Goal: Use online tool/utility: Utilize a website feature to perform a specific function

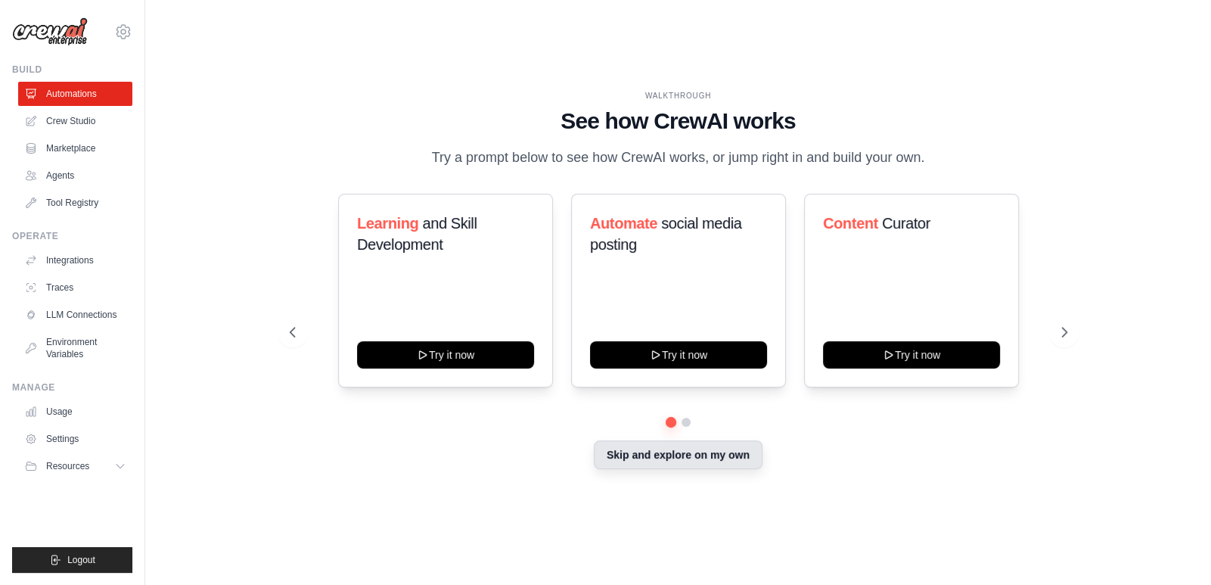
click at [673, 463] on button "Skip and explore on my own" at bounding box center [678, 454] width 169 height 29
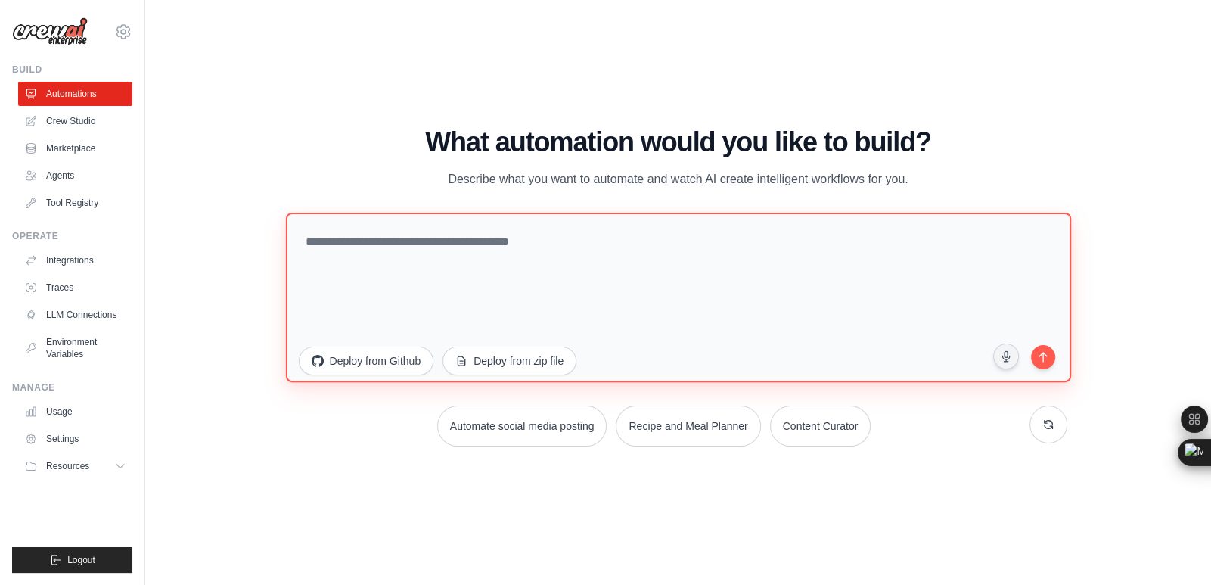
click at [499, 248] on textarea at bounding box center [677, 296] width 785 height 169
paste textarea "**********"
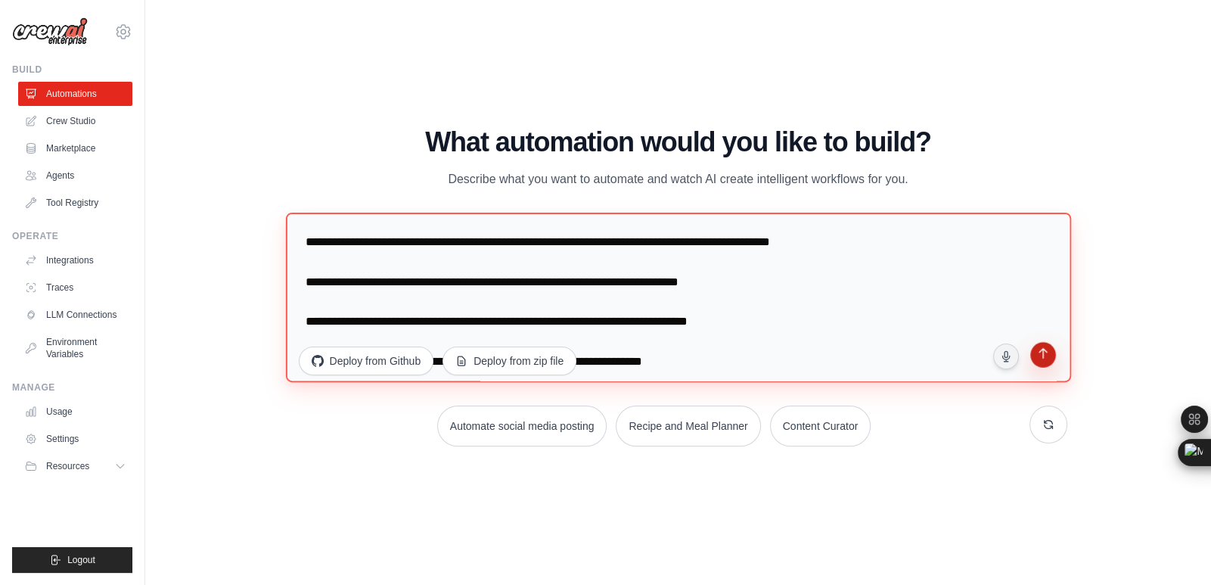
type textarea "**********"
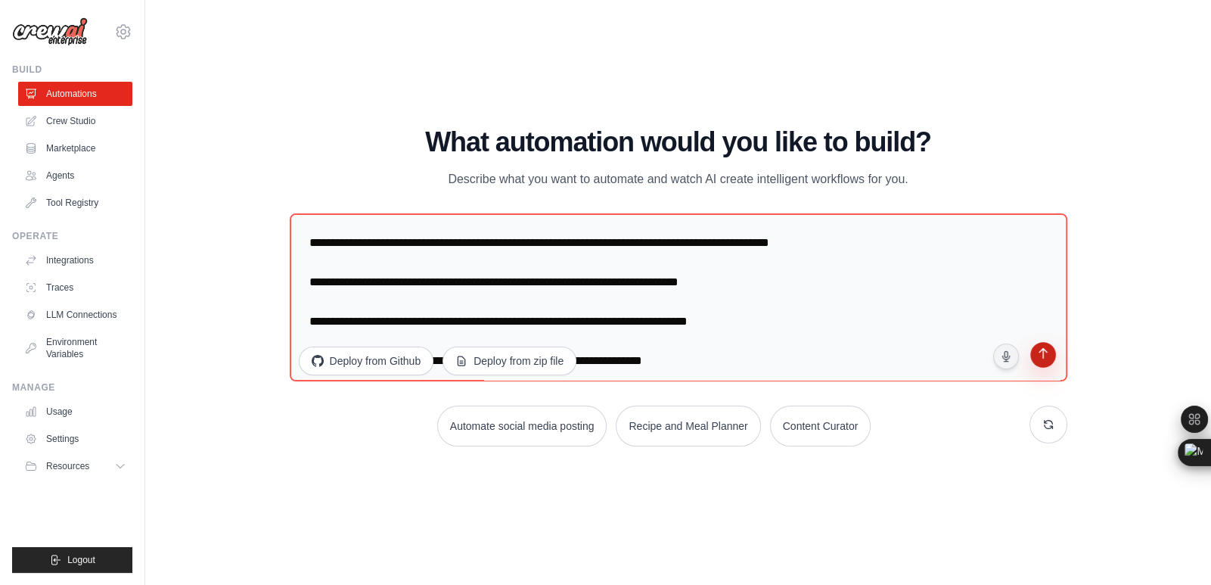
click at [1049, 350] on icon "submit" at bounding box center [1043, 355] width 14 height 14
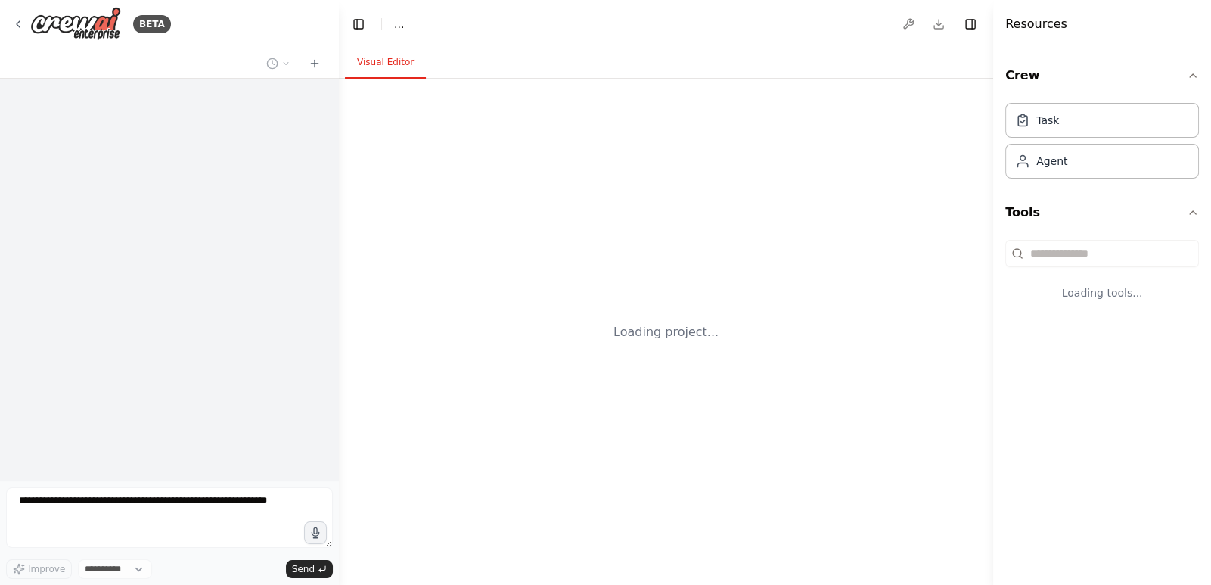
select select "****"
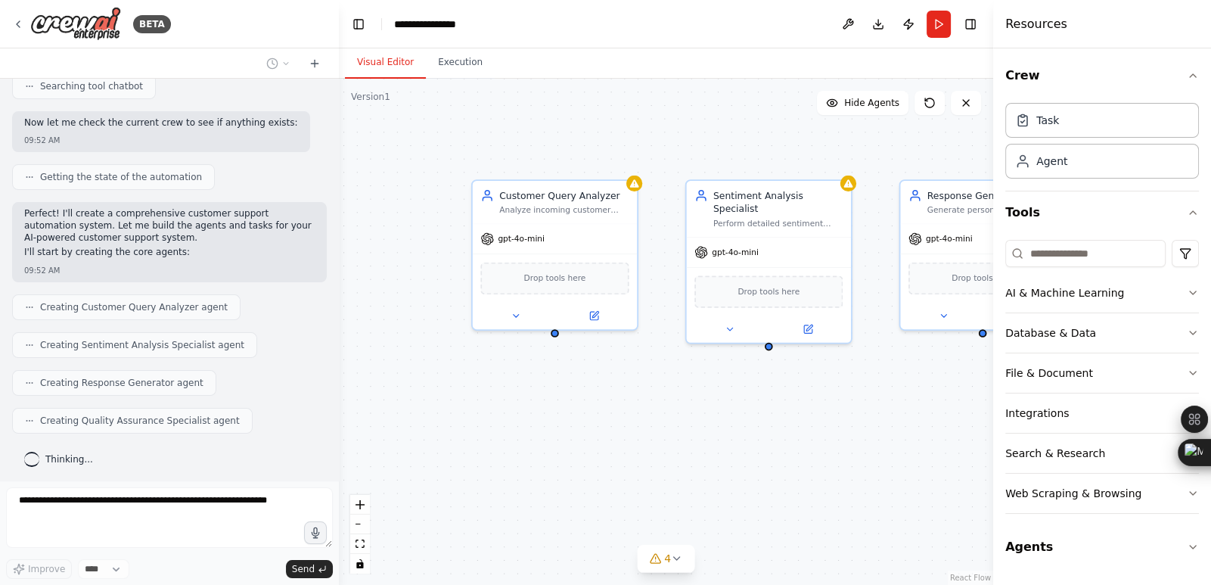
scroll to position [484, 0]
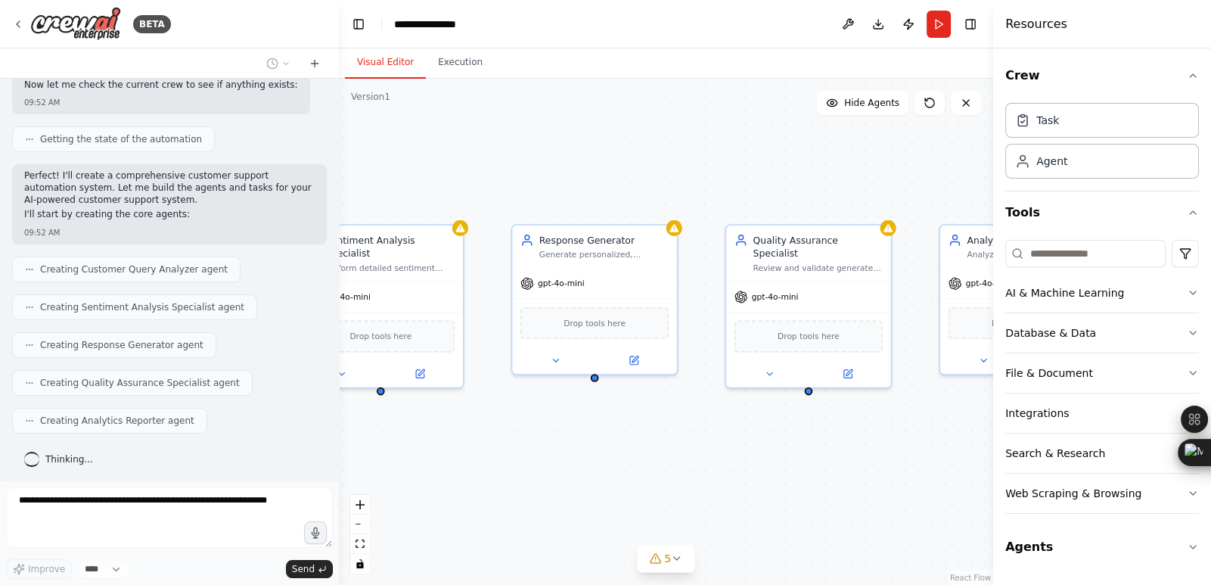
drag, startPoint x: 867, startPoint y: 411, endPoint x: 500, endPoint y: 455, distance: 369.6
click at [500, 455] on div "Customer Query Analyzer Analyze incoming customer queries to classify intent, e…" at bounding box center [666, 332] width 655 height 506
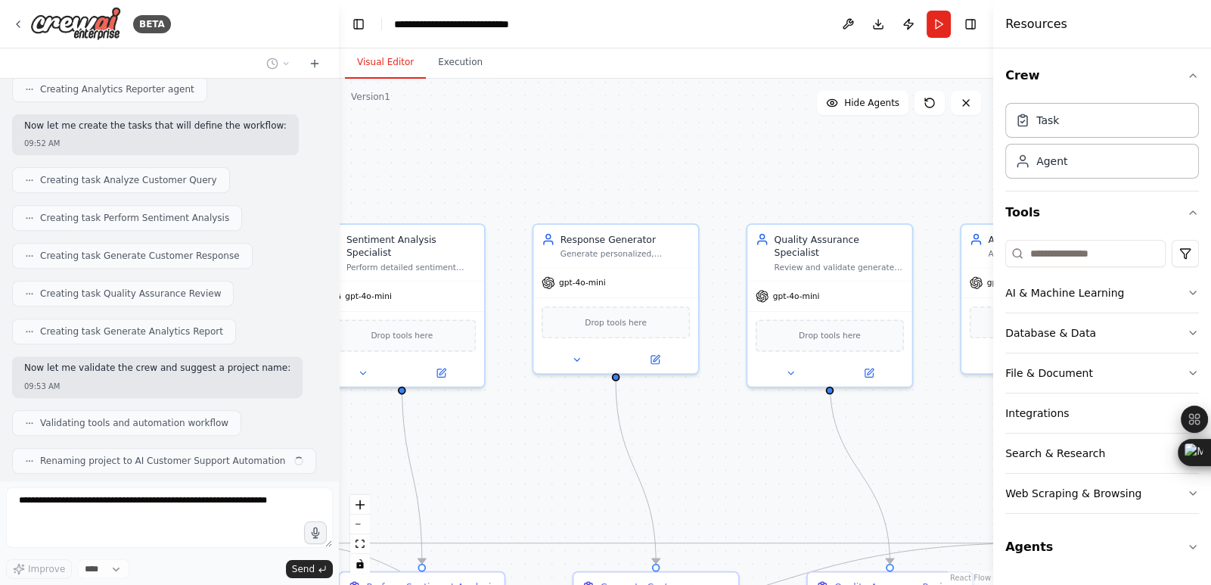
scroll to position [853, 0]
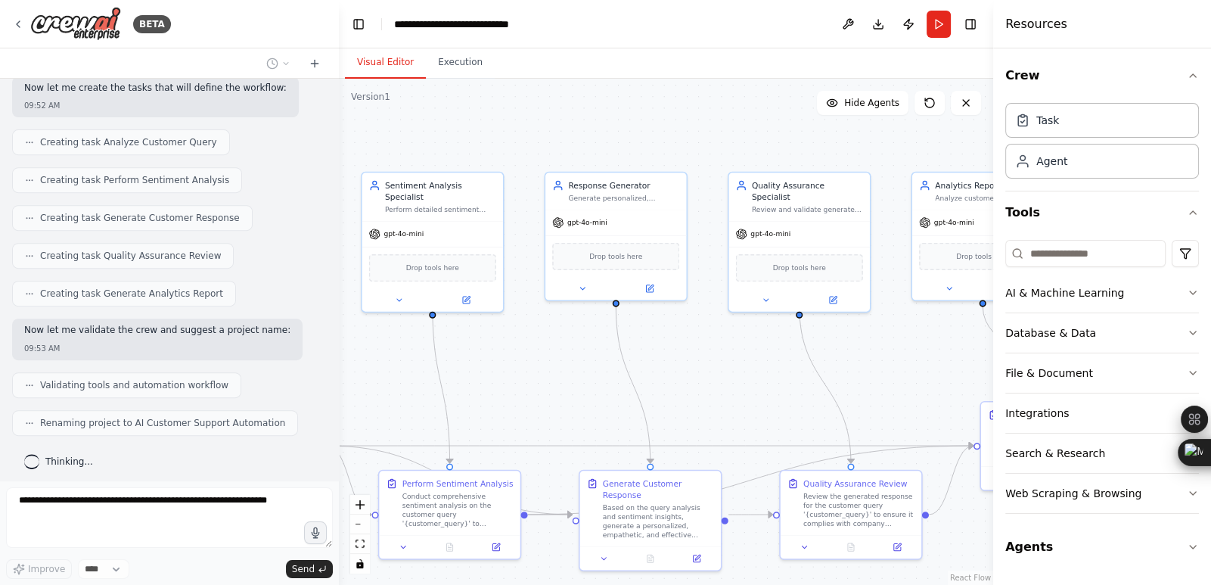
drag, startPoint x: 574, startPoint y: 473, endPoint x: 590, endPoint y: 381, distance: 93.1
click at [590, 381] on div ".deletable-edge-delete-btn { width: 20px; height: 20px; border: 0px solid #ffff…" at bounding box center [666, 332] width 655 height 506
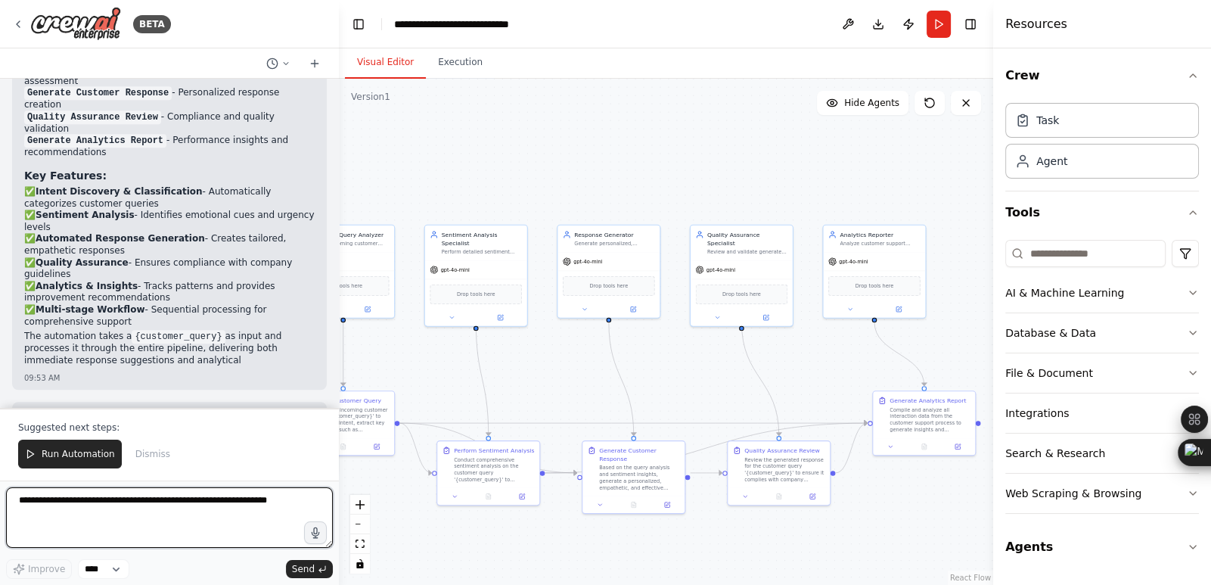
scroll to position [1551, 0]
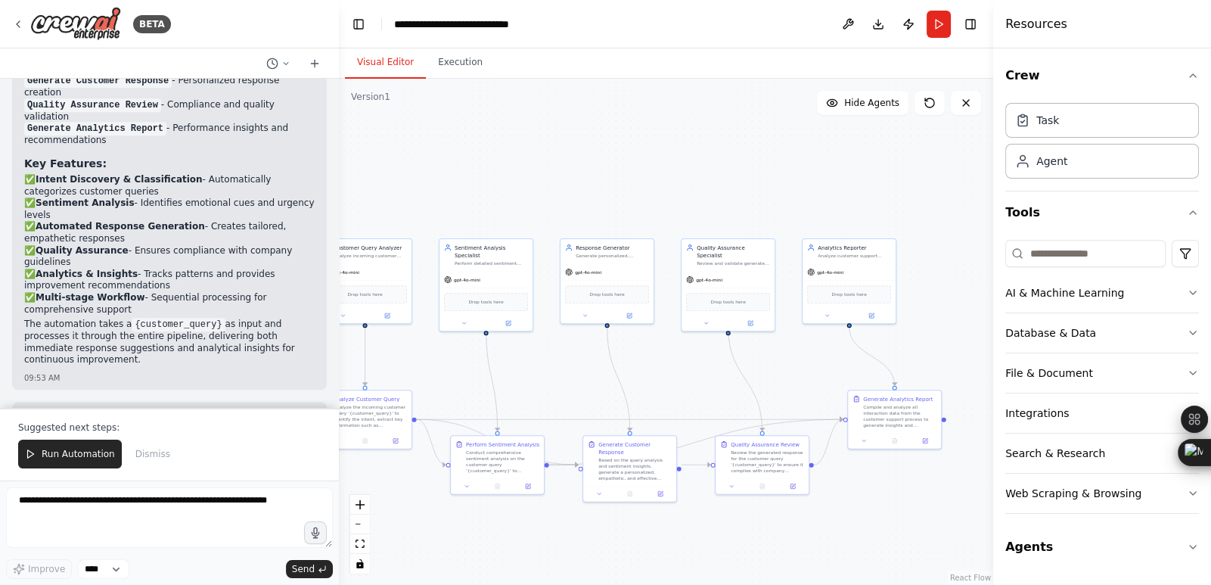
click at [590, 381] on div ".deletable-edge-delete-btn { width: 20px; height: 20px; border: 0px solid #ffff…" at bounding box center [666, 332] width 655 height 506
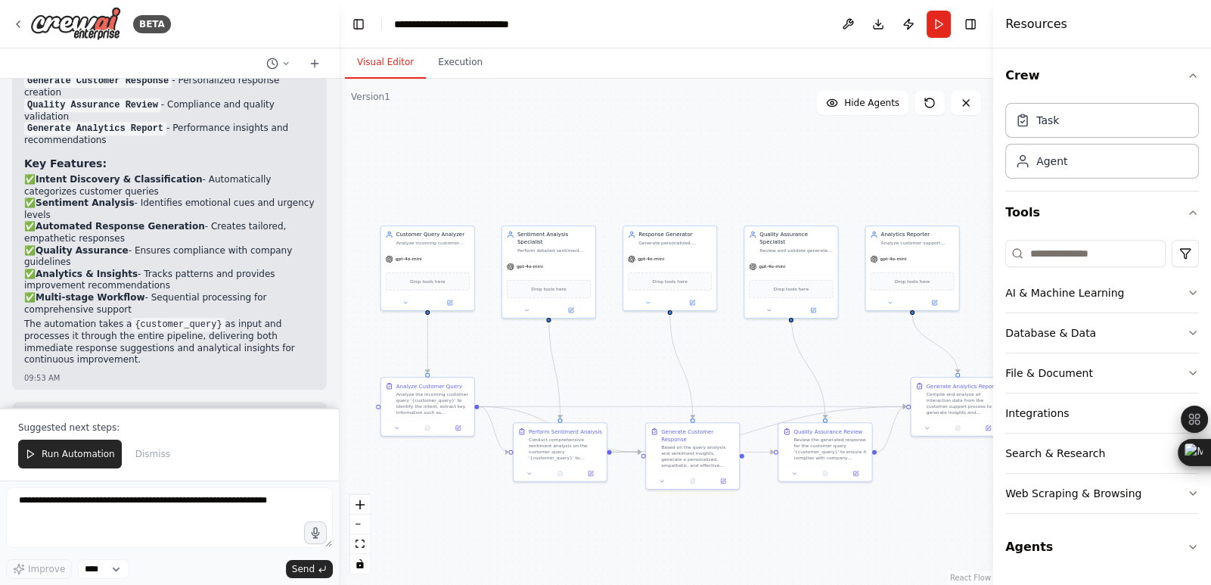
drag, startPoint x: 583, startPoint y: 388, endPoint x: 650, endPoint y: 372, distance: 69.4
click at [650, 372] on div ".deletable-edge-delete-btn { width: 20px; height: 20px; border: 0px solid #ffff…" at bounding box center [666, 332] width 655 height 506
click at [937, 17] on button "Run" at bounding box center [939, 24] width 24 height 27
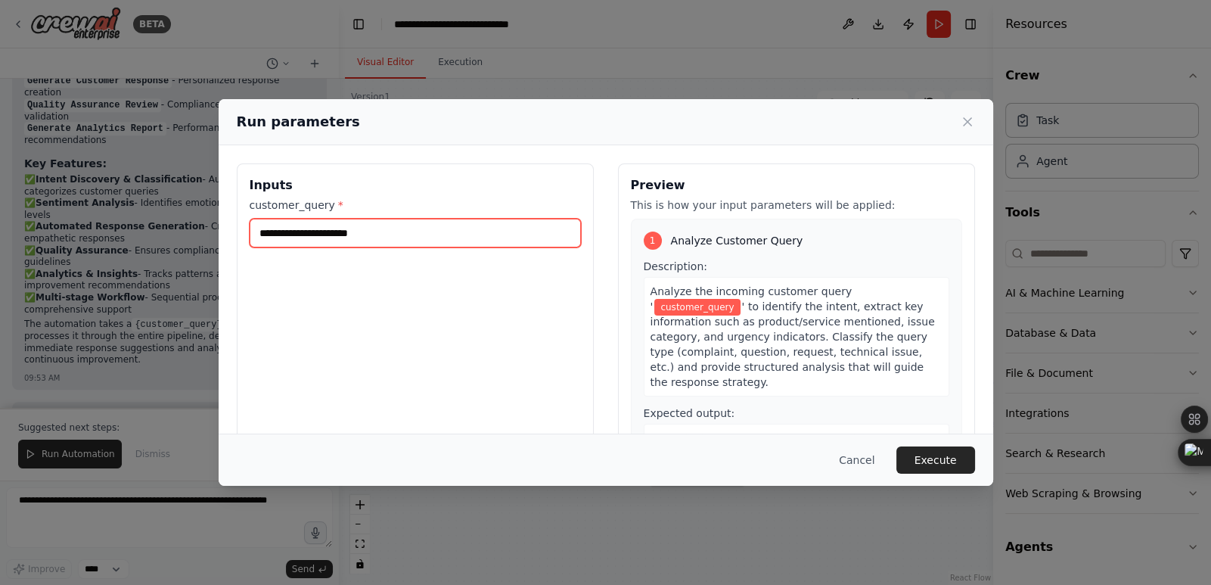
click at [422, 230] on input "customer_query *" at bounding box center [415, 233] width 331 height 29
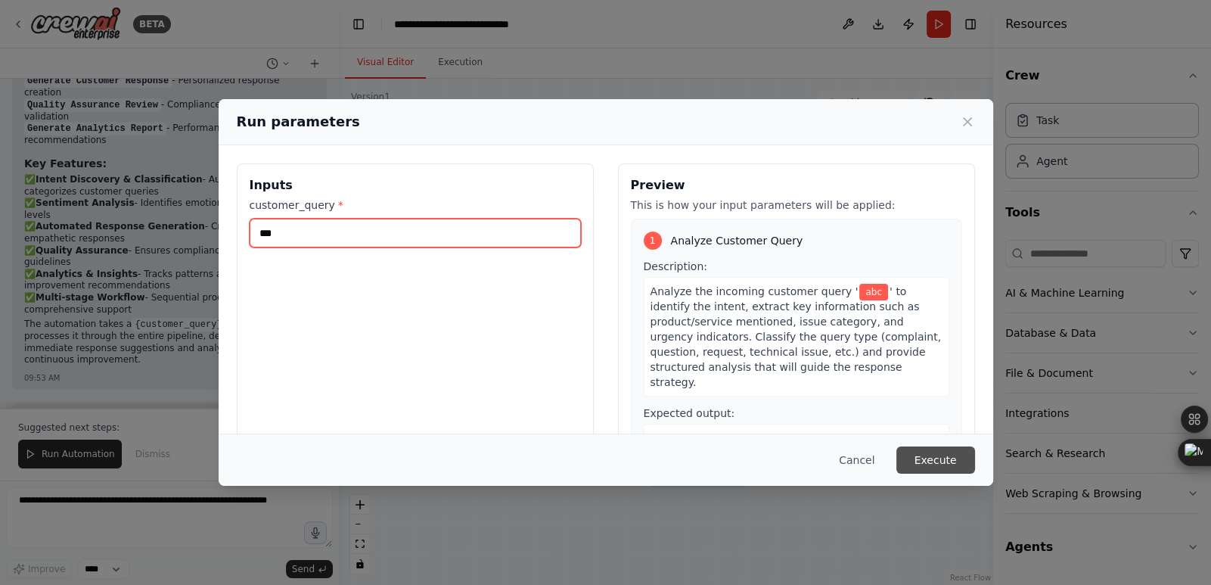
type input "***"
click at [934, 461] on button "Execute" at bounding box center [936, 459] width 79 height 27
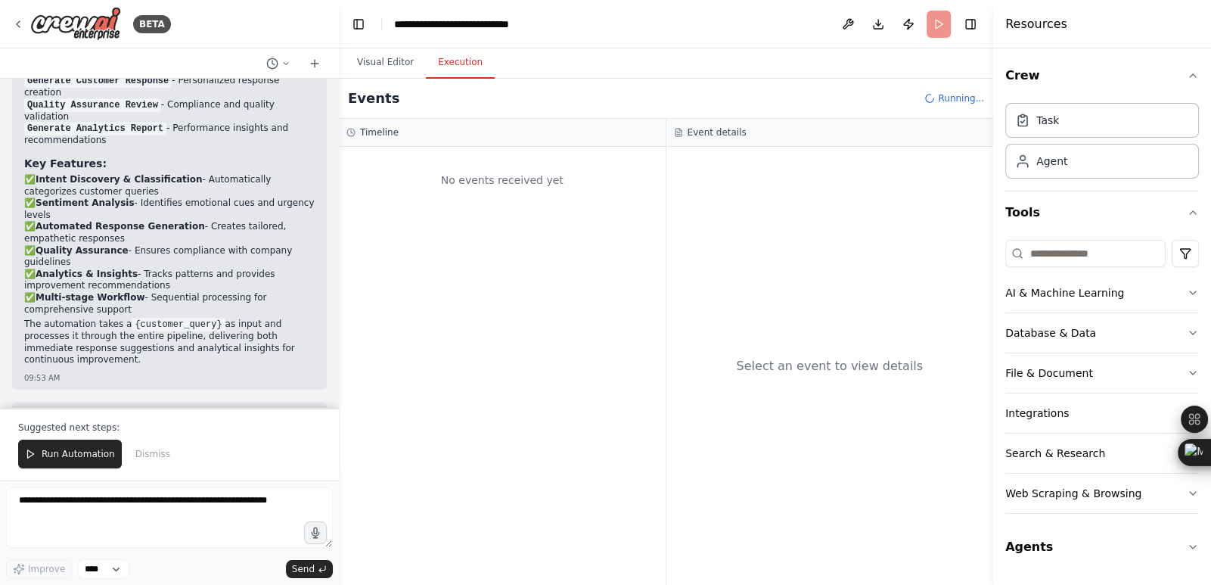
click at [449, 67] on button "Execution" at bounding box center [460, 63] width 69 height 32
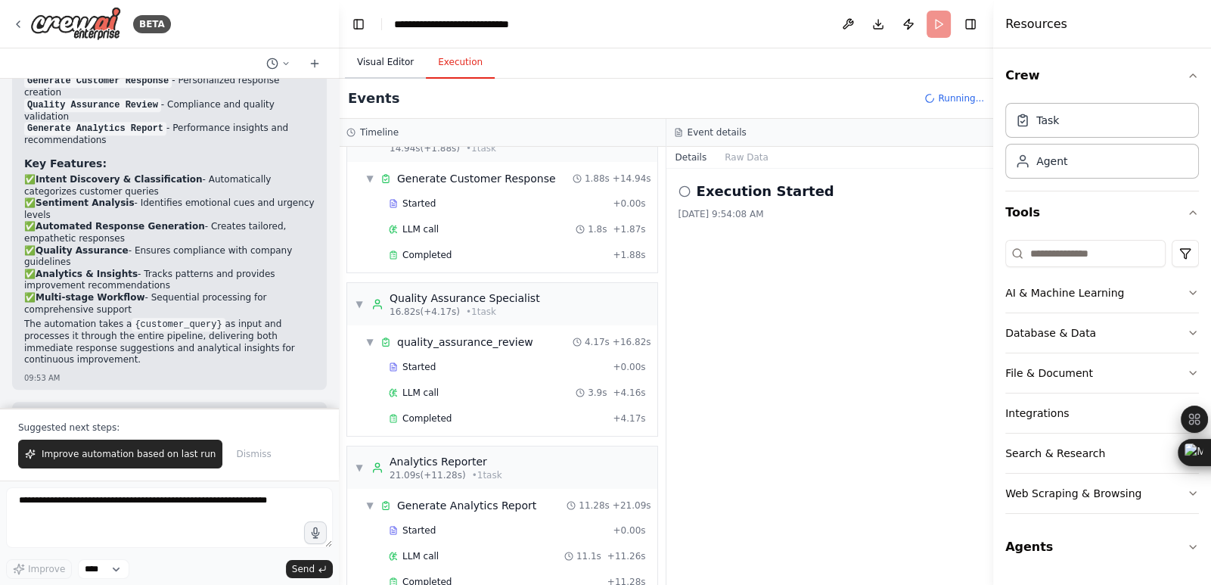
scroll to position [388, 0]
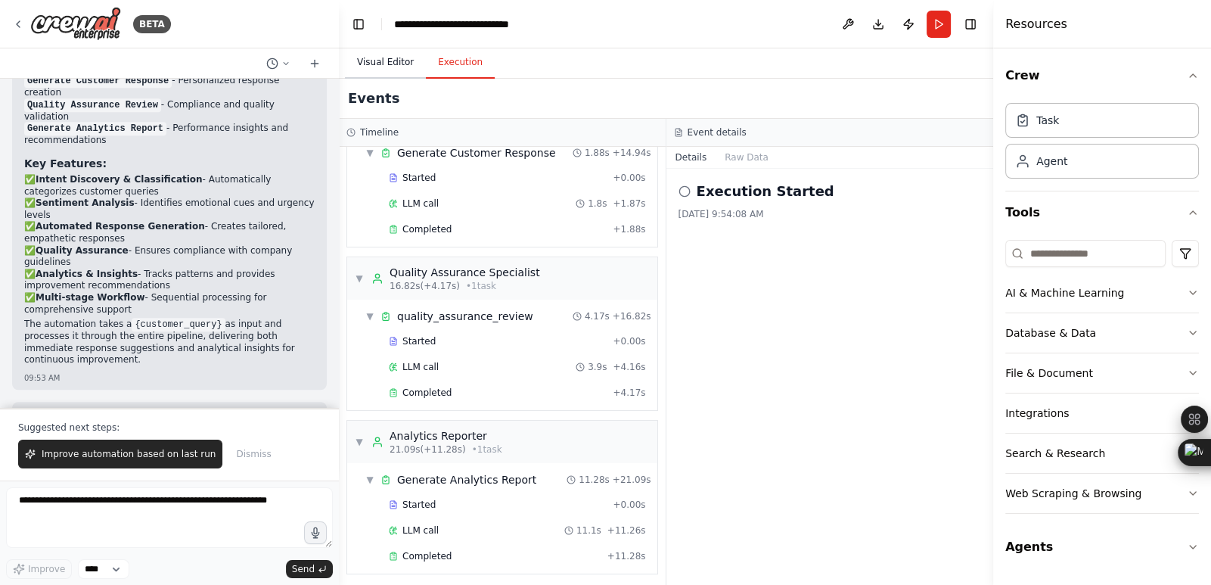
click at [390, 61] on button "Visual Editor" at bounding box center [385, 63] width 81 height 32
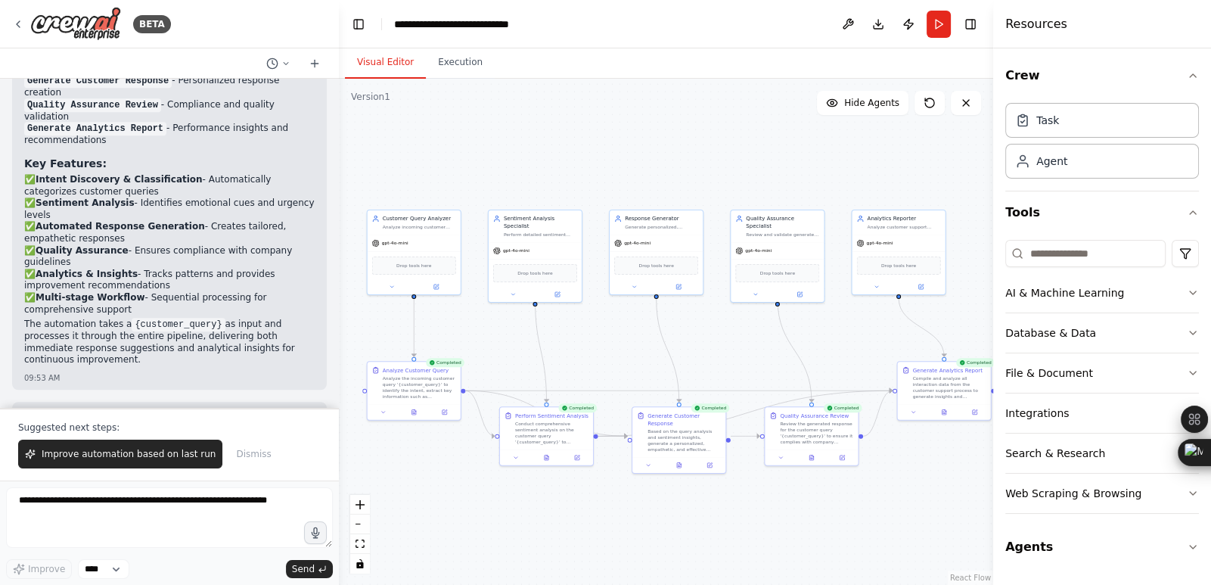
drag, startPoint x: 650, startPoint y: 371, endPoint x: 632, endPoint y: 359, distance: 21.4
click at [632, 359] on div ".deletable-edge-delete-btn { width: 20px; height: 20px; border: 0px solid #ffff…" at bounding box center [666, 332] width 655 height 506
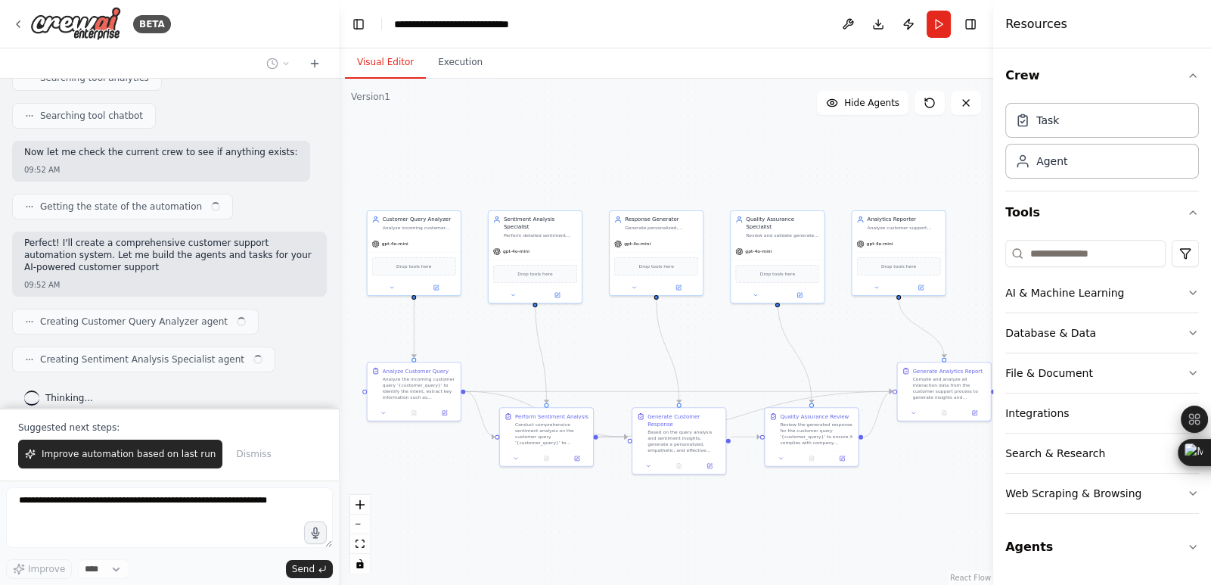
scroll to position [443, 0]
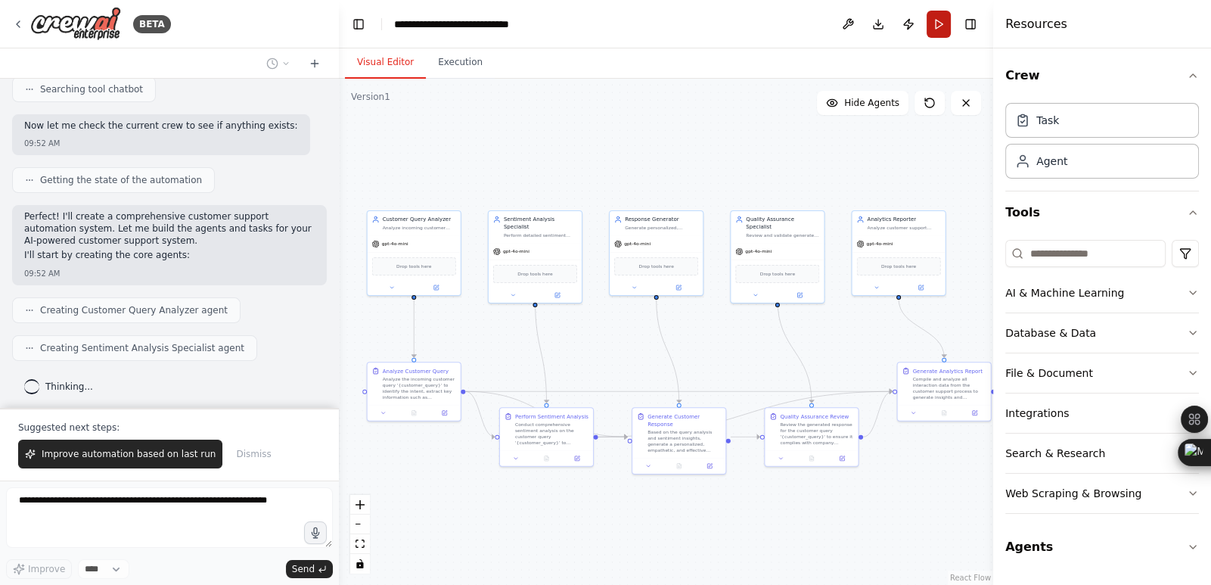
click at [941, 29] on button "Run" at bounding box center [939, 24] width 24 height 27
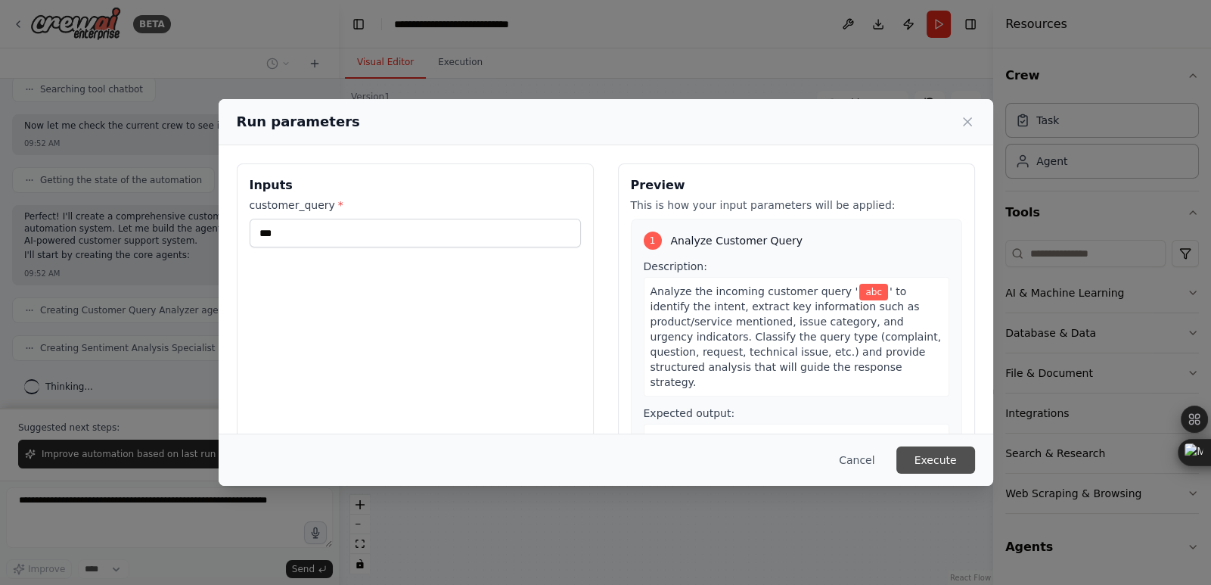
click at [949, 452] on button "Execute" at bounding box center [936, 459] width 79 height 27
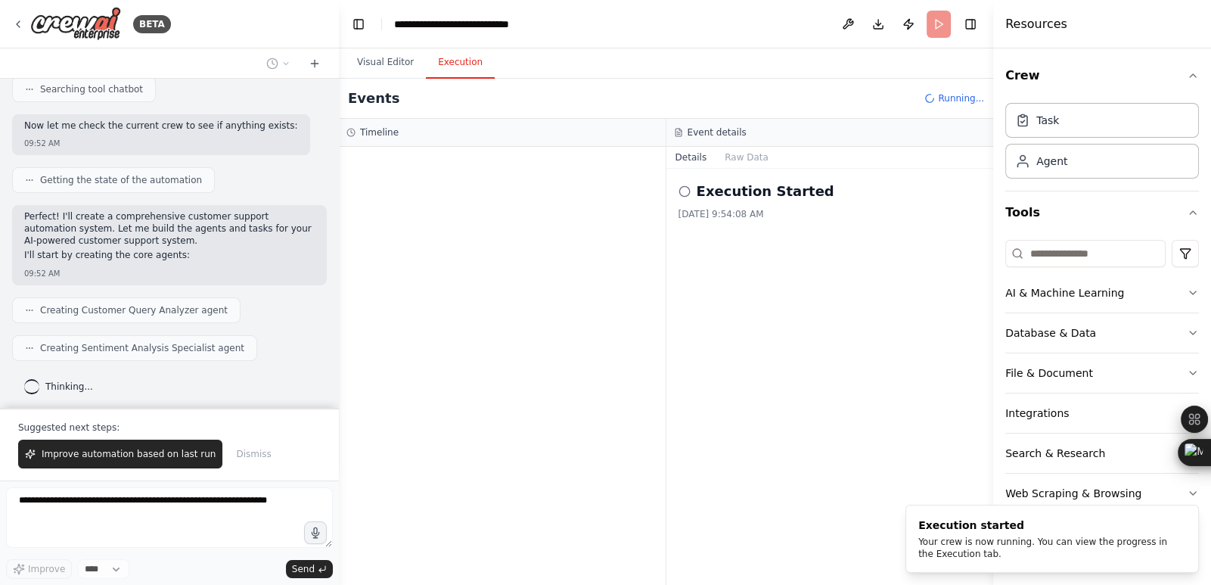
scroll to position [0, 0]
click at [443, 60] on button "Execution" at bounding box center [460, 63] width 69 height 32
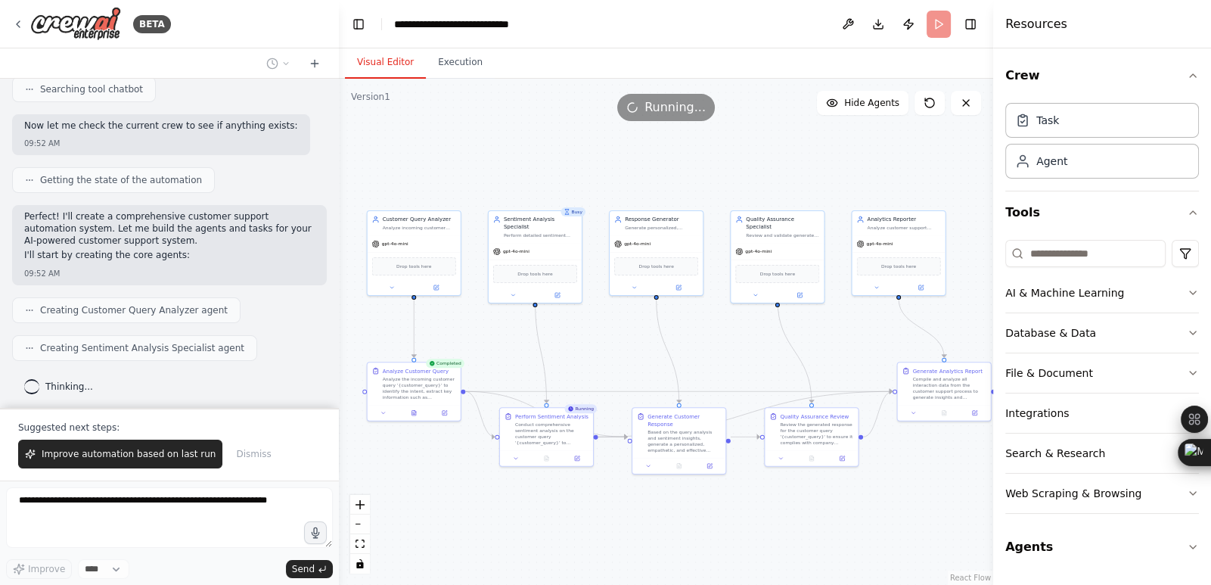
click at [378, 61] on button "Visual Editor" at bounding box center [385, 63] width 81 height 32
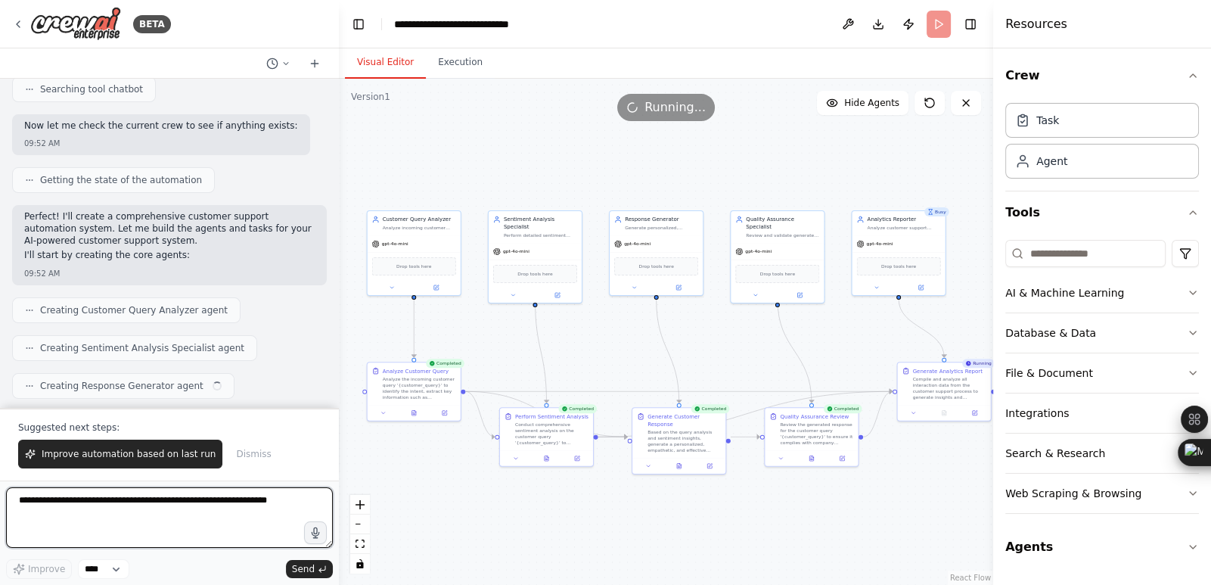
scroll to position [1551, 0]
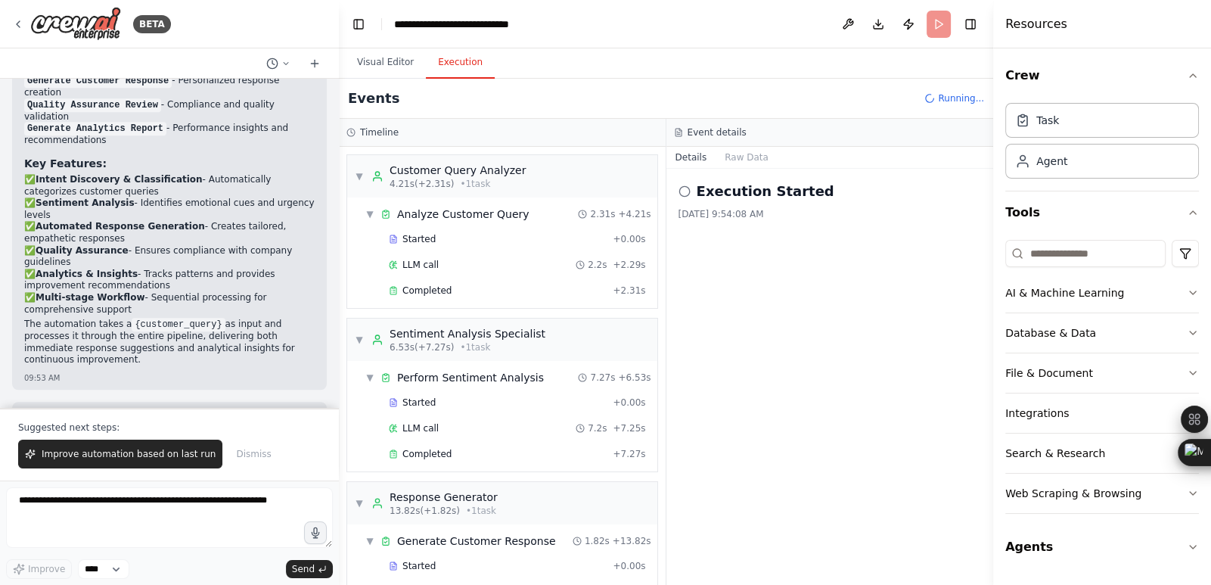
click at [466, 63] on button "Execution" at bounding box center [460, 63] width 69 height 32
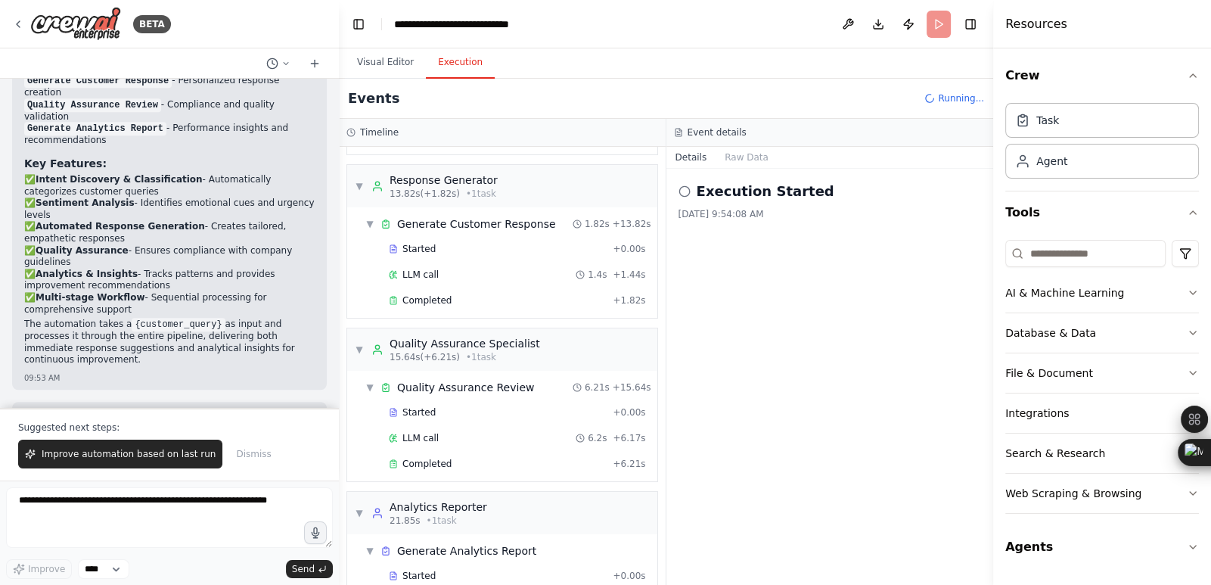
scroll to position [362, 0]
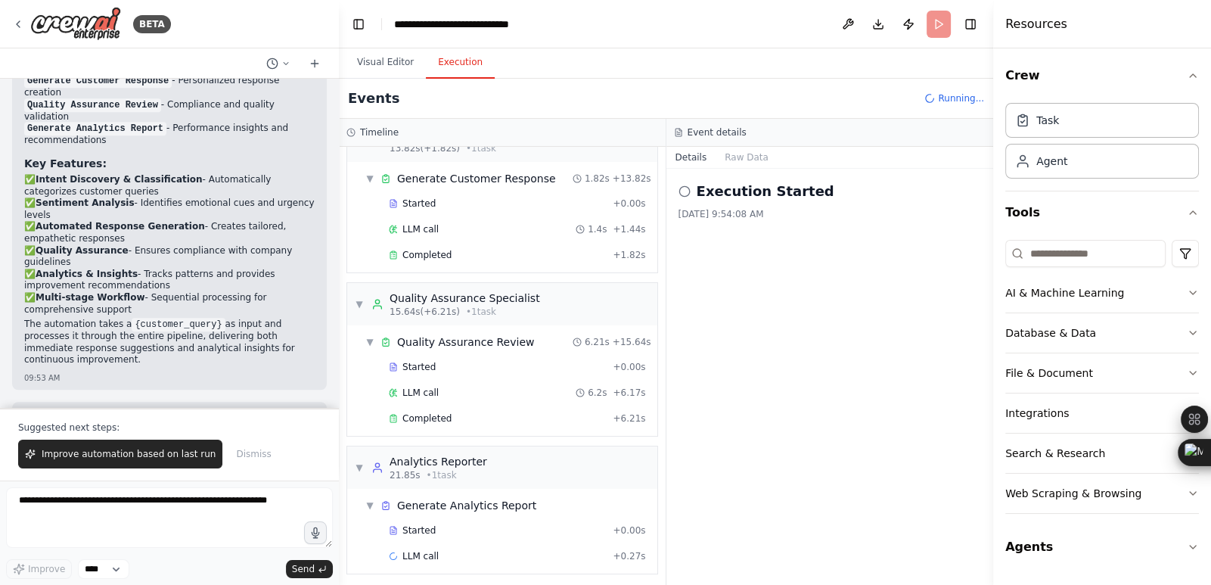
click at [940, 22] on header "**********" at bounding box center [666, 24] width 655 height 48
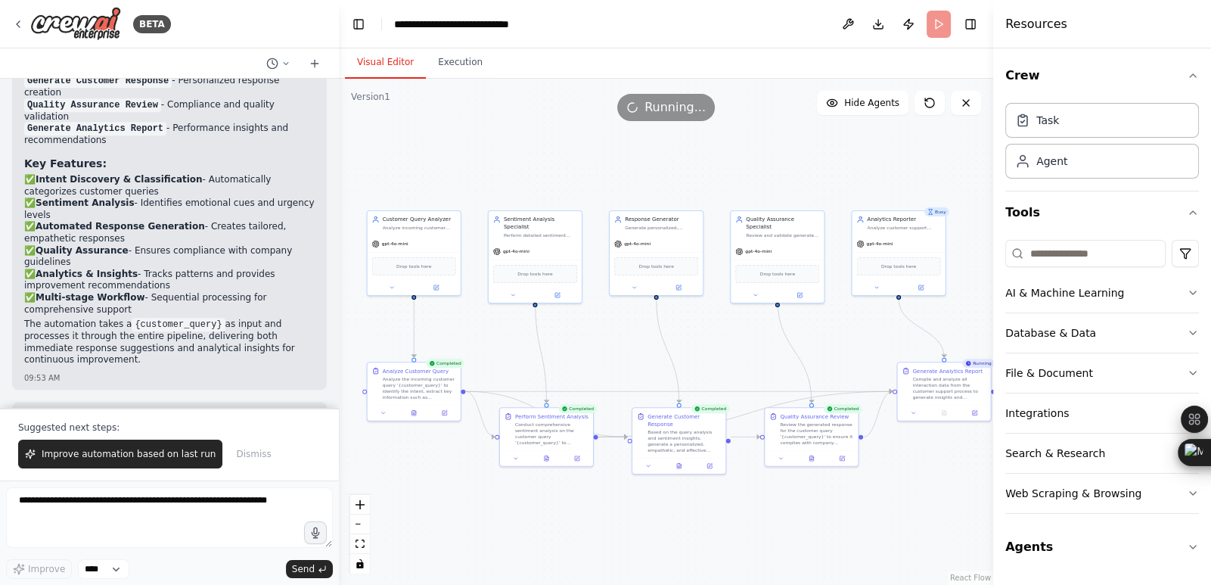
click at [393, 61] on button "Visual Editor" at bounding box center [385, 63] width 81 height 32
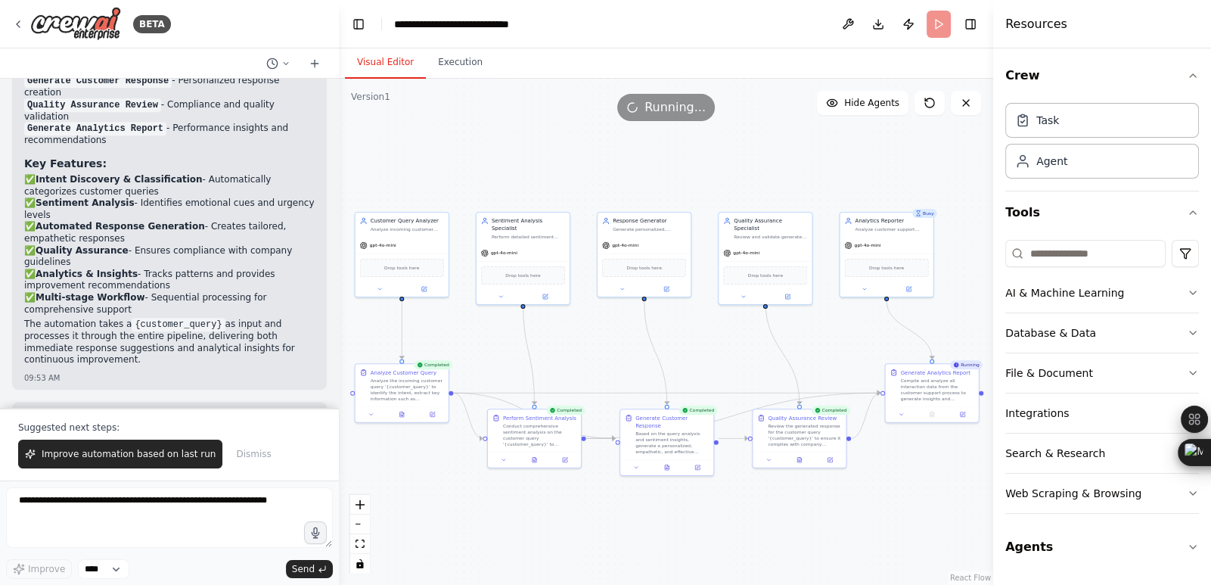
drag, startPoint x: 857, startPoint y: 358, endPoint x: 845, endPoint y: 359, distance: 12.2
click at [845, 359] on div ".deletable-edge-delete-btn { width: 20px; height: 20px; border: 0px solid #ffff…" at bounding box center [666, 332] width 655 height 506
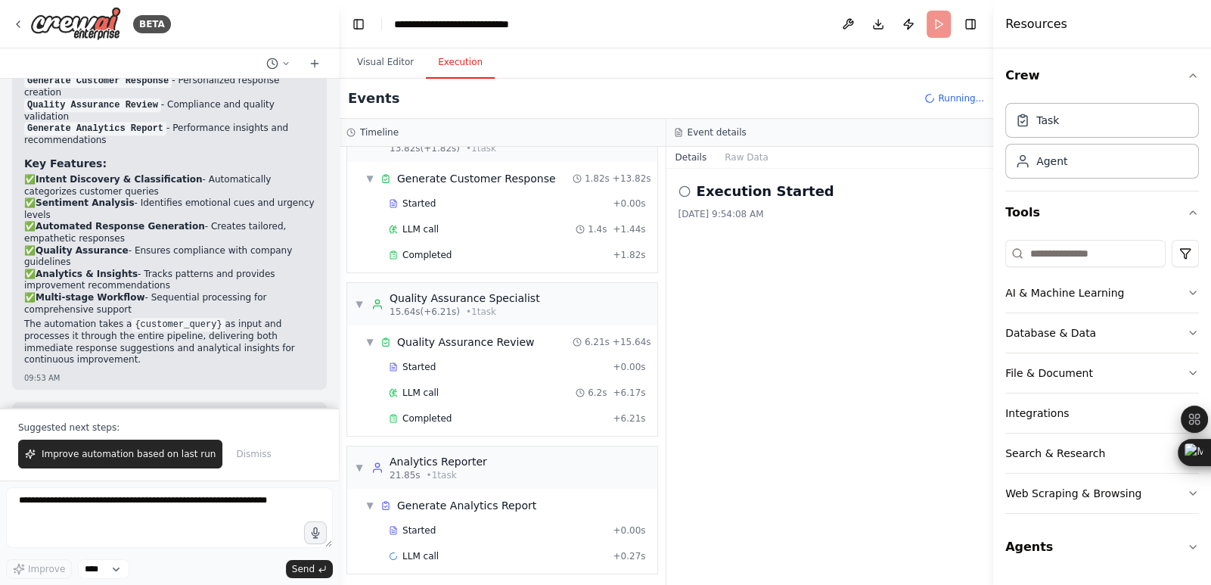
click at [453, 67] on button "Execution" at bounding box center [460, 63] width 69 height 32
click at [623, 550] on span "+ 0.27s" at bounding box center [629, 556] width 33 height 12
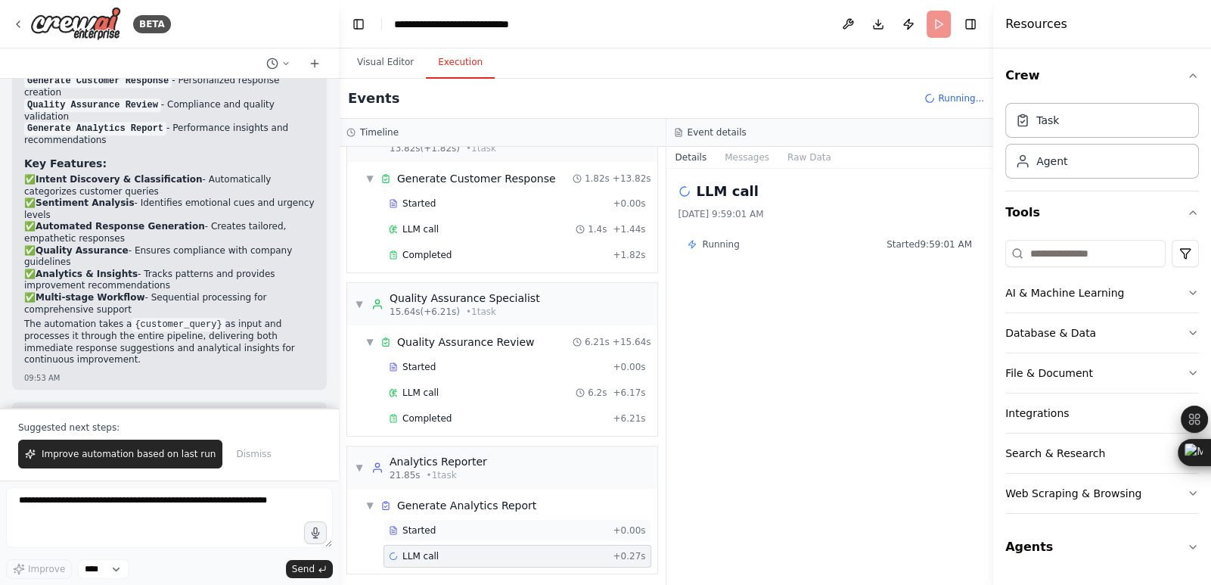
click at [609, 532] on div "Started + 0.00s" at bounding box center [518, 530] width 268 height 23
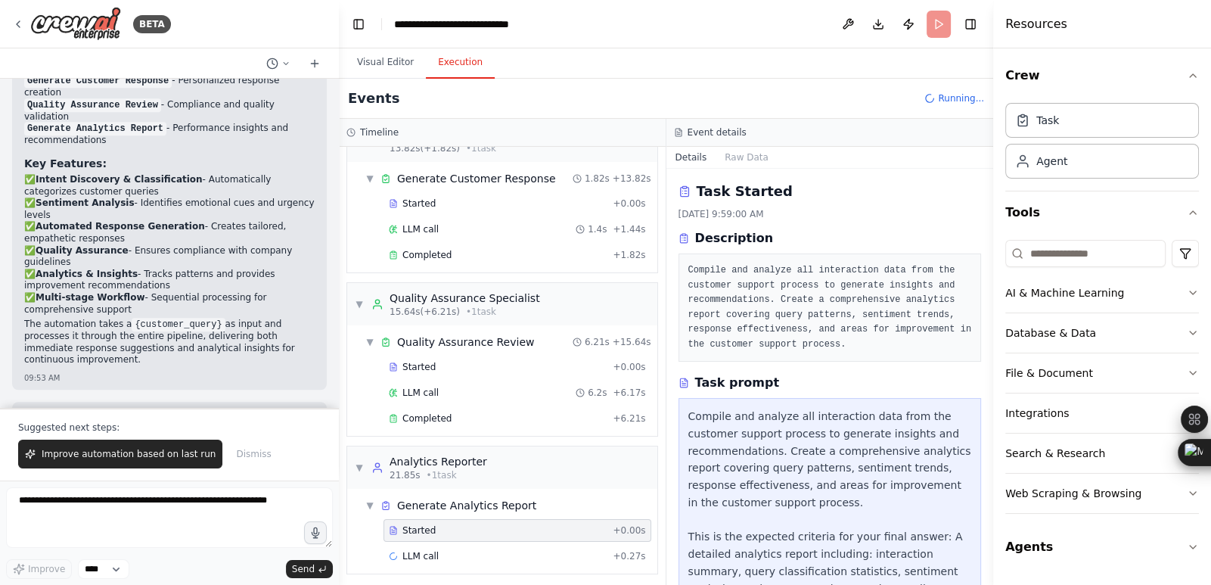
scroll to position [131, 0]
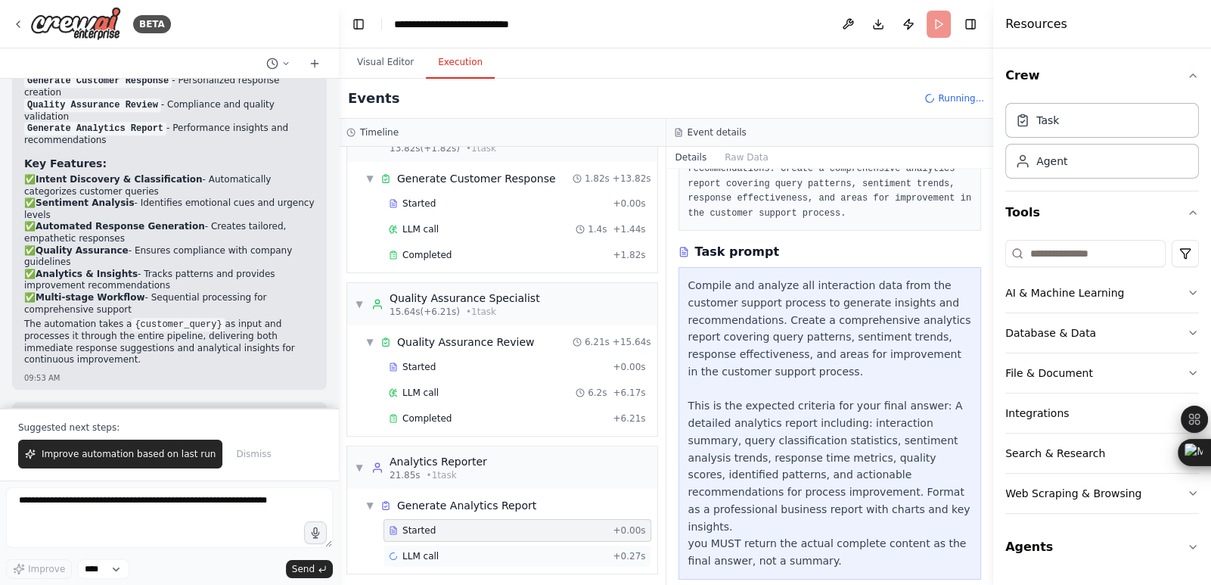
click at [550, 551] on div "LLM call + 0.27s" at bounding box center [517, 556] width 257 height 12
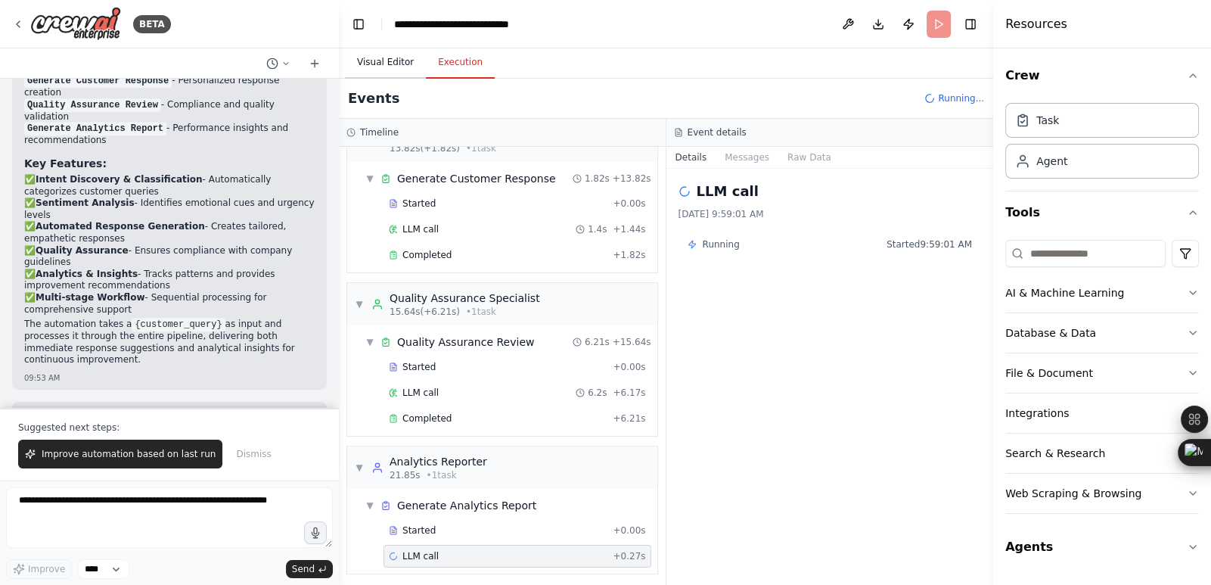
click at [392, 64] on button "Visual Editor" at bounding box center [385, 63] width 81 height 32
click at [439, 63] on button "Execution" at bounding box center [460, 63] width 69 height 32
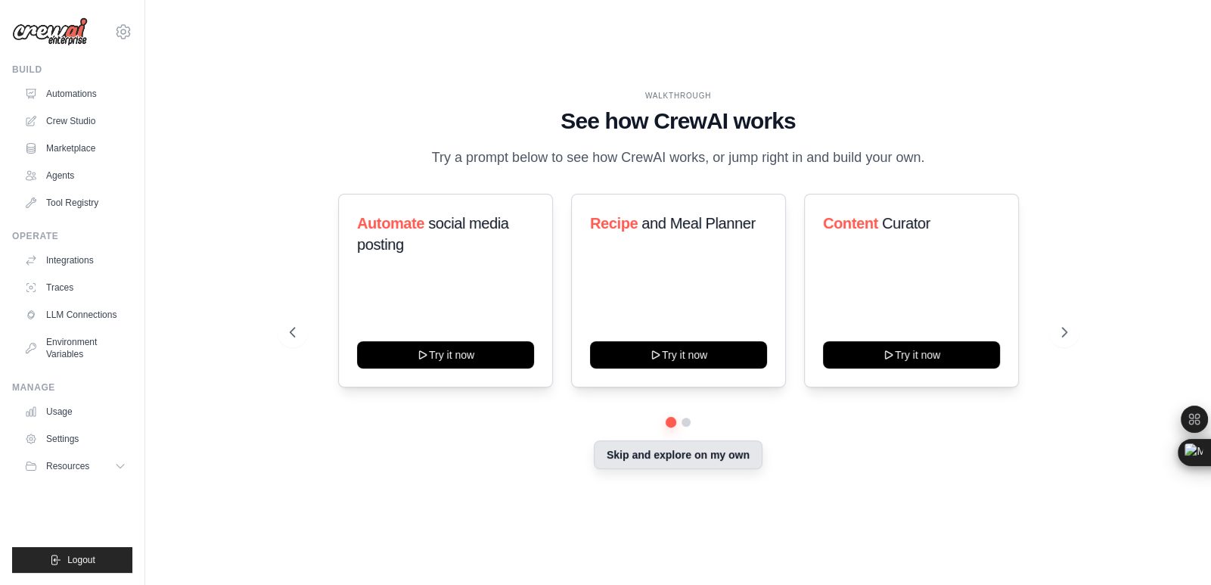
click at [704, 452] on button "Skip and explore on my own" at bounding box center [678, 454] width 169 height 29
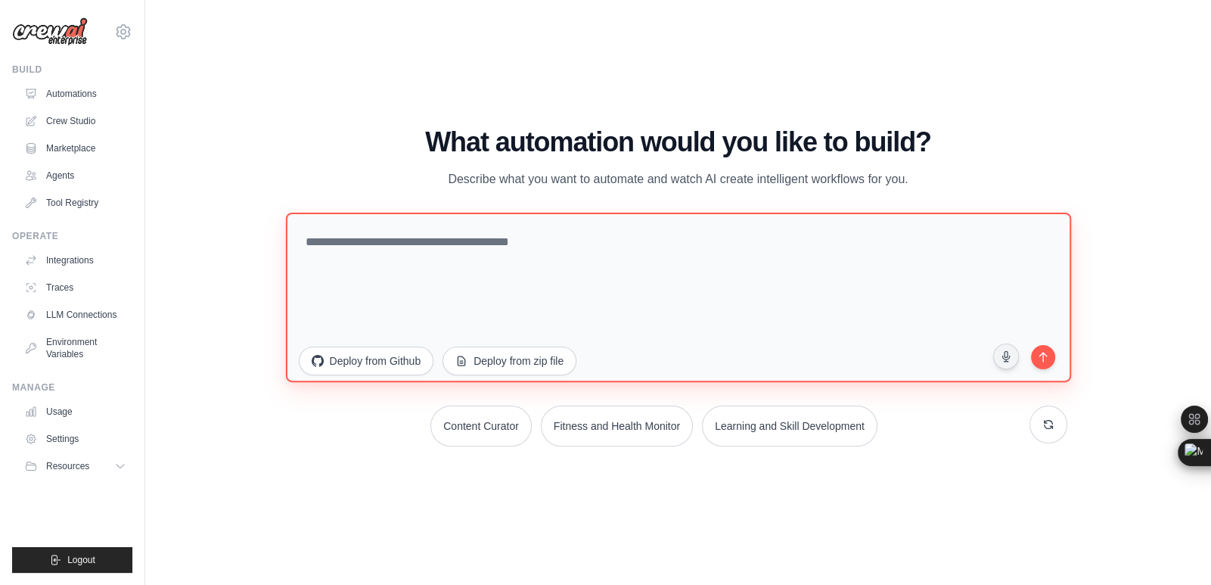
click at [623, 312] on textarea at bounding box center [677, 296] width 785 height 169
paste textarea "**********"
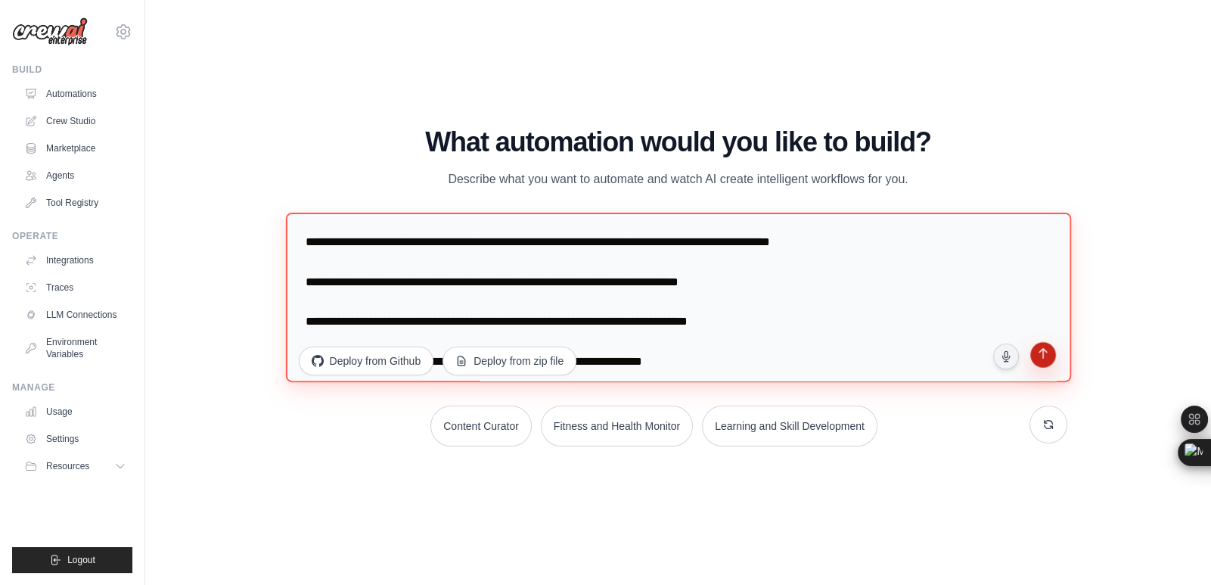
type textarea "**********"
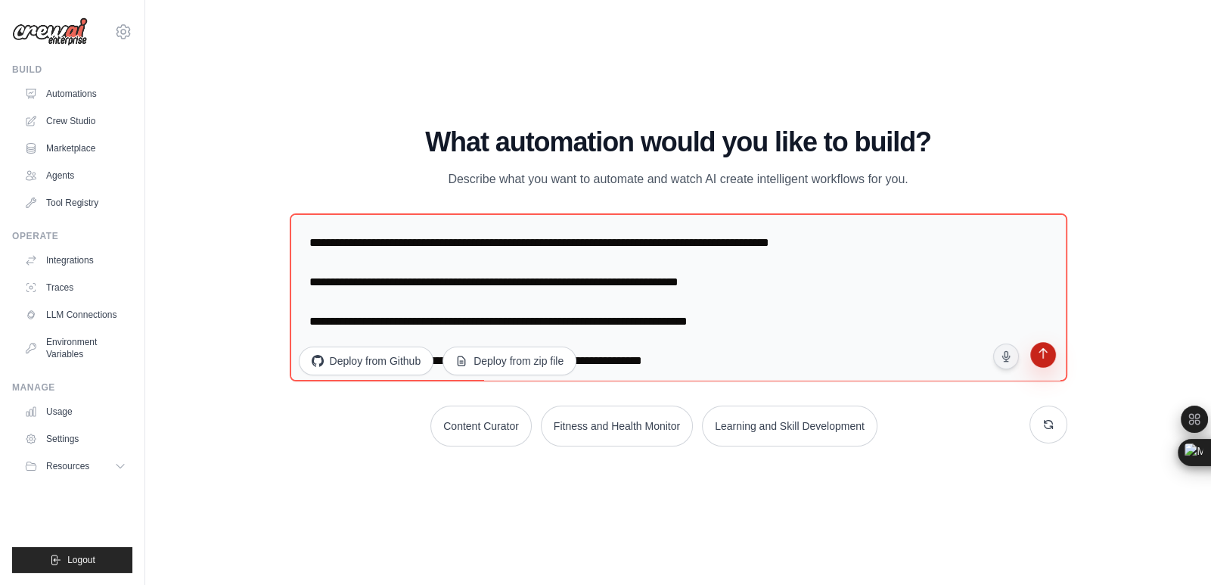
click at [1040, 356] on icon "submit" at bounding box center [1043, 355] width 14 height 14
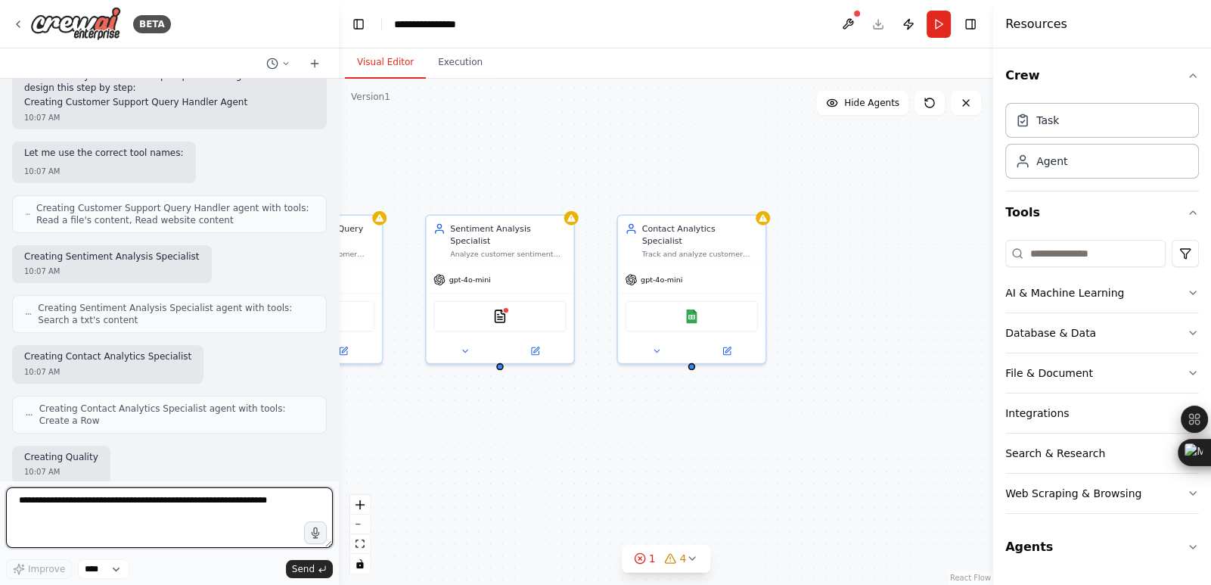
scroll to position [783, 0]
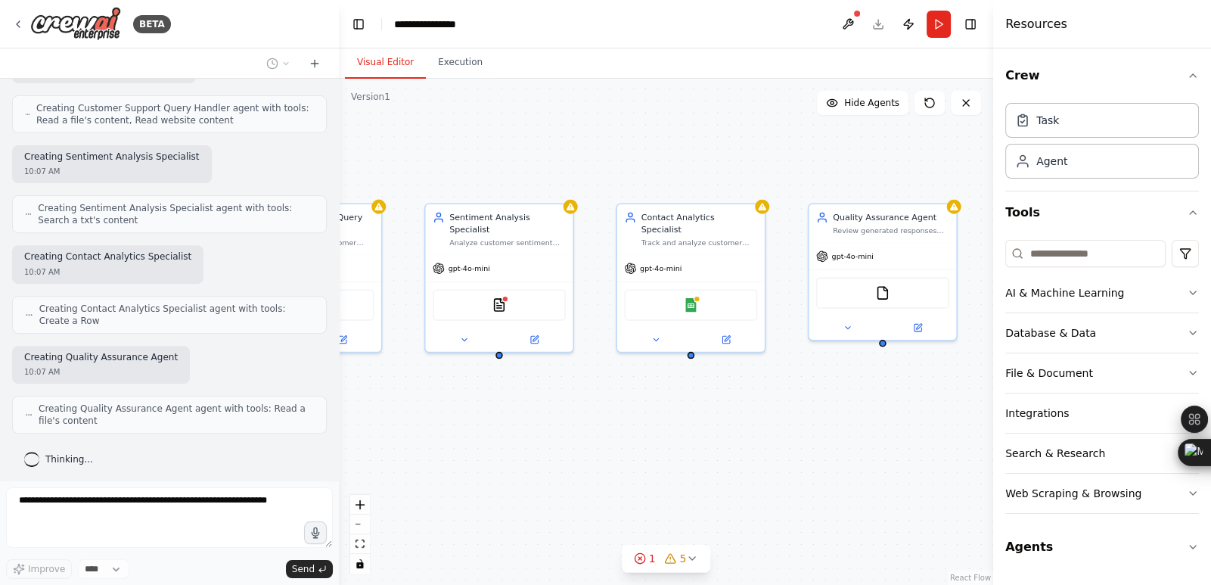
drag, startPoint x: 837, startPoint y: 485, endPoint x: 595, endPoint y: 471, distance: 242.5
click at [595, 471] on div "Customer Support Query Handler Process incoming customer queries and generate a…" at bounding box center [666, 332] width 655 height 506
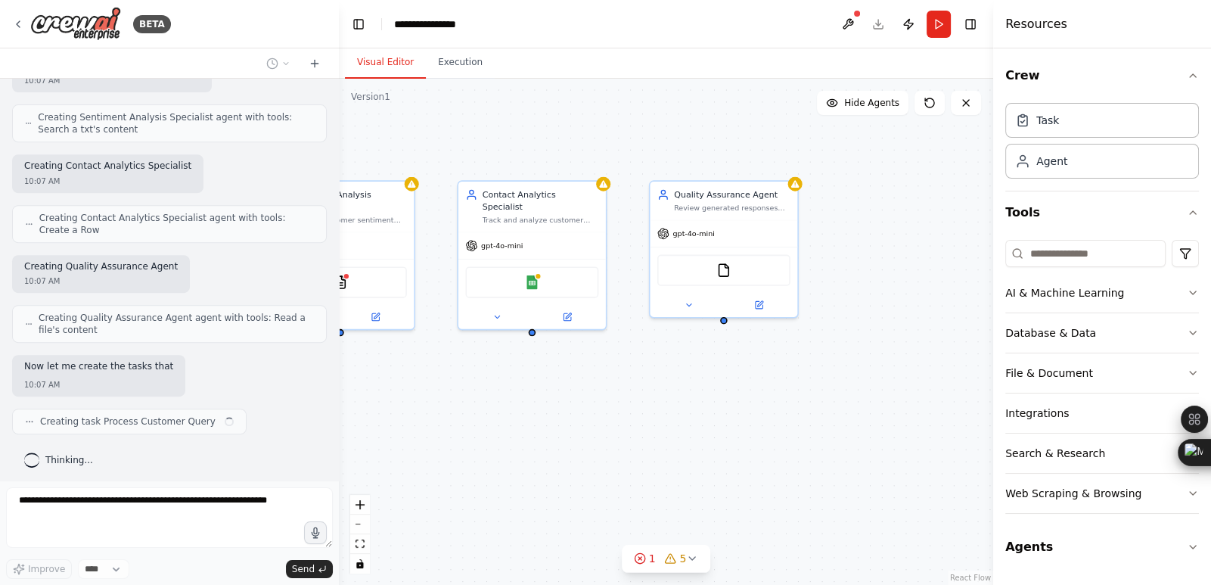
scroll to position [897, 0]
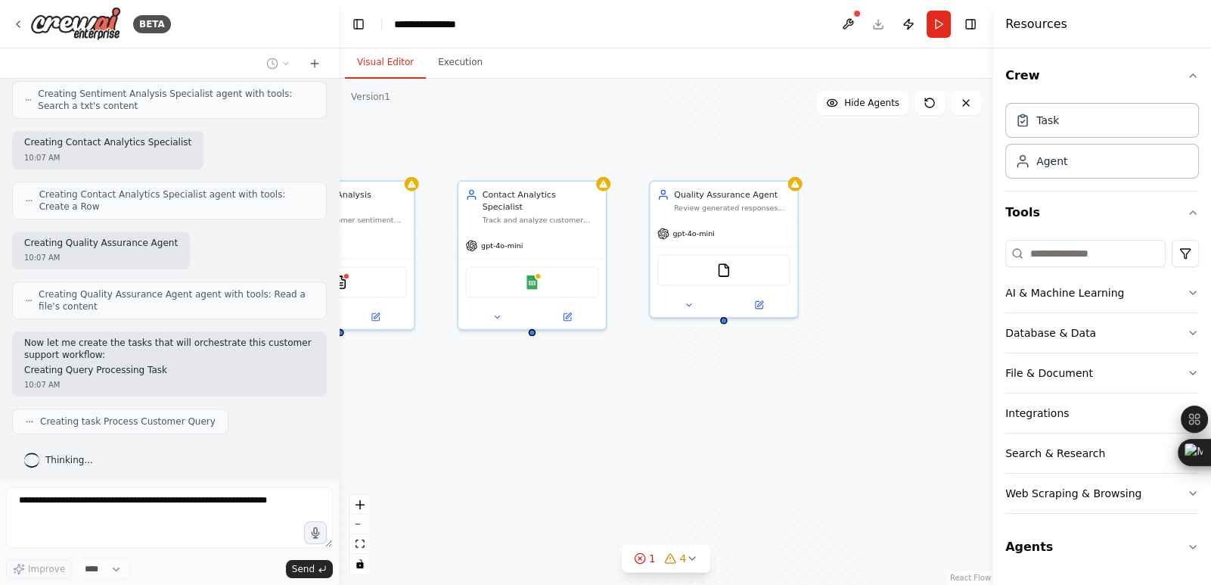
drag, startPoint x: 757, startPoint y: 466, endPoint x: 598, endPoint y: 443, distance: 160.5
click at [598, 443] on div ".deletable-edge-delete-btn { width: 20px; height: 20px; border: 0px solid #ffff…" at bounding box center [666, 332] width 655 height 506
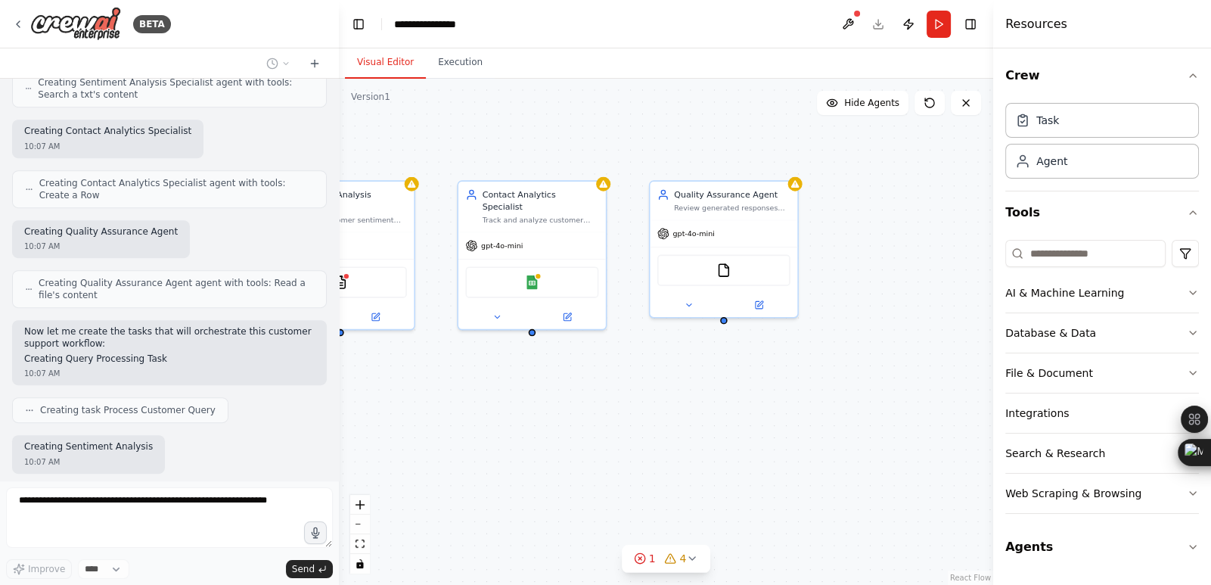
scroll to position [986, 0]
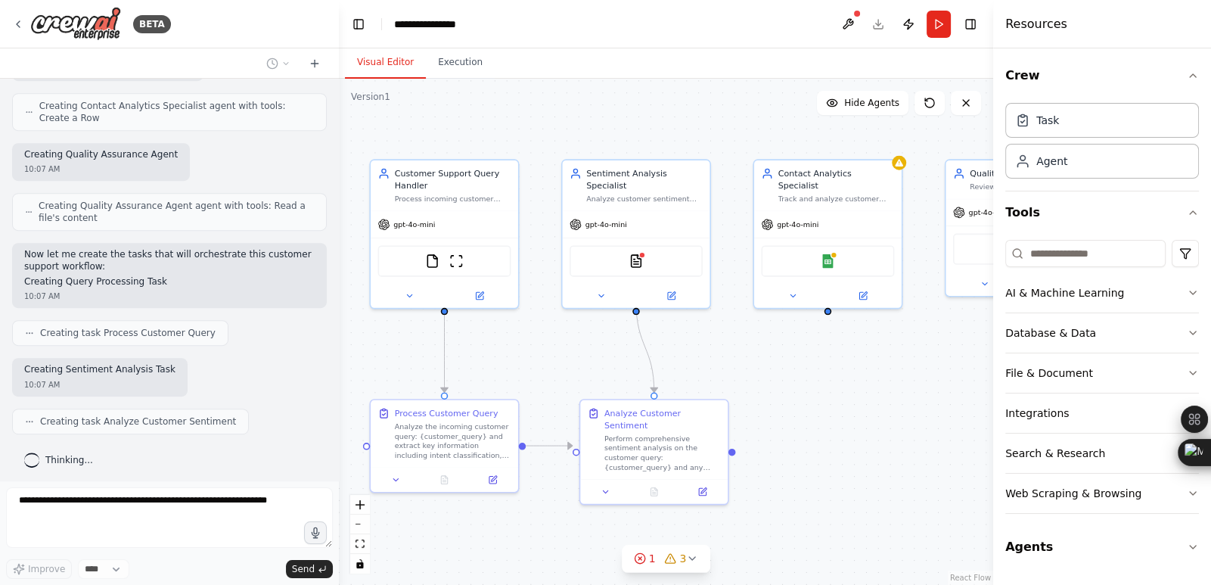
drag, startPoint x: 598, startPoint y: 443, endPoint x: 913, endPoint y: 420, distance: 316.4
click at [913, 420] on div ".deletable-edge-delete-btn { width: 20px; height: 20px; border: 0px solid #ffff…" at bounding box center [666, 332] width 655 height 506
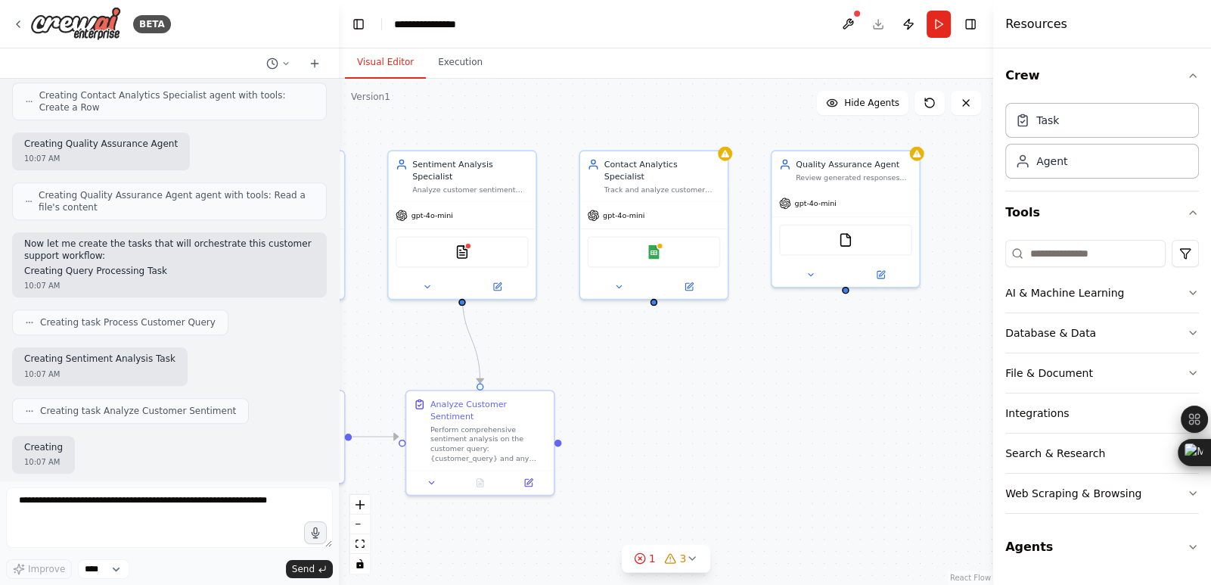
scroll to position [1074, 0]
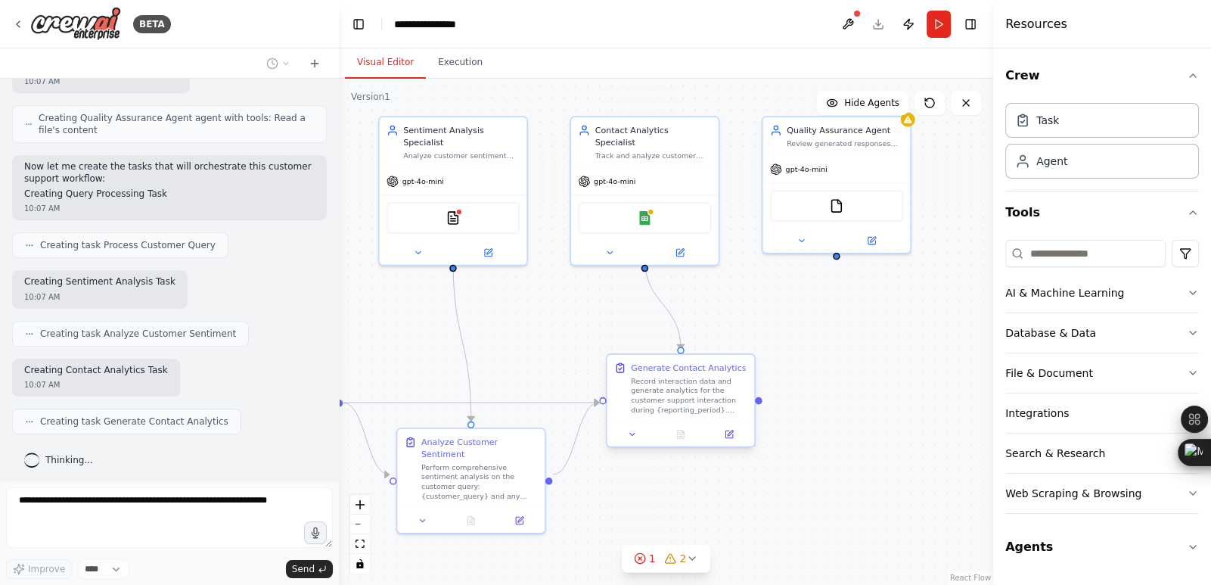
drag, startPoint x: 944, startPoint y: 437, endPoint x: 741, endPoint y: 396, distance: 207.6
click at [741, 396] on div ".deletable-edge-delete-btn { width: 20px; height: 20px; border: 0px solid #ffff…" at bounding box center [666, 332] width 655 height 506
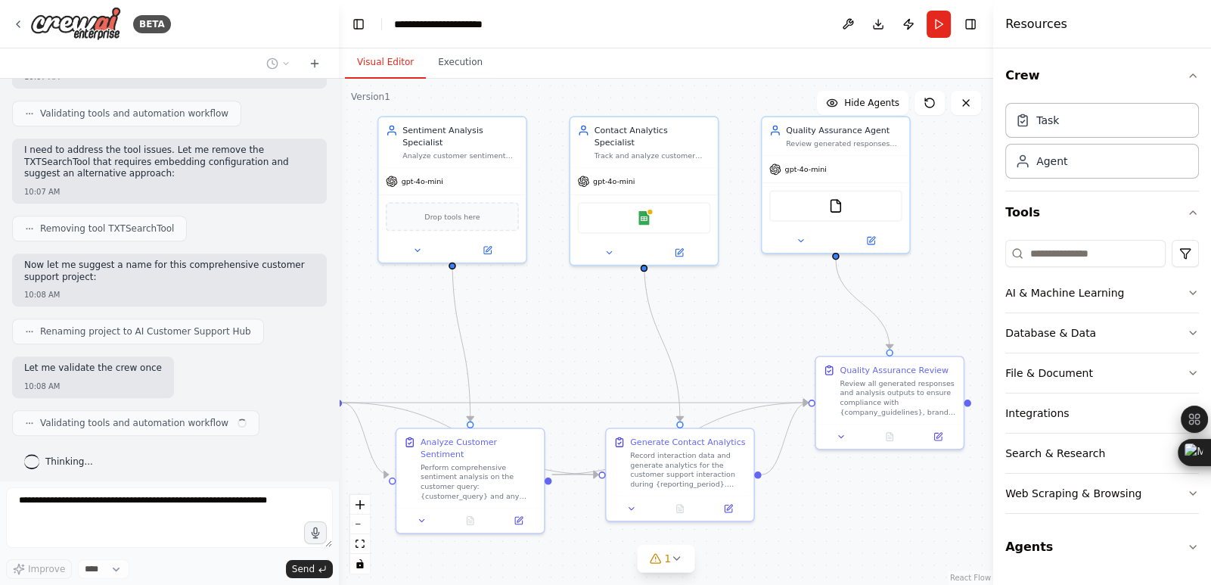
scroll to position [1573, 0]
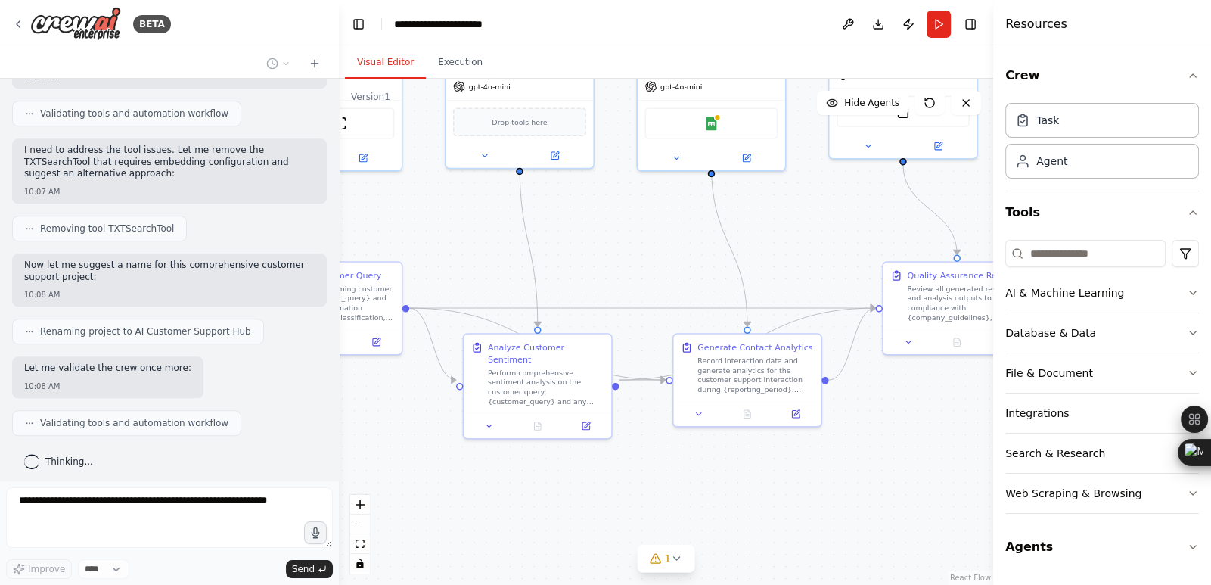
drag, startPoint x: 852, startPoint y: 503, endPoint x: 918, endPoint y: 411, distance: 113.4
click at [918, 411] on div ".deletable-edge-delete-btn { width: 20px; height: 20px; border: 0px solid #ffff…" at bounding box center [666, 332] width 655 height 506
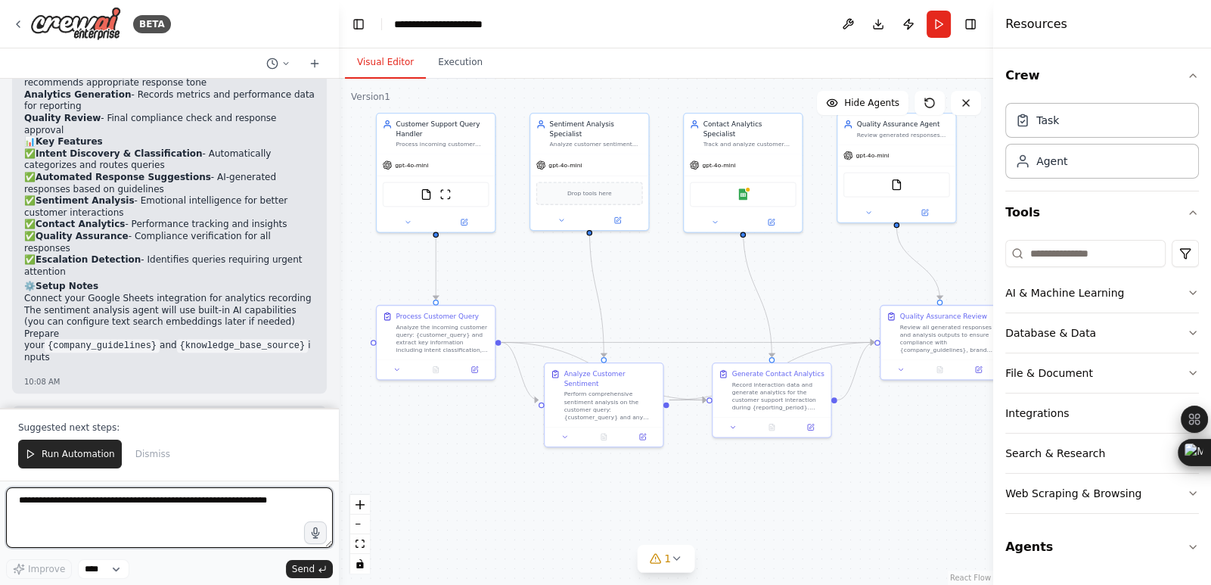
scroll to position [2215, 0]
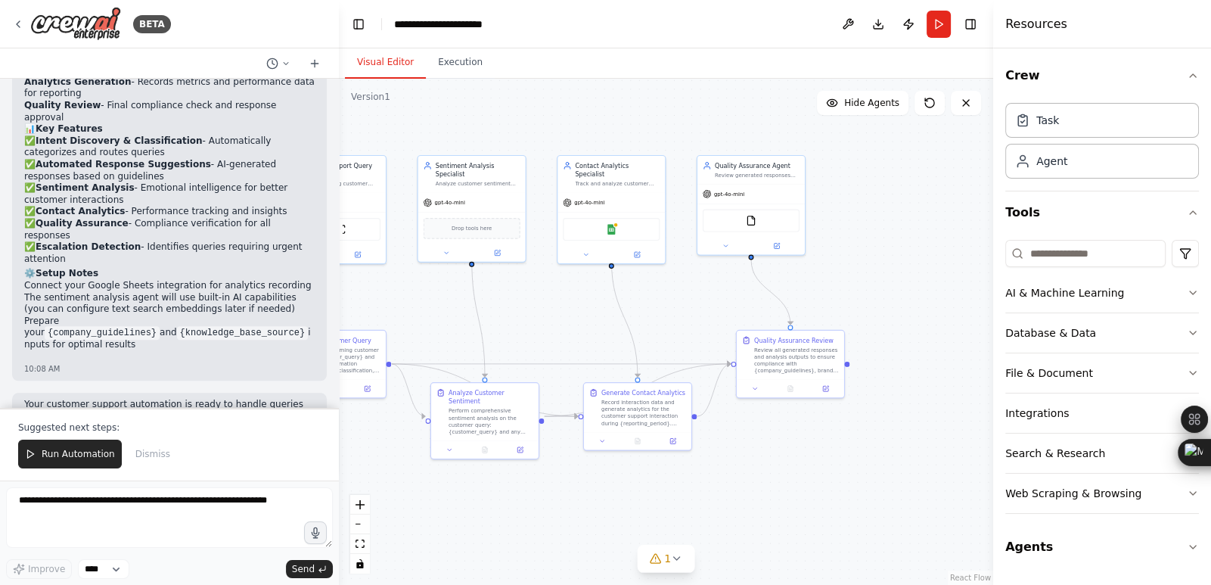
drag, startPoint x: 894, startPoint y: 505, endPoint x: 750, endPoint y: 515, distance: 144.1
click at [750, 515] on div ".deletable-edge-delete-btn { width: 20px; height: 20px; border: 0px solid #ffff…" at bounding box center [666, 332] width 655 height 506
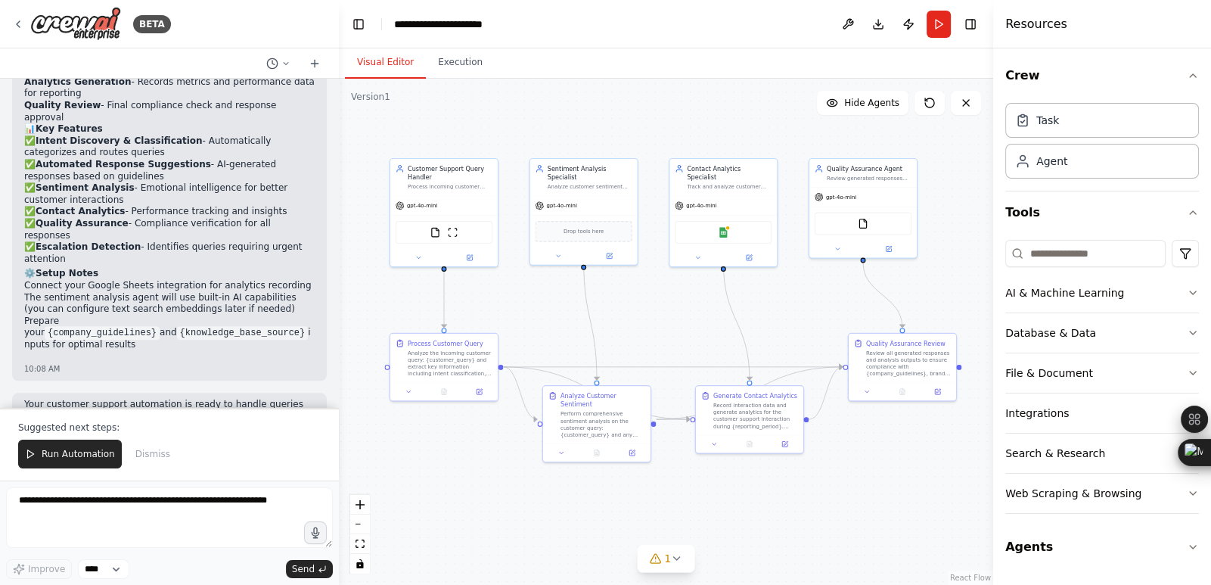
drag, startPoint x: 561, startPoint y: 312, endPoint x: 673, endPoint y: 316, distance: 112.0
click at [673, 316] on div ".deletable-edge-delete-btn { width: 20px; height: 20px; border: 0px solid #ffff…" at bounding box center [666, 332] width 655 height 506
click at [144, 454] on span "Dismiss" at bounding box center [152, 454] width 35 height 12
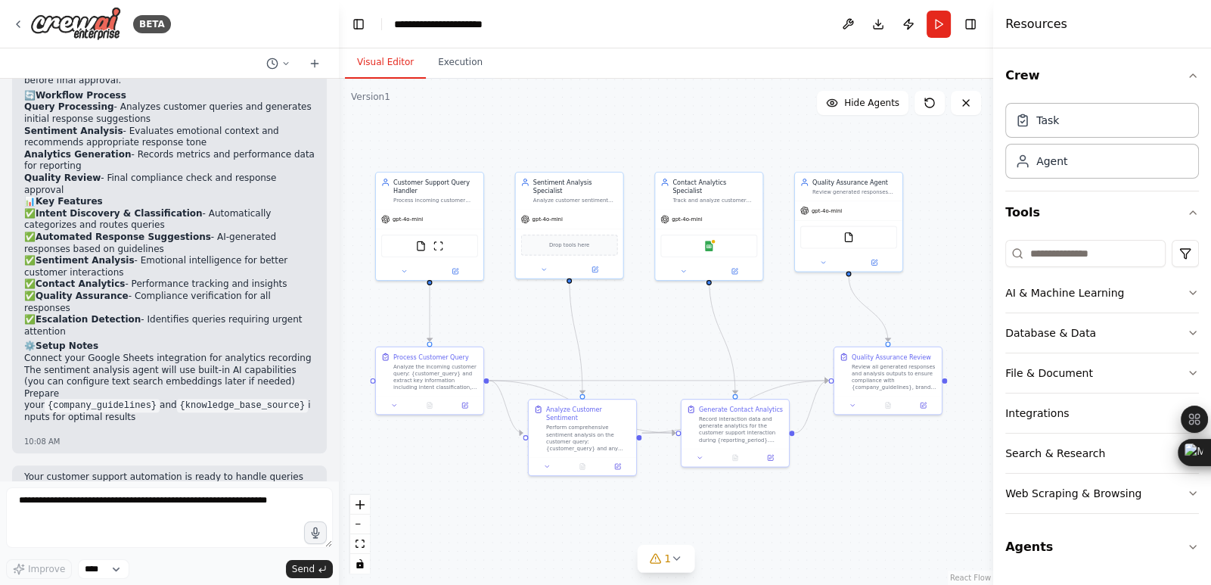
drag, startPoint x: 785, startPoint y: 488, endPoint x: 772, endPoint y: 502, distance: 19.8
click at [772, 502] on div ".deletable-edge-delete-btn { width: 20px; height: 20px; border: 0px solid #ffff…" at bounding box center [666, 332] width 655 height 506
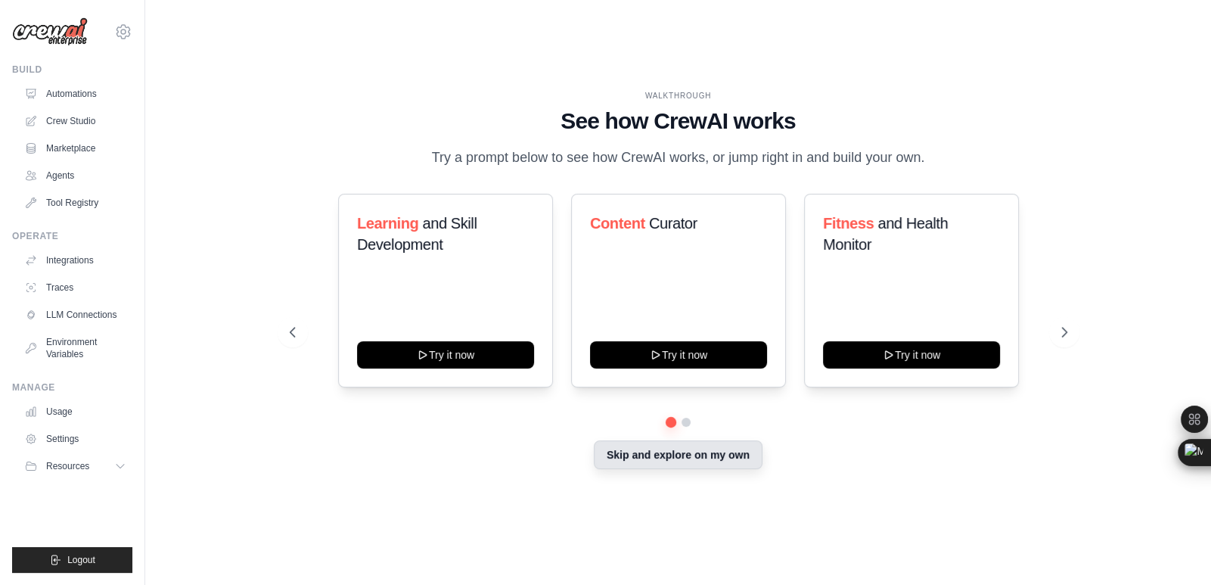
click at [662, 463] on button "Skip and explore on my own" at bounding box center [678, 454] width 169 height 29
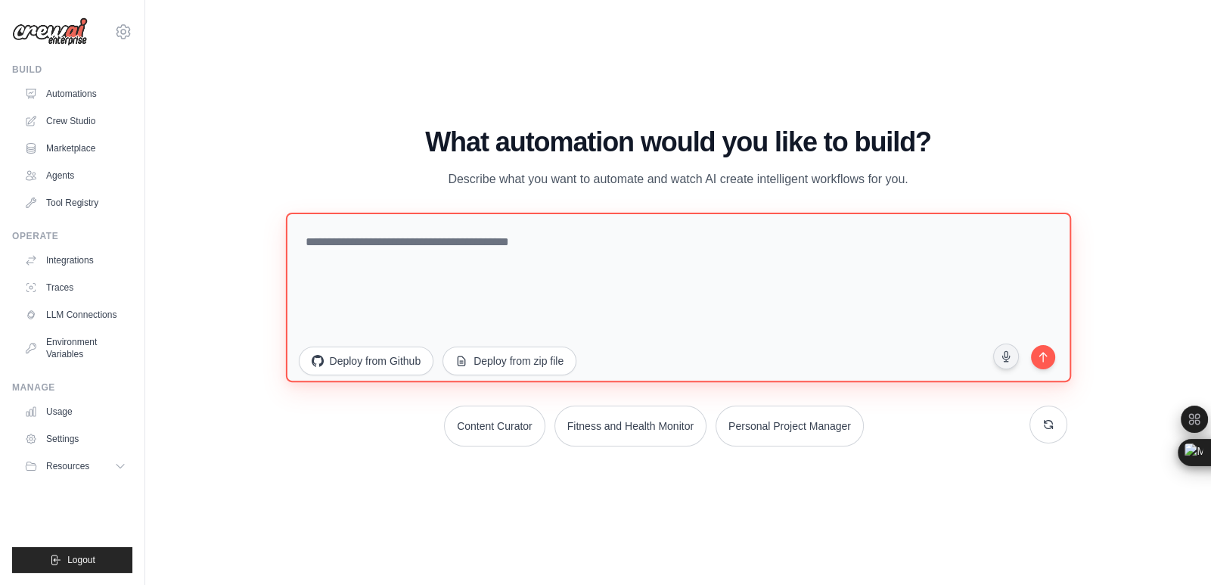
click at [555, 269] on textarea at bounding box center [677, 296] width 785 height 169
paste textarea "**********"
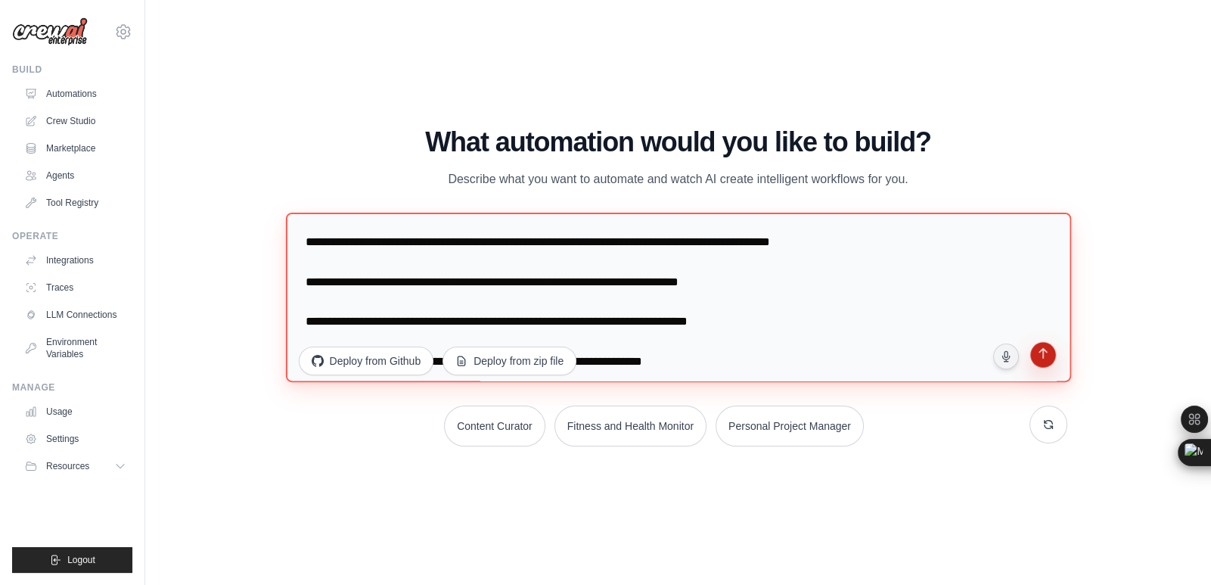
type textarea "**********"
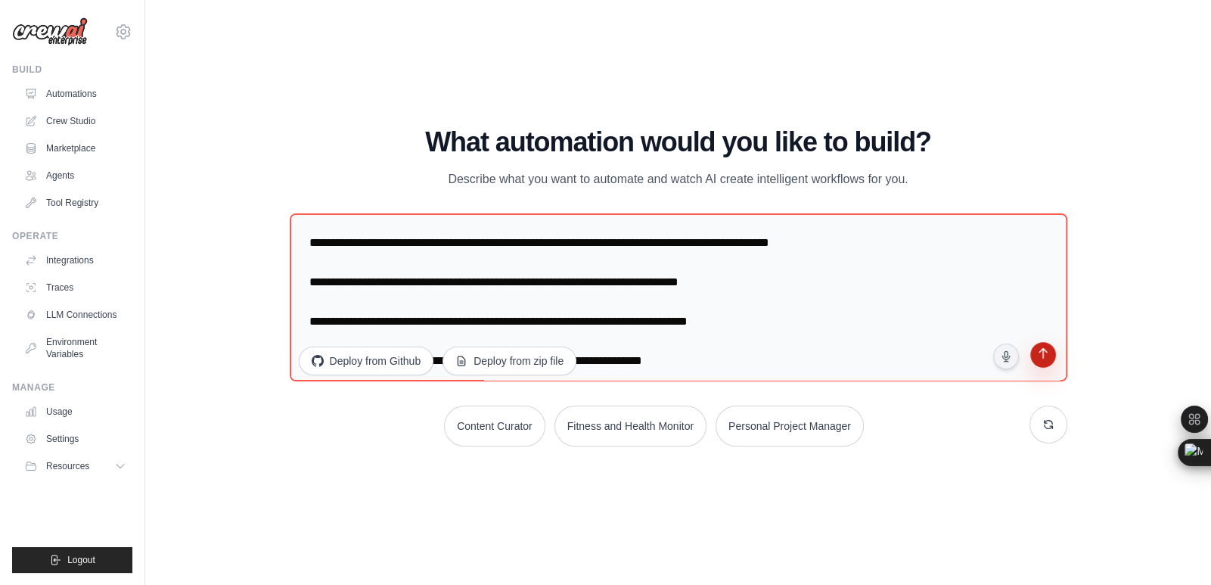
click at [1039, 355] on icon "submit" at bounding box center [1043, 354] width 14 height 14
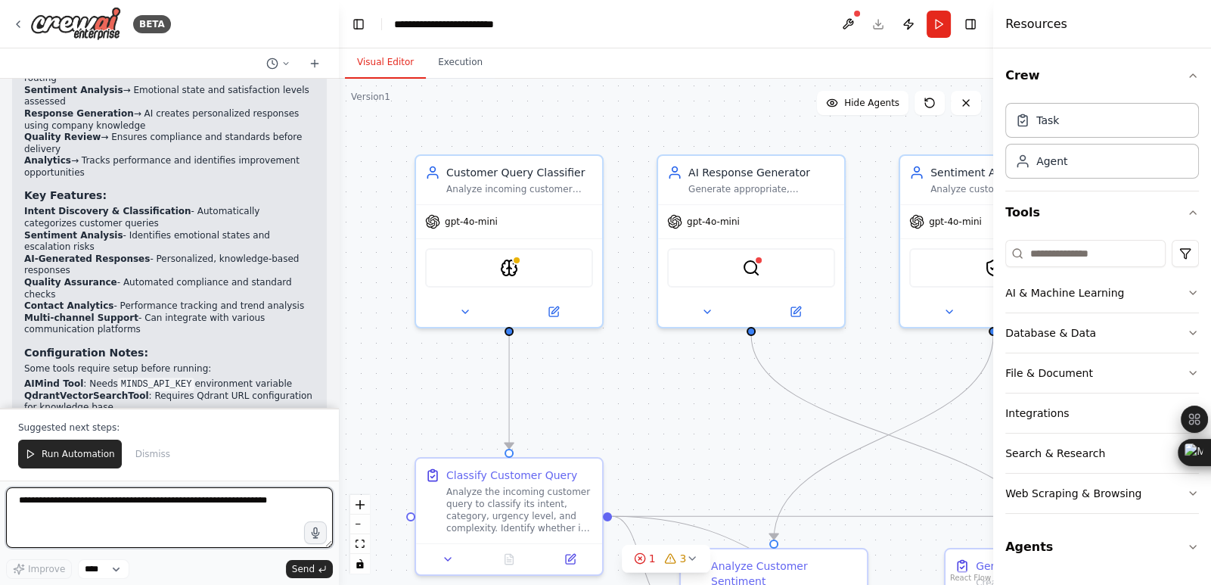
scroll to position [1955, 0]
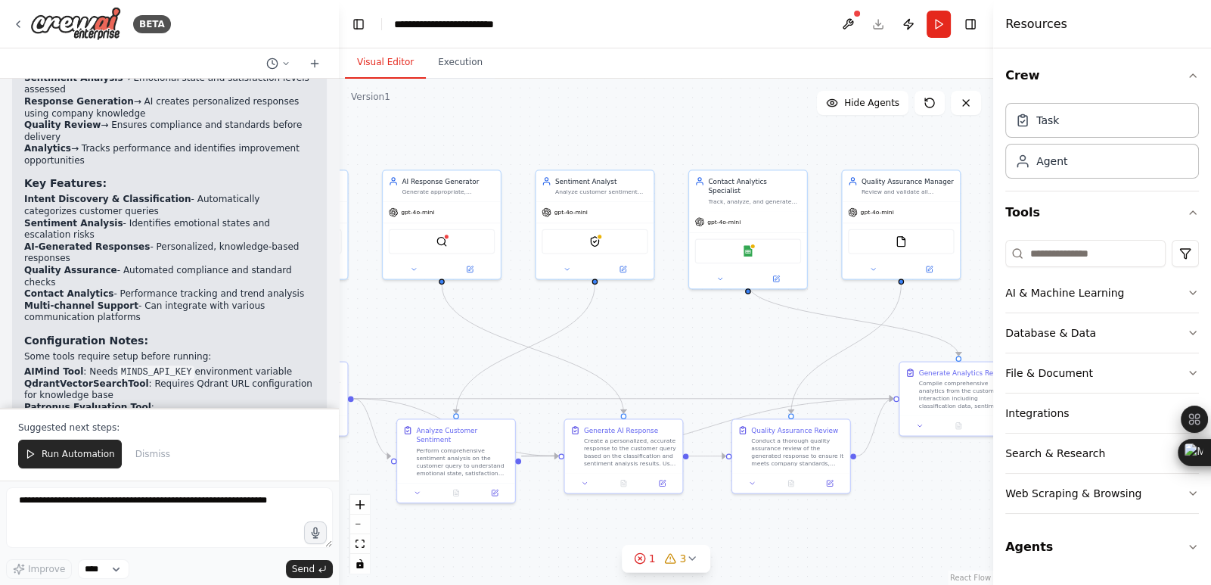
drag, startPoint x: 870, startPoint y: 424, endPoint x: 612, endPoint y: 383, distance: 261.4
click at [612, 383] on div ".deletable-edge-delete-btn { width: 20px; height: 20px; border: 0px solid #ffff…" at bounding box center [666, 332] width 655 height 506
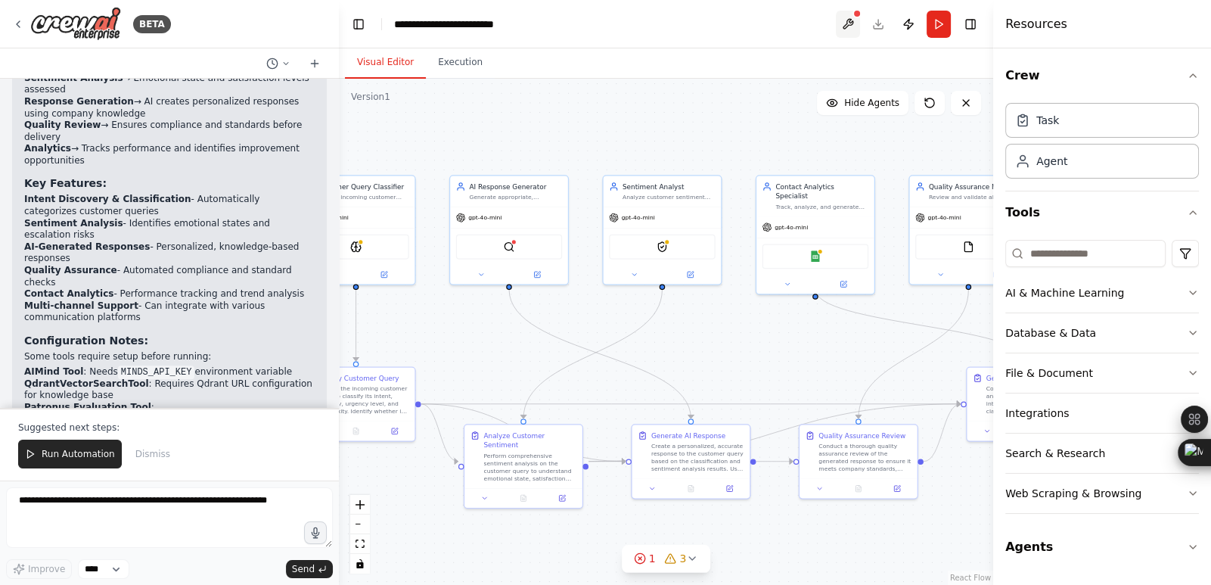
click at [844, 26] on button at bounding box center [848, 24] width 24 height 27
click at [853, 20] on div at bounding box center [848, 24] width 24 height 27
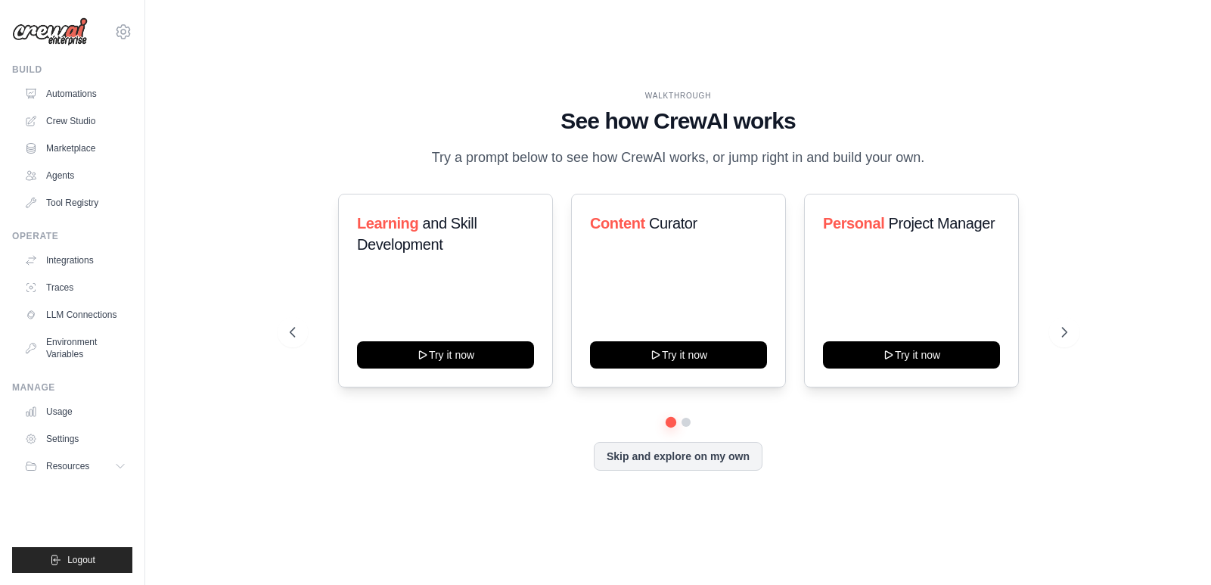
click at [698, 461] on button "Skip and explore on my own" at bounding box center [678, 456] width 169 height 29
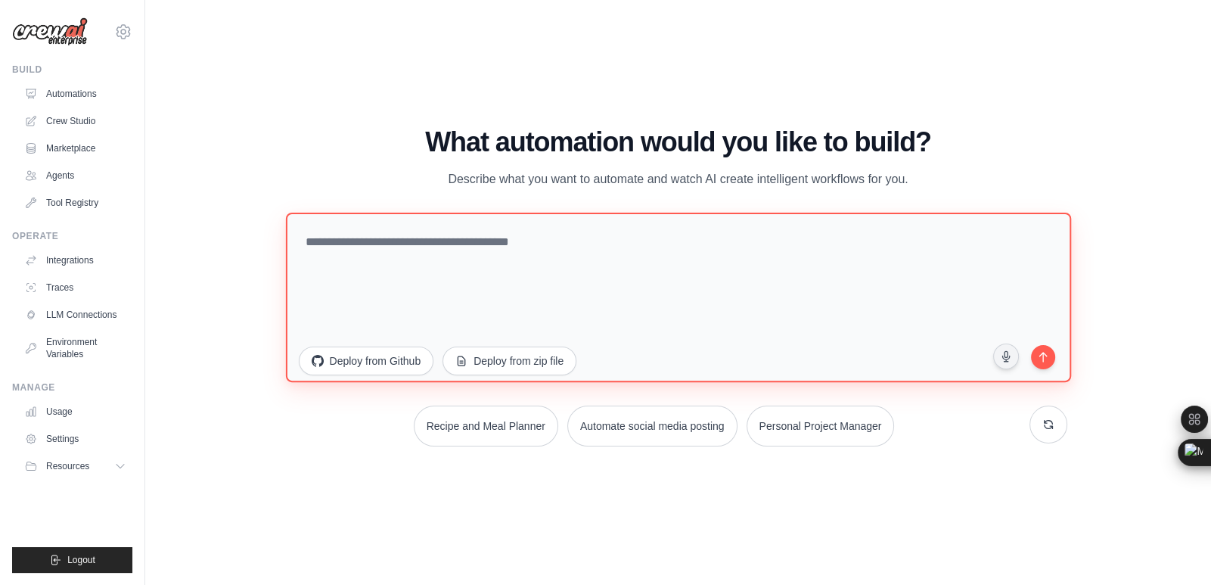
click at [630, 276] on textarea at bounding box center [677, 296] width 785 height 169
paste textarea "**********"
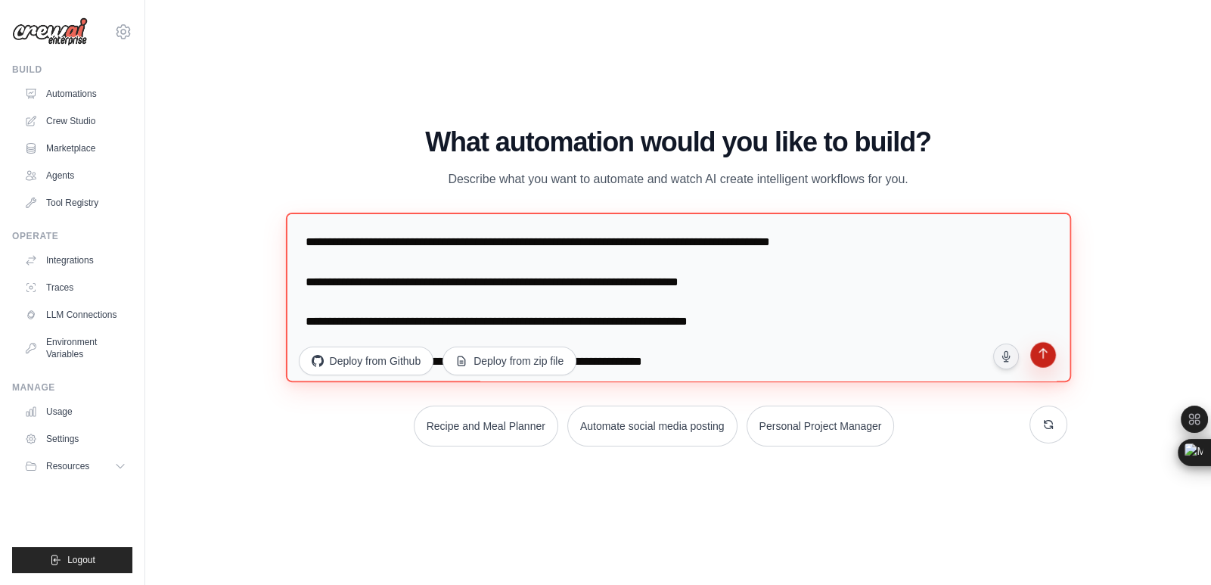
type textarea "**********"
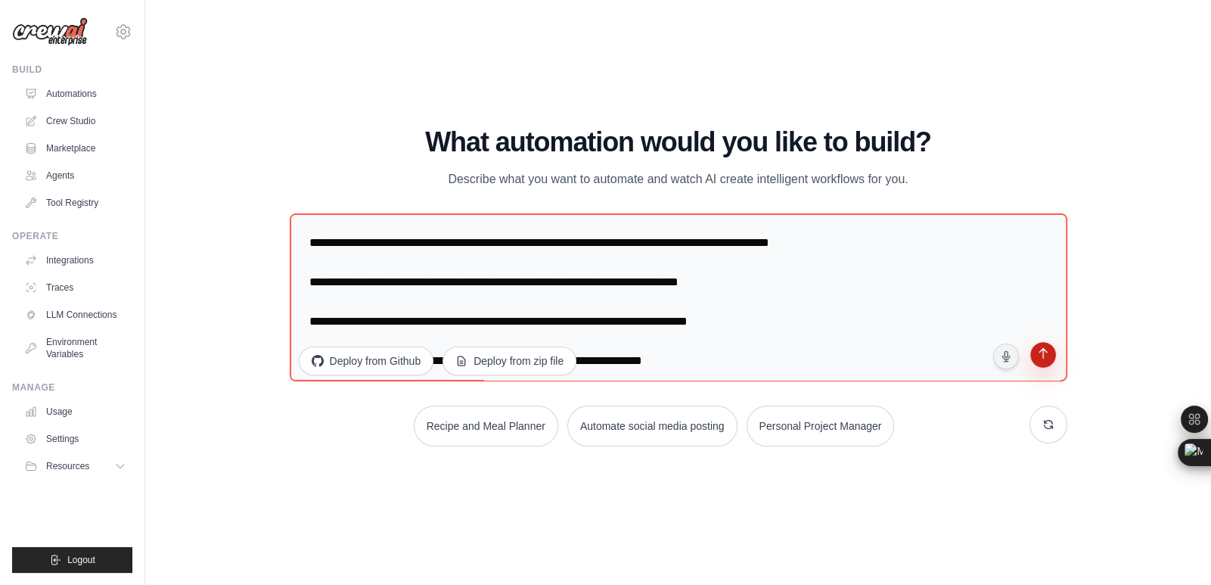
click at [1044, 352] on icon "submit" at bounding box center [1043, 354] width 15 height 15
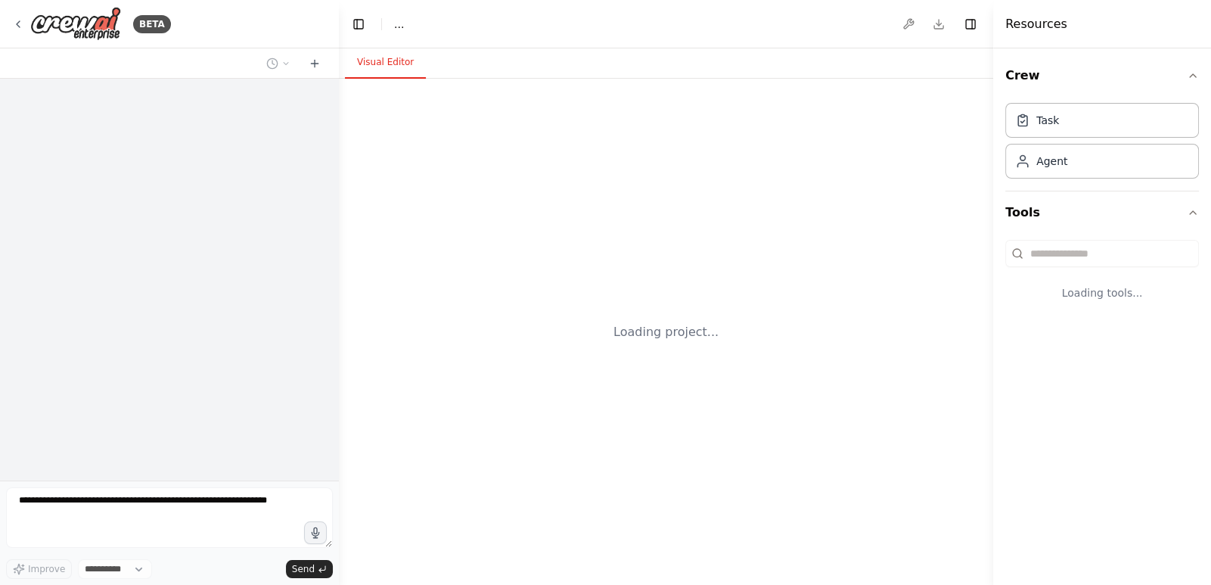
select select "****"
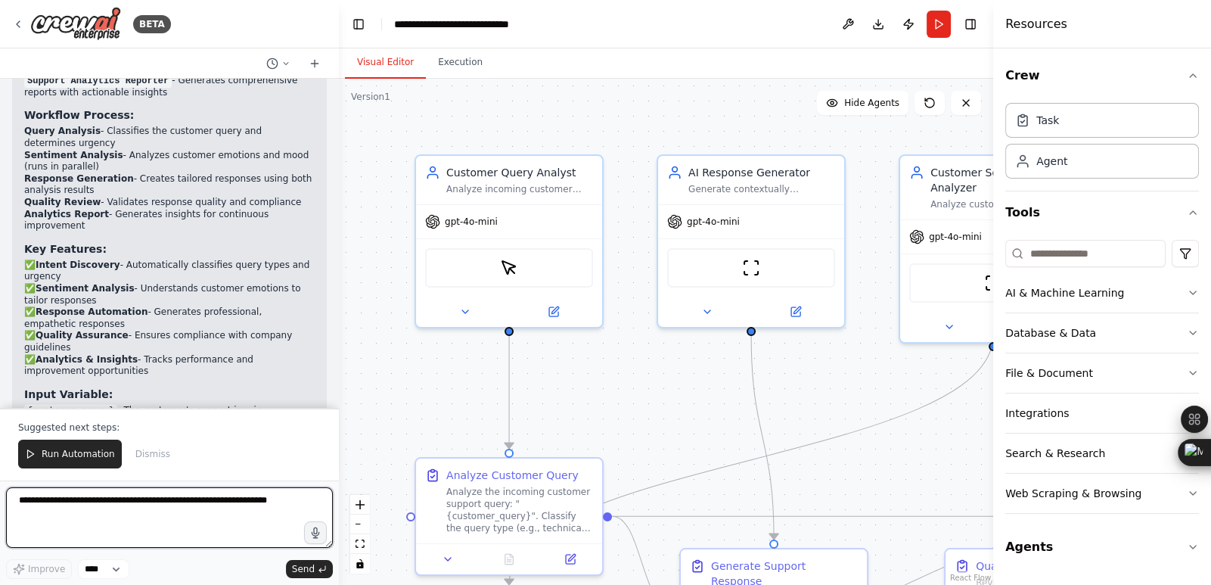
scroll to position [2617, 0]
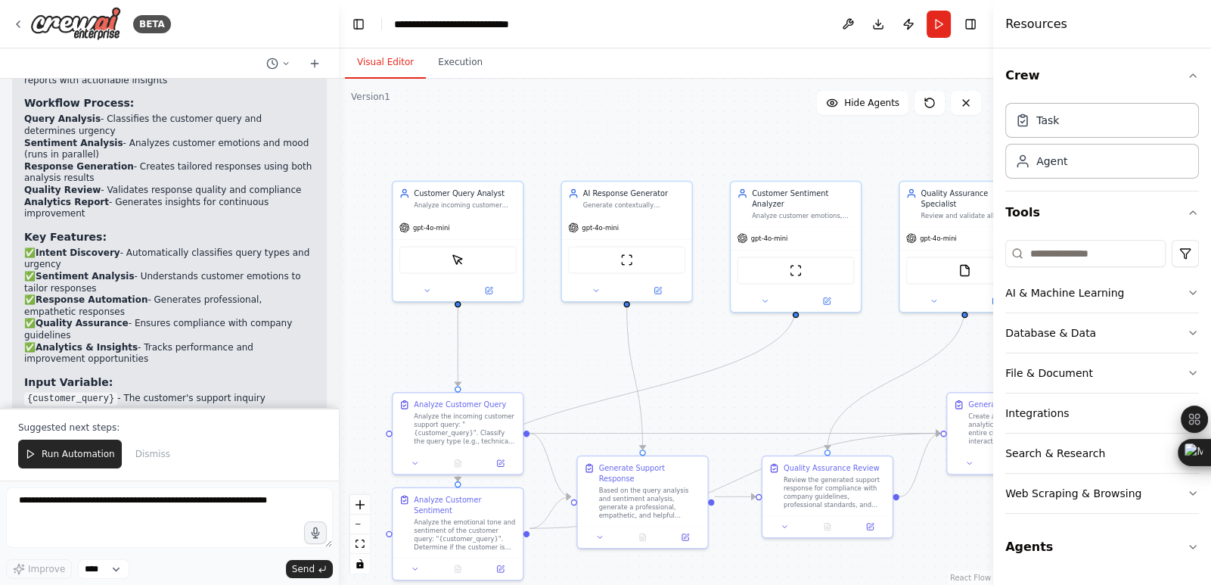
drag, startPoint x: 875, startPoint y: 431, endPoint x: 752, endPoint y: 400, distance: 126.6
click at [752, 400] on div ".deletable-edge-delete-btn { width: 20px; height: 20px; border: 0px solid #ffff…" at bounding box center [666, 332] width 655 height 506
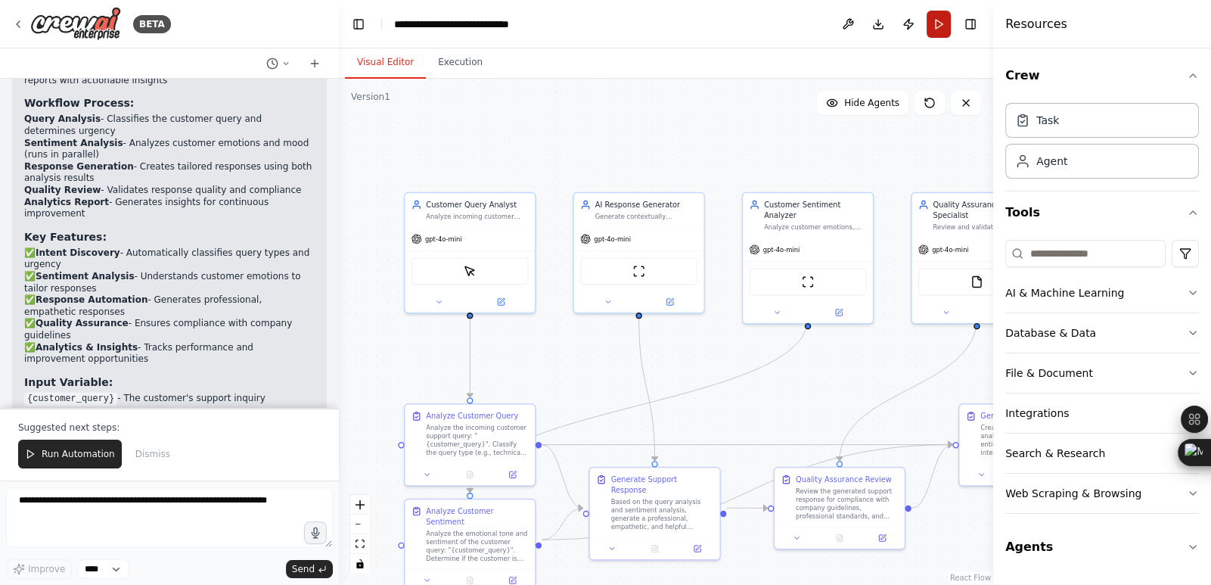
click at [933, 30] on button "Run" at bounding box center [939, 24] width 24 height 27
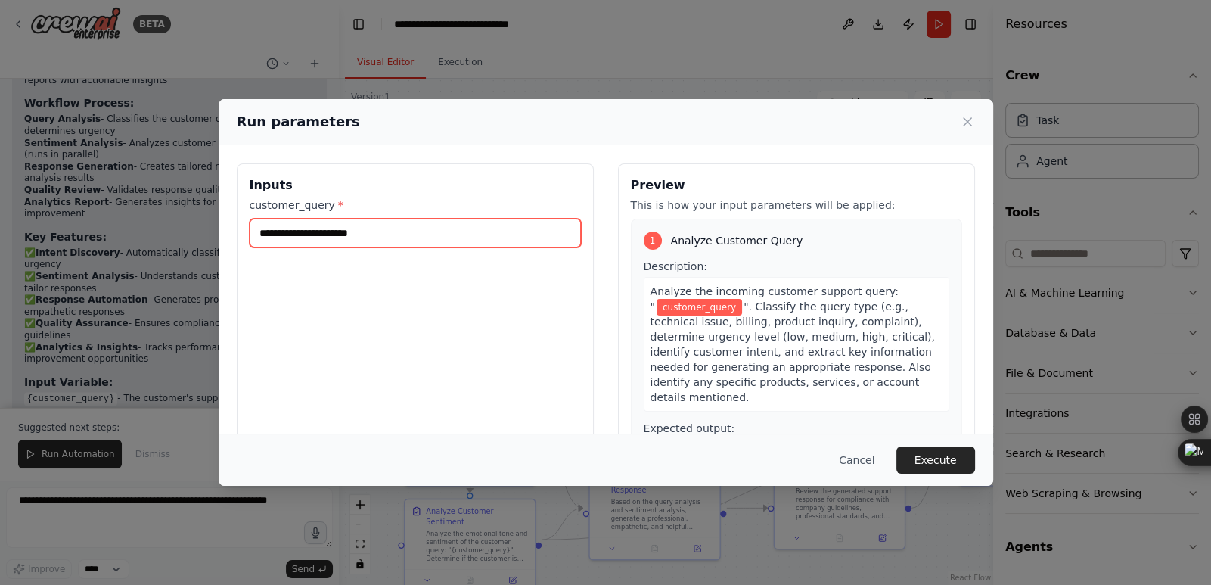
click at [336, 242] on input "customer_query *" at bounding box center [415, 233] width 331 height 29
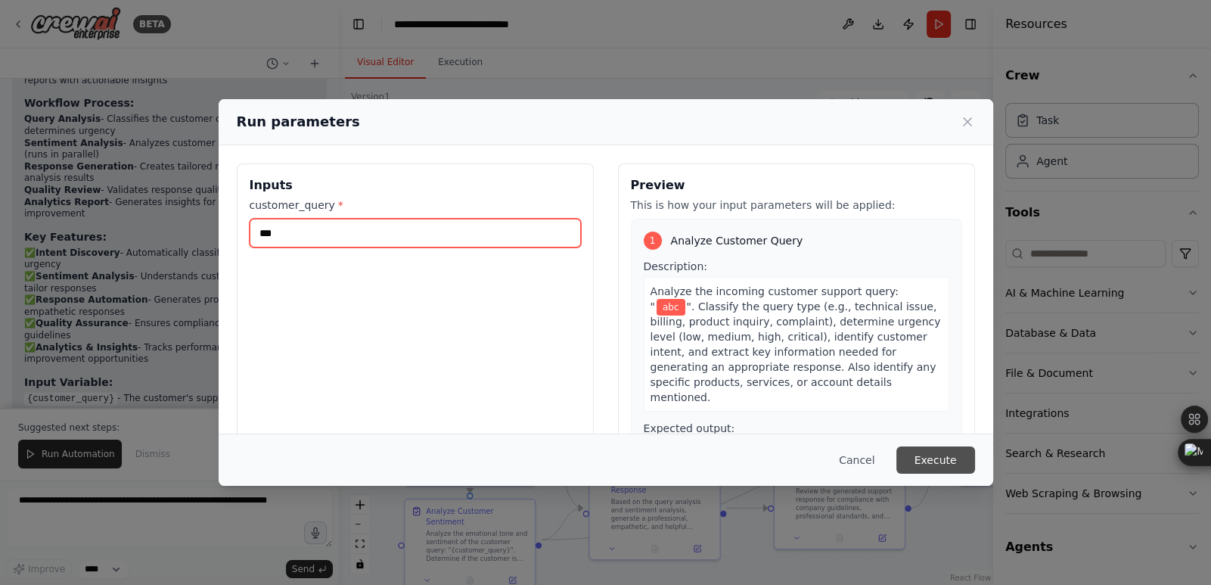
type input "***"
click at [950, 456] on button "Execute" at bounding box center [936, 459] width 79 height 27
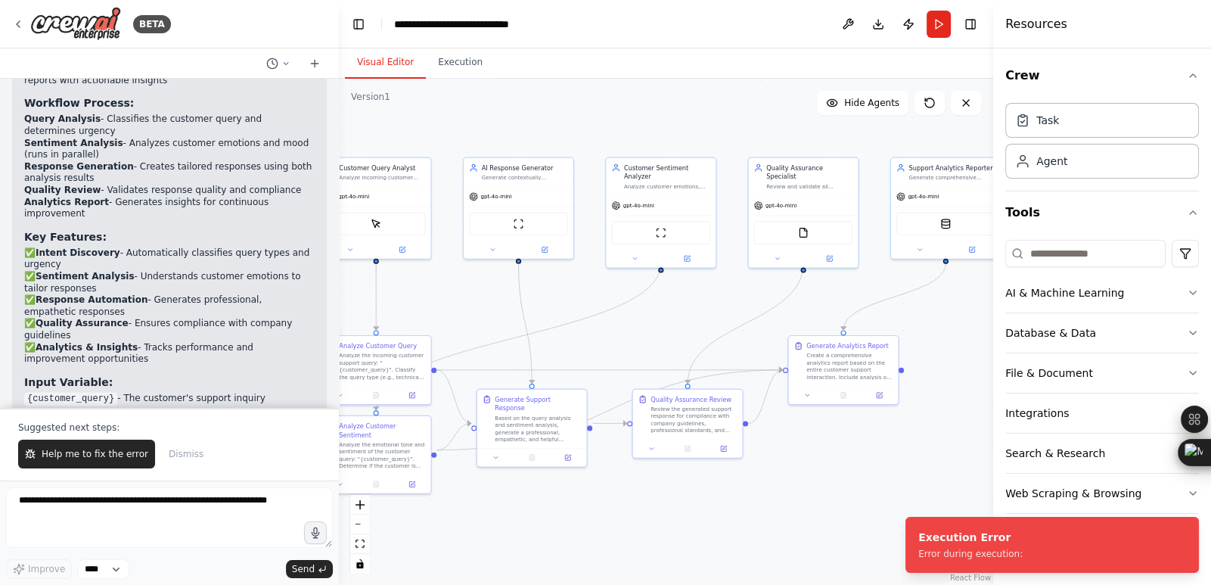
drag, startPoint x: 816, startPoint y: 382, endPoint x: 673, endPoint y: 325, distance: 154.6
click at [673, 325] on div ".deletable-edge-delete-btn { width: 20px; height: 20px; border: 0px solid #ffff…" at bounding box center [666, 332] width 655 height 506
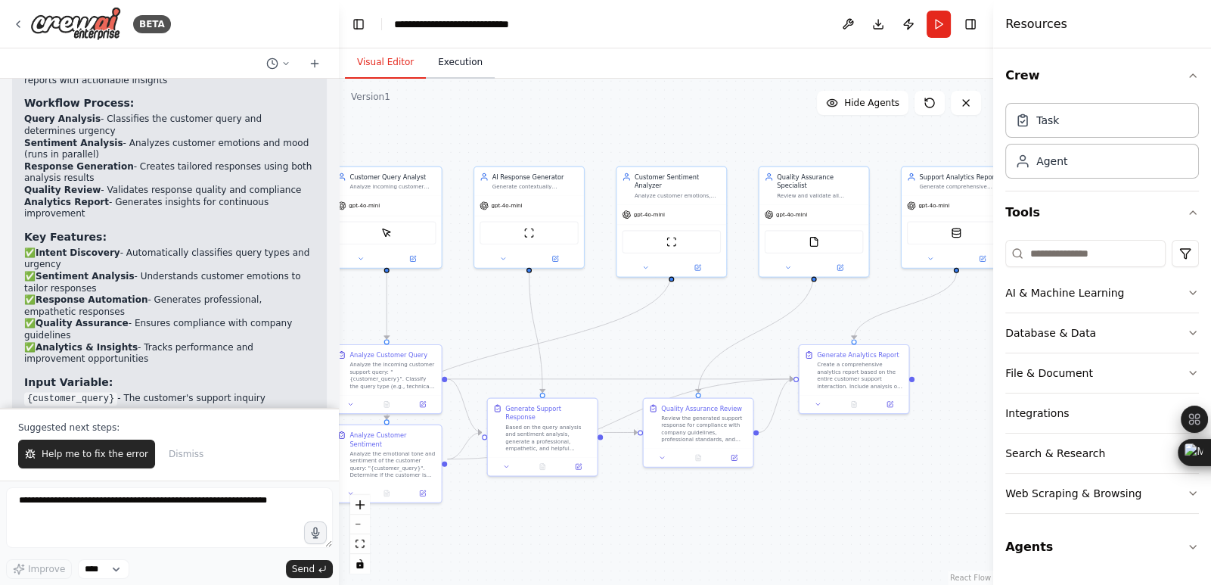
click at [451, 54] on button "Execution" at bounding box center [460, 63] width 69 height 32
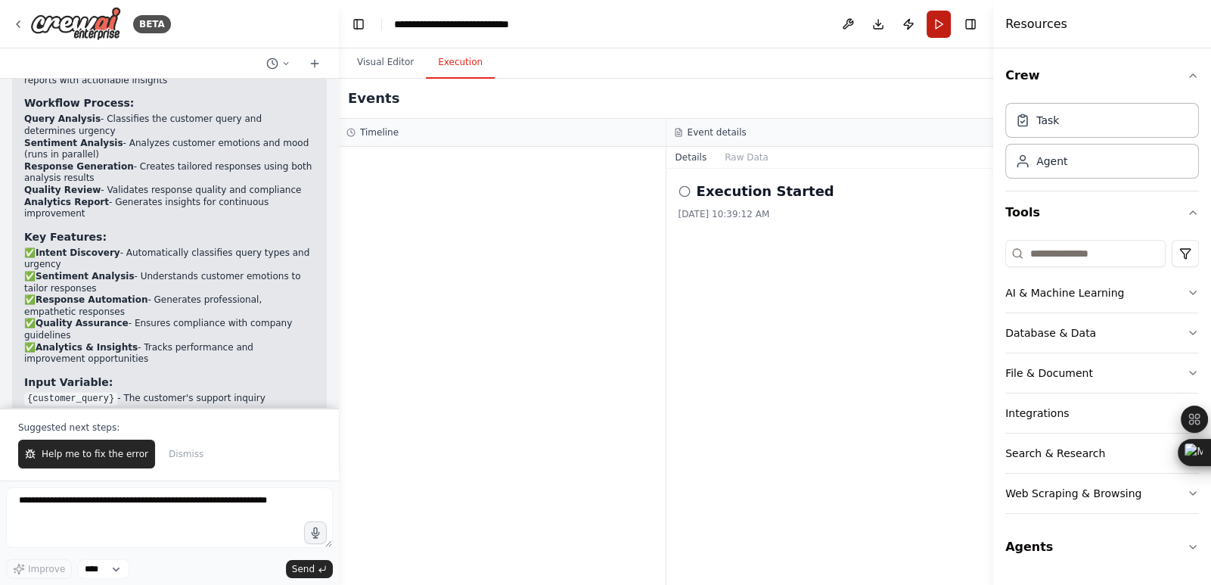
click at [936, 22] on button "Run" at bounding box center [939, 24] width 24 height 27
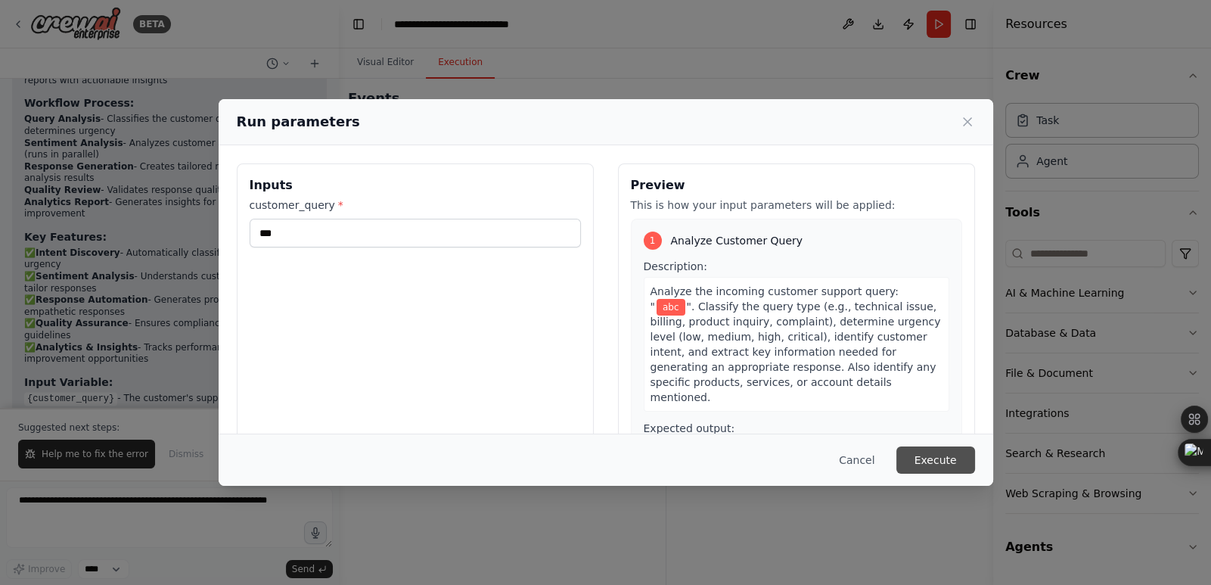
click at [943, 459] on button "Execute" at bounding box center [936, 459] width 79 height 27
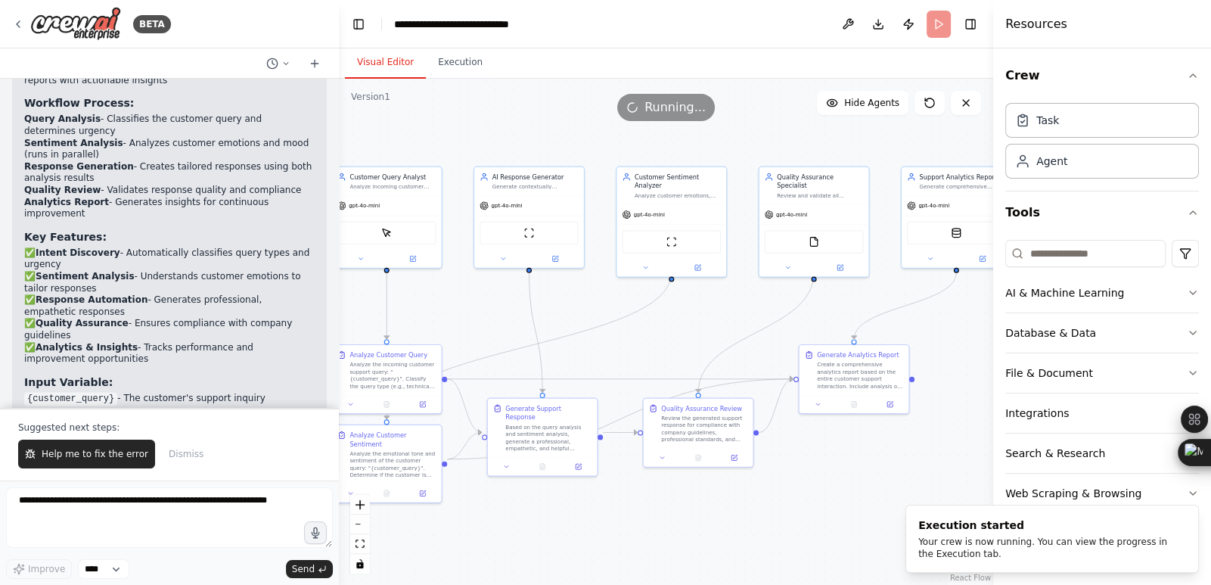
click at [386, 63] on button "Visual Editor" at bounding box center [385, 63] width 81 height 32
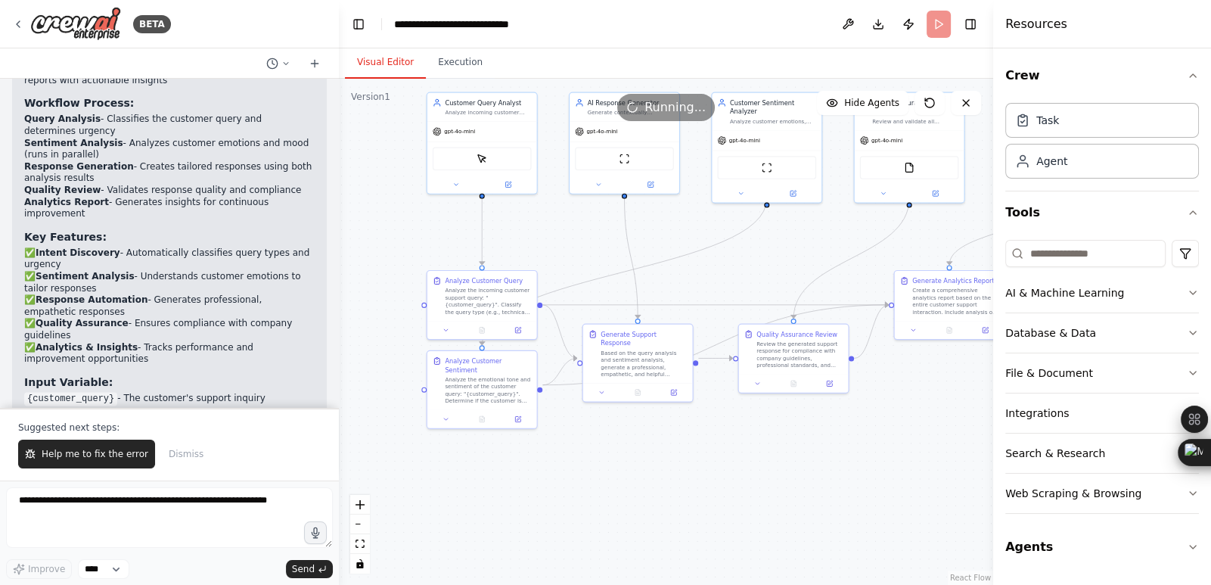
drag, startPoint x: 595, startPoint y: 543, endPoint x: 690, endPoint y: 469, distance: 120.8
click at [690, 469] on div ".deletable-edge-delete-btn { width: 20px; height: 20px; border: 0px solid #ffff…" at bounding box center [666, 332] width 655 height 506
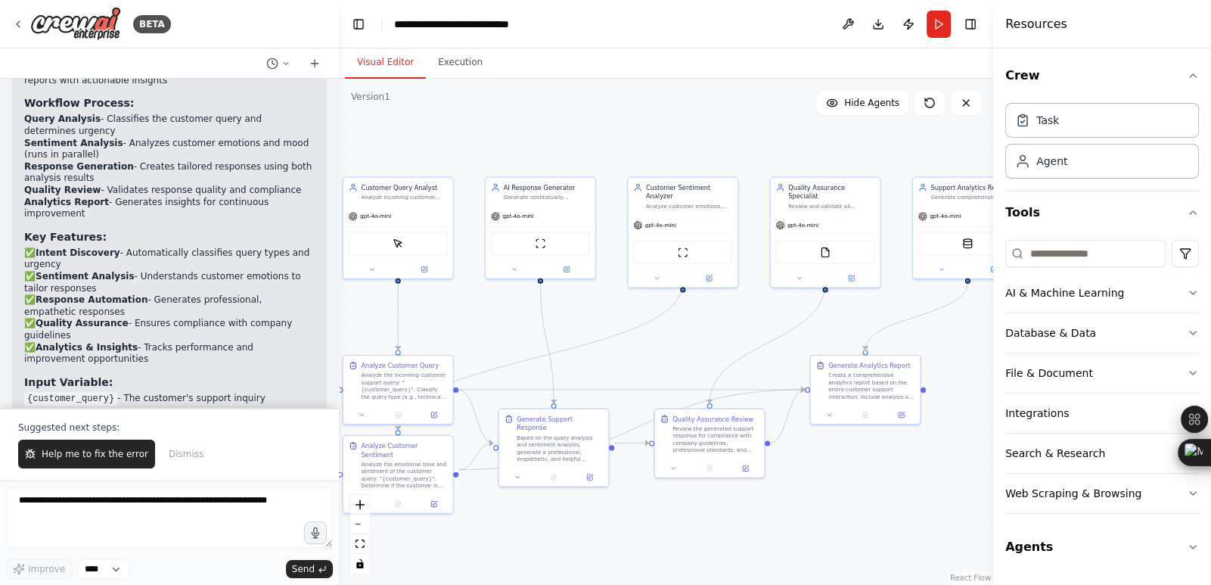
drag, startPoint x: 745, startPoint y: 502, endPoint x: 661, endPoint y: 587, distance: 119.3
click at [661, 584] on html "BETA Building AI-powered chatbots for customer support, handling queries, and p…" at bounding box center [605, 292] width 1211 height 585
click at [941, 29] on button "Run" at bounding box center [939, 24] width 24 height 27
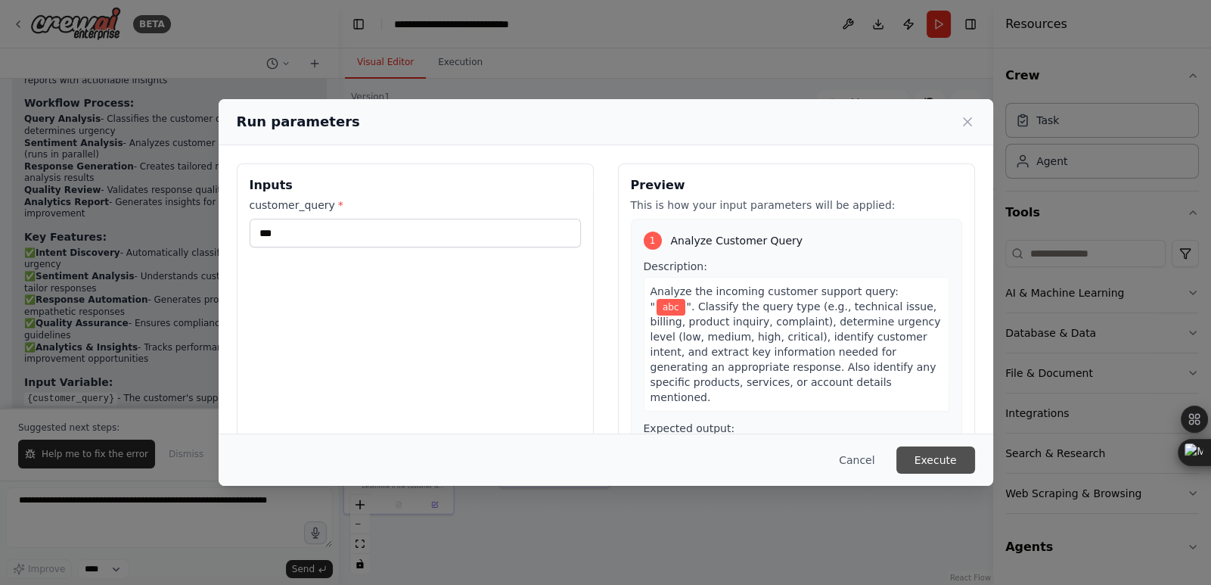
click at [930, 459] on button "Execute" at bounding box center [936, 459] width 79 height 27
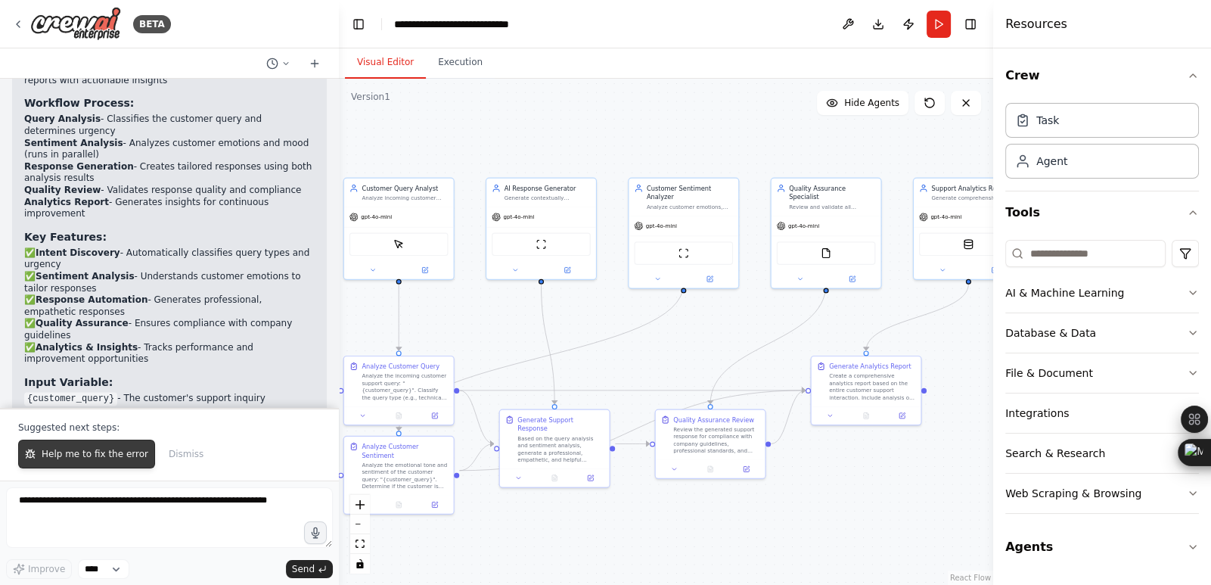
click at [102, 462] on button "Help me to fix the error" at bounding box center [86, 454] width 137 height 29
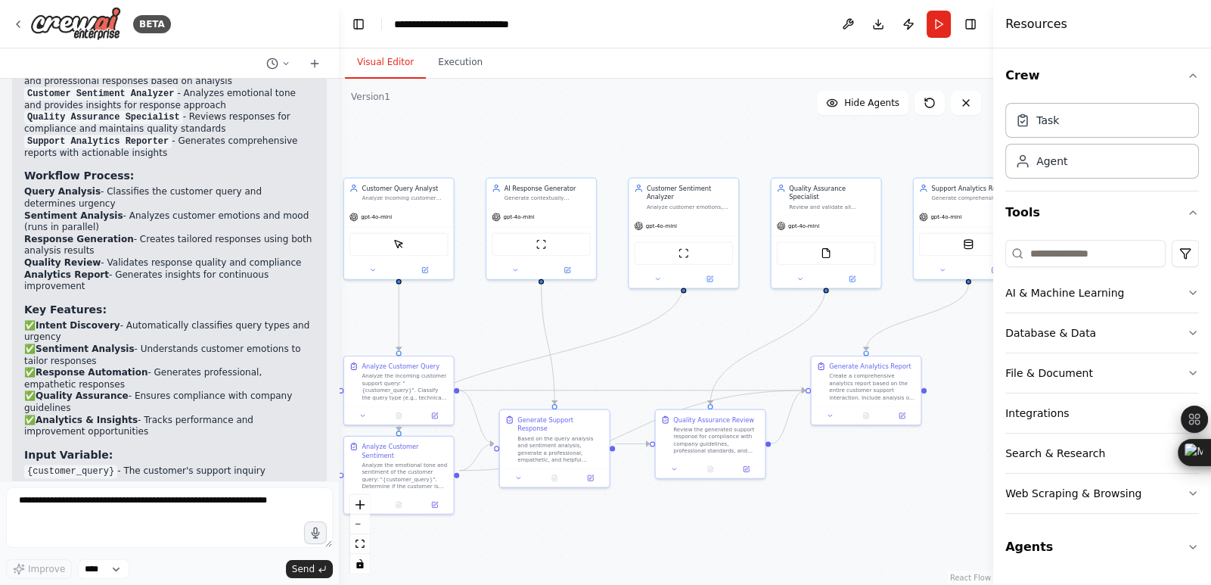
scroll to position [2583, 0]
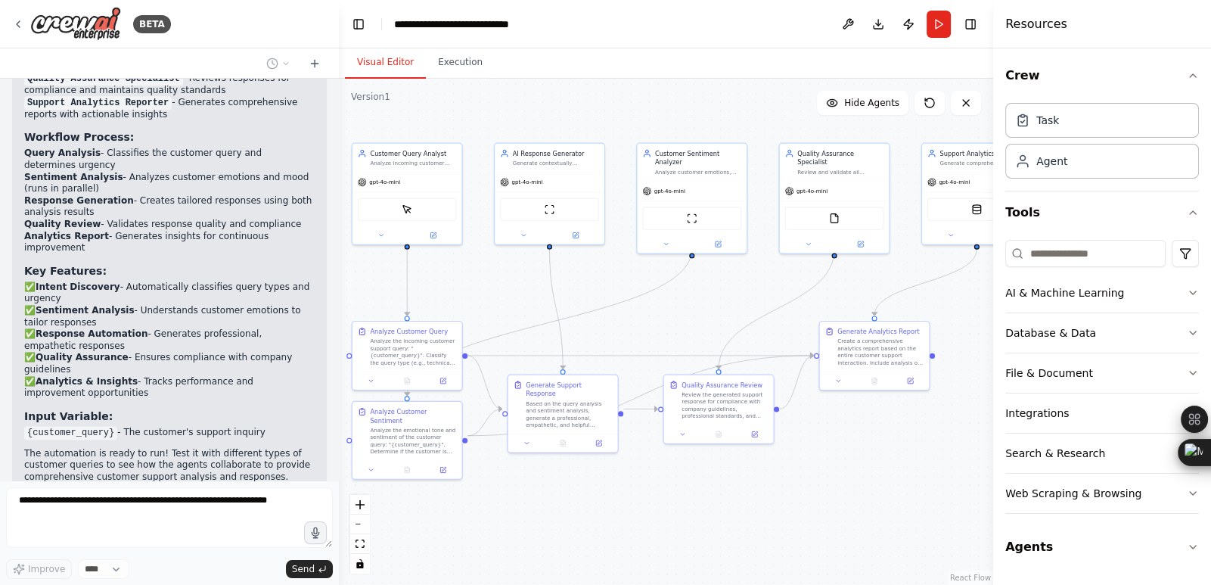
drag, startPoint x: 522, startPoint y: 545, endPoint x: 530, endPoint y: 510, distance: 35.8
click at [530, 510] on div ".deletable-edge-delete-btn { width: 20px; height: 20px; border: 0px solid #ffff…" at bounding box center [666, 332] width 655 height 506
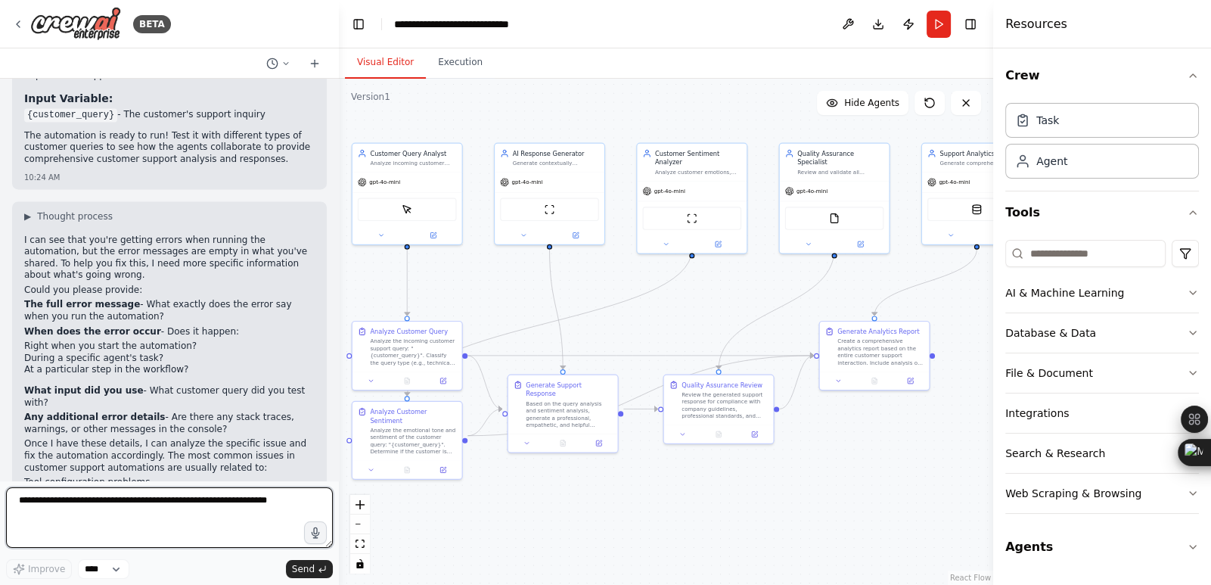
scroll to position [2901, 0]
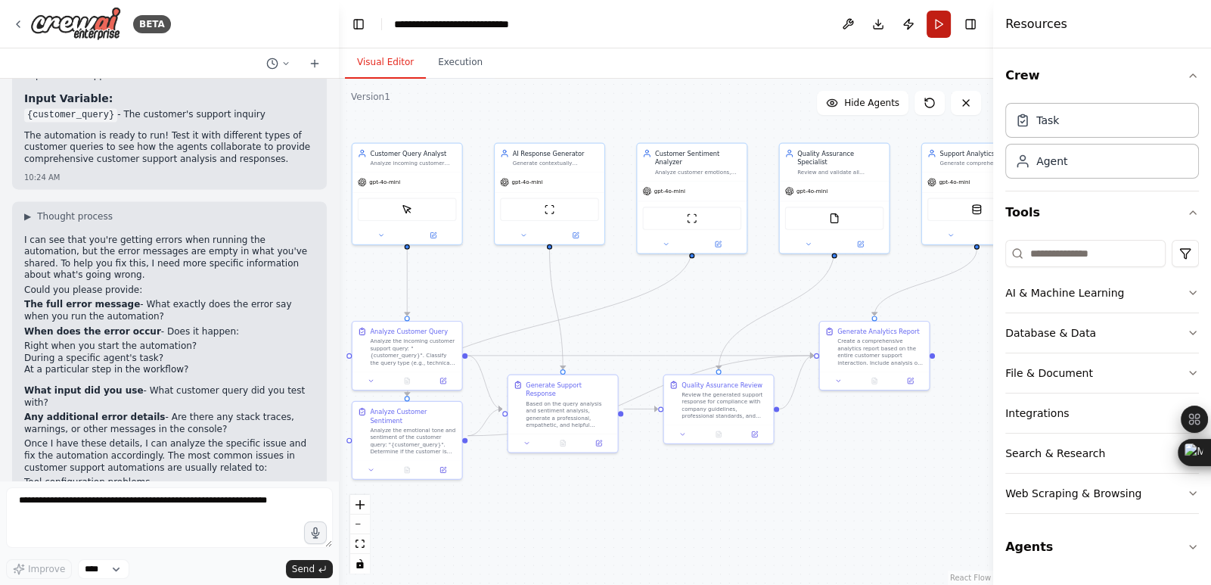
click at [944, 25] on button "Run" at bounding box center [939, 24] width 24 height 27
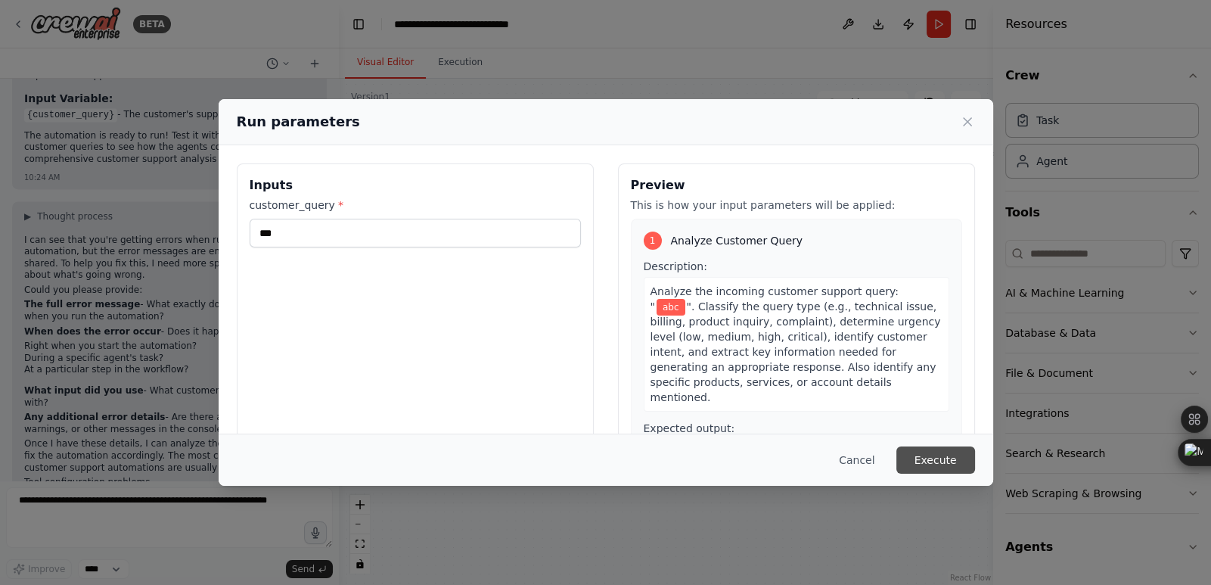
click at [924, 460] on button "Execute" at bounding box center [936, 459] width 79 height 27
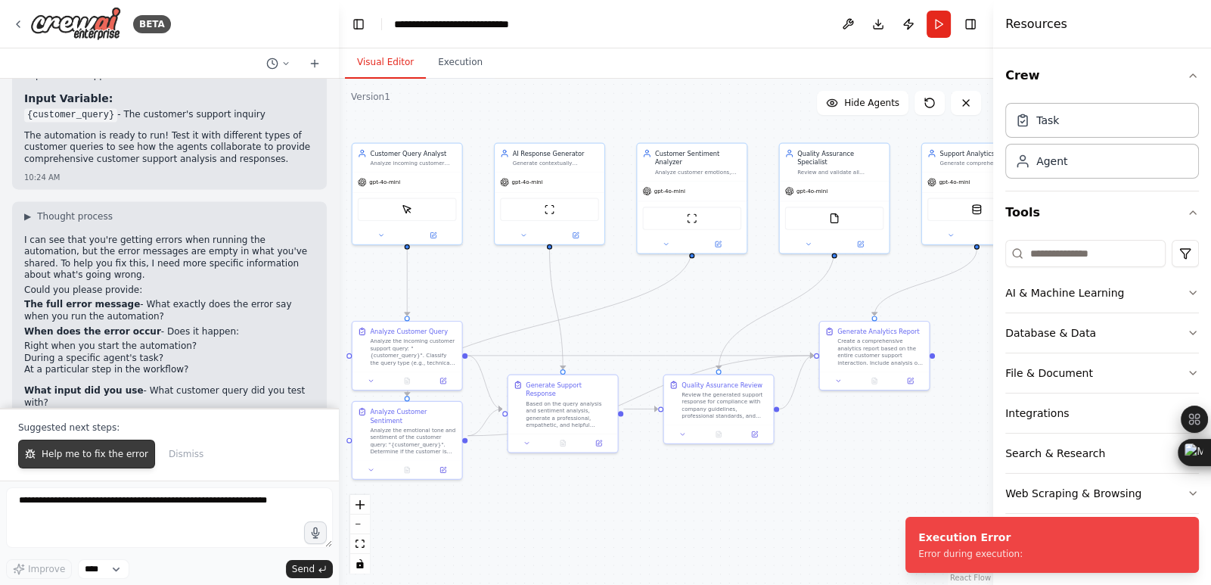
click at [91, 460] on span "Help me to fix the error" at bounding box center [95, 454] width 107 height 12
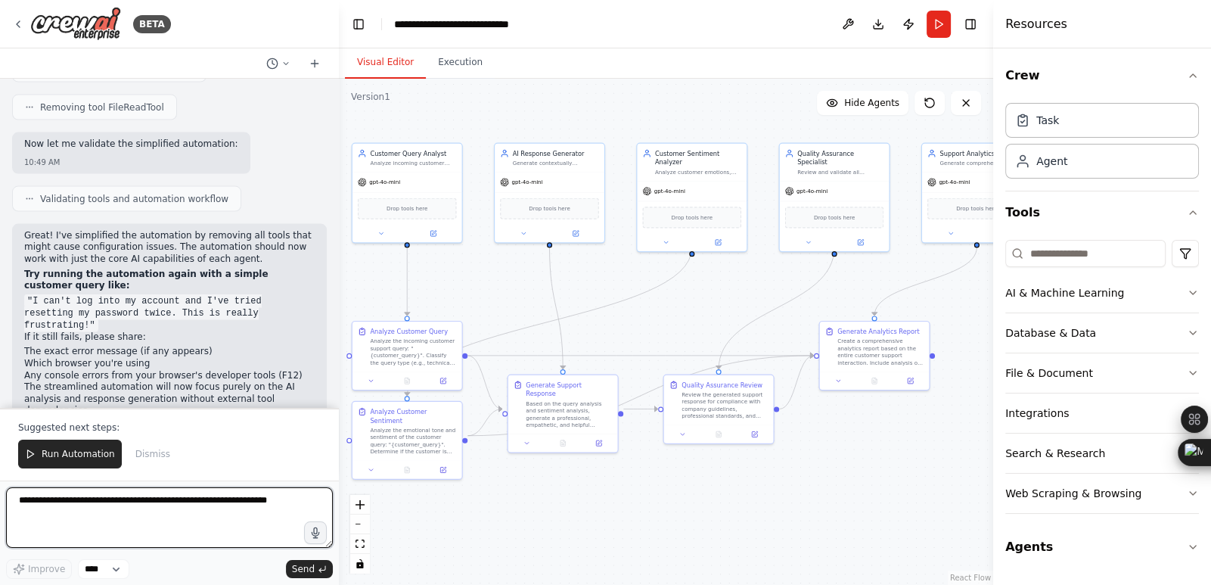
scroll to position [3997, 0]
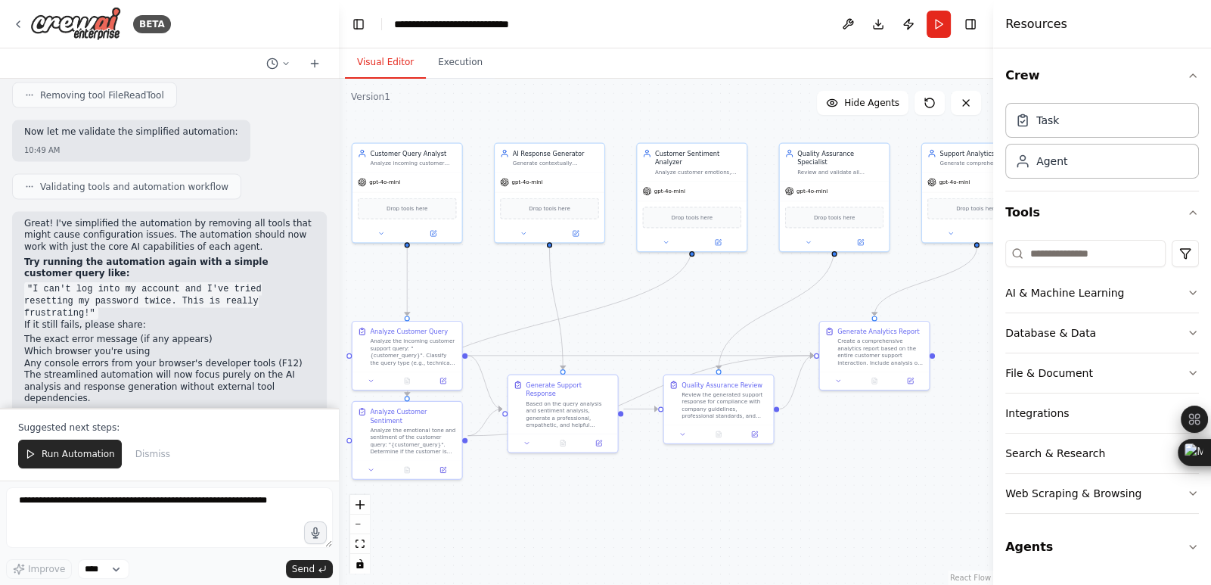
click at [91, 460] on span "Run Automation" at bounding box center [78, 454] width 73 height 12
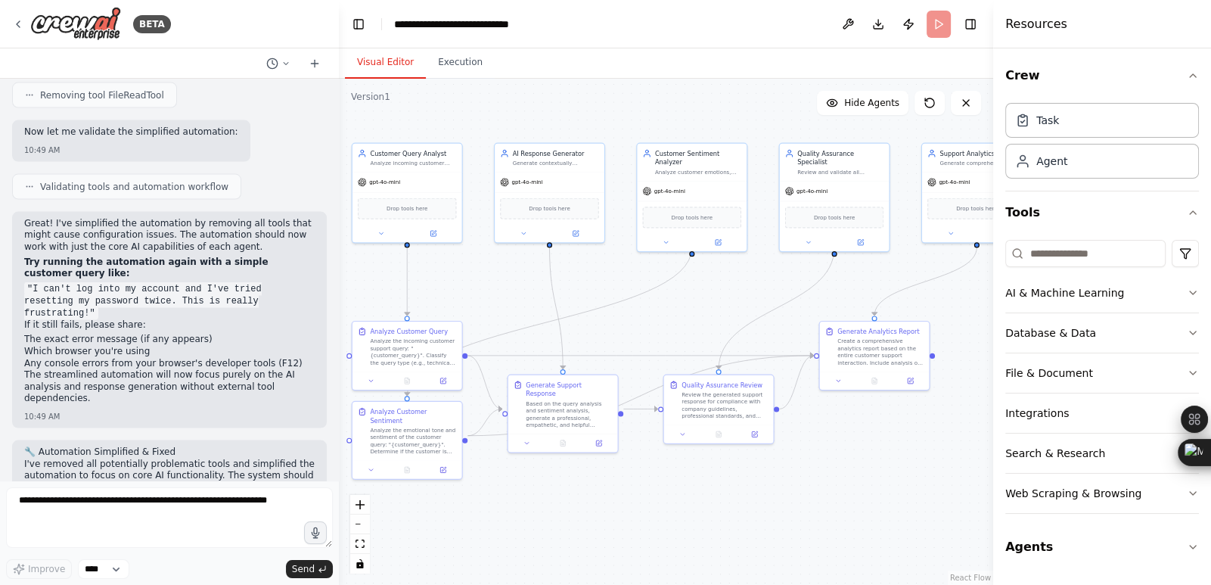
scroll to position [3925, 0]
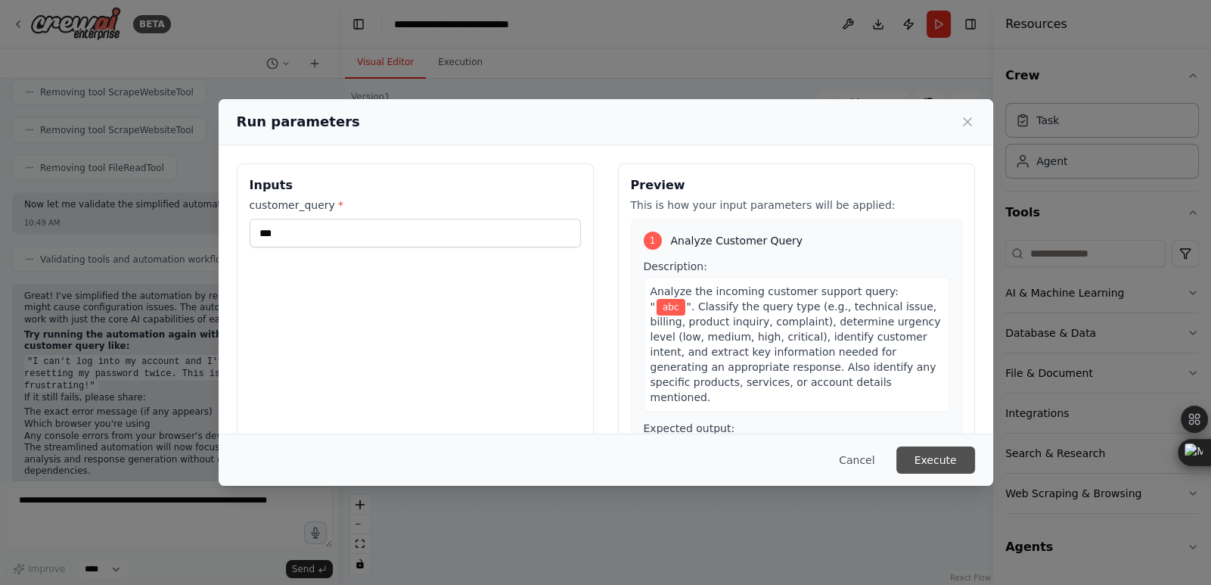
click at [942, 457] on button "Execute" at bounding box center [936, 459] width 79 height 27
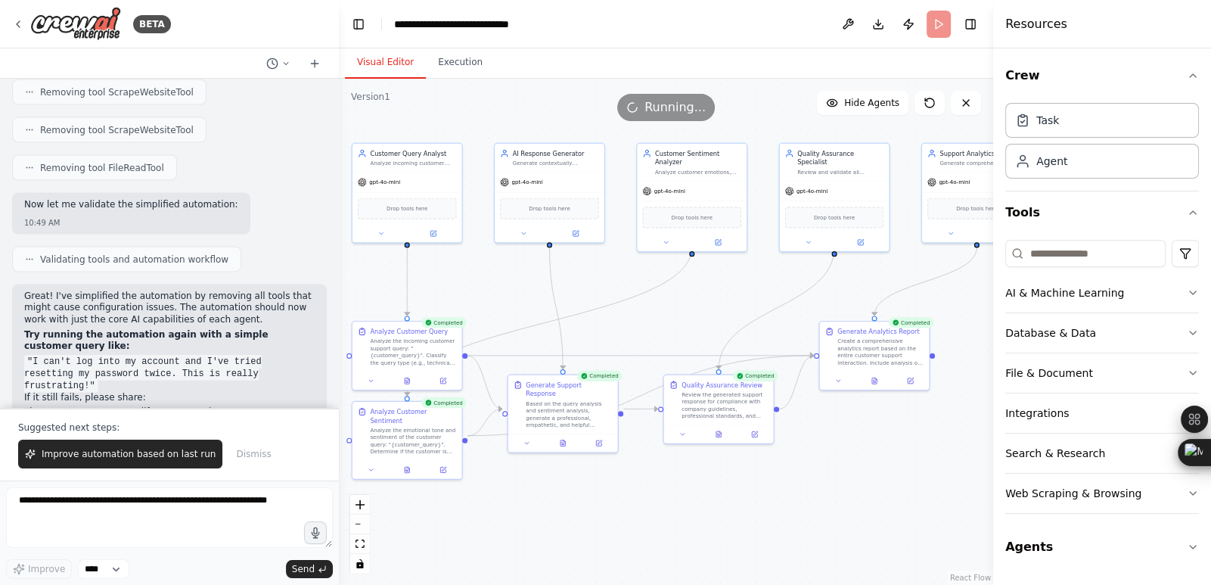
scroll to position [3997, 0]
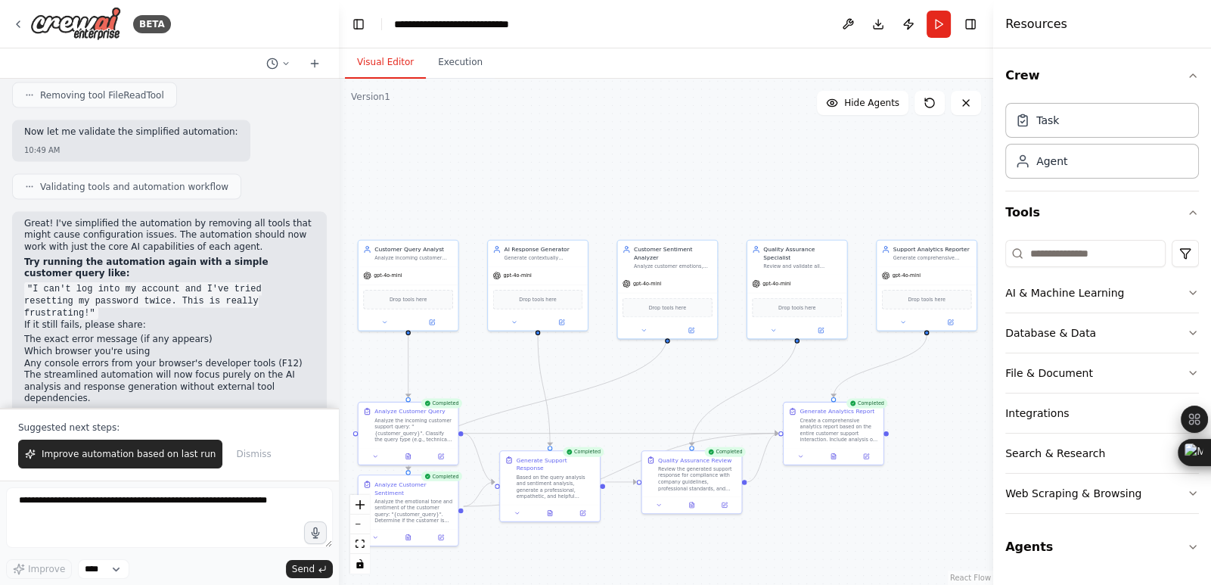
drag, startPoint x: 947, startPoint y: 499, endPoint x: 922, endPoint y: 562, distance: 68.6
click at [922, 562] on div ".deletable-edge-delete-btn { width: 20px; height: 20px; border: 0px solid #ffff…" at bounding box center [666, 332] width 655 height 506
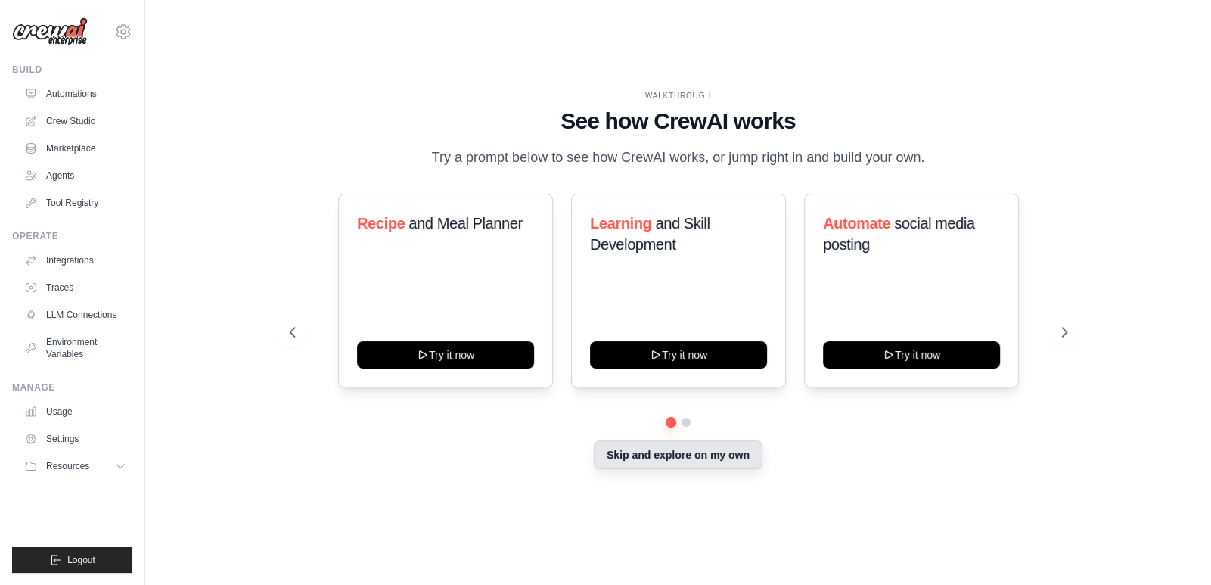
click at [708, 462] on button "Skip and explore on my own" at bounding box center [678, 454] width 169 height 29
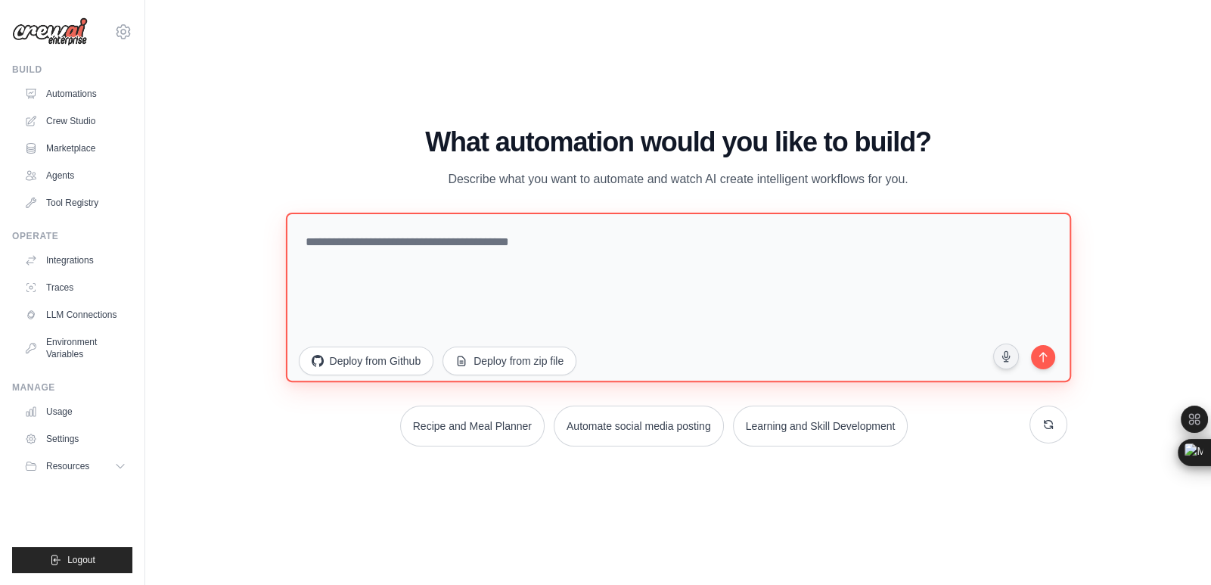
click at [602, 294] on textarea at bounding box center [677, 296] width 785 height 169
paste textarea "**********"
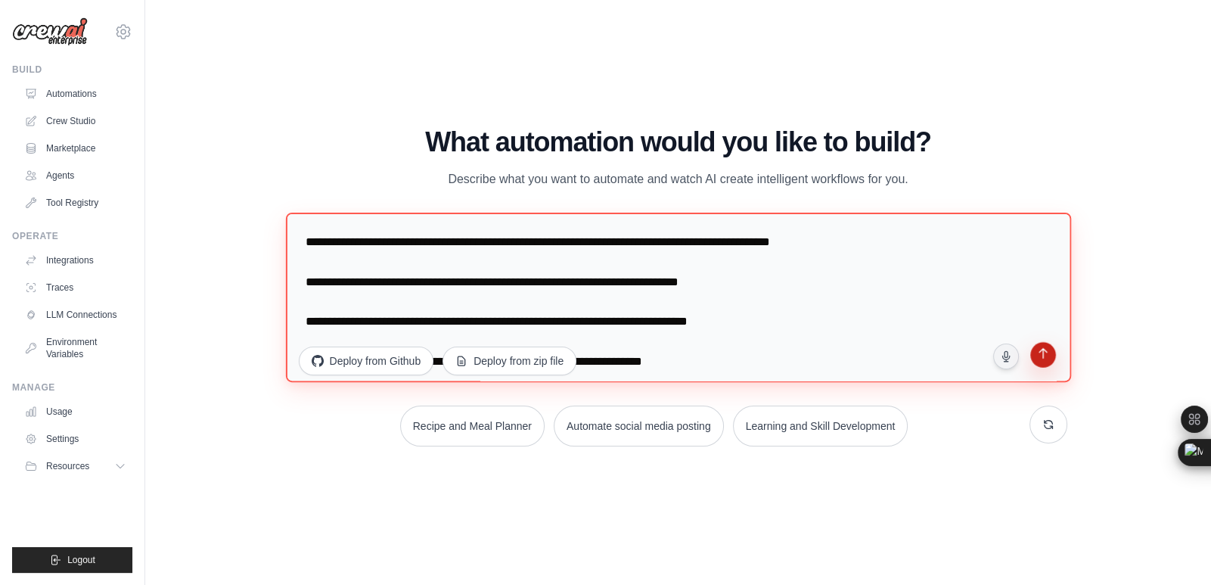
type textarea "**********"
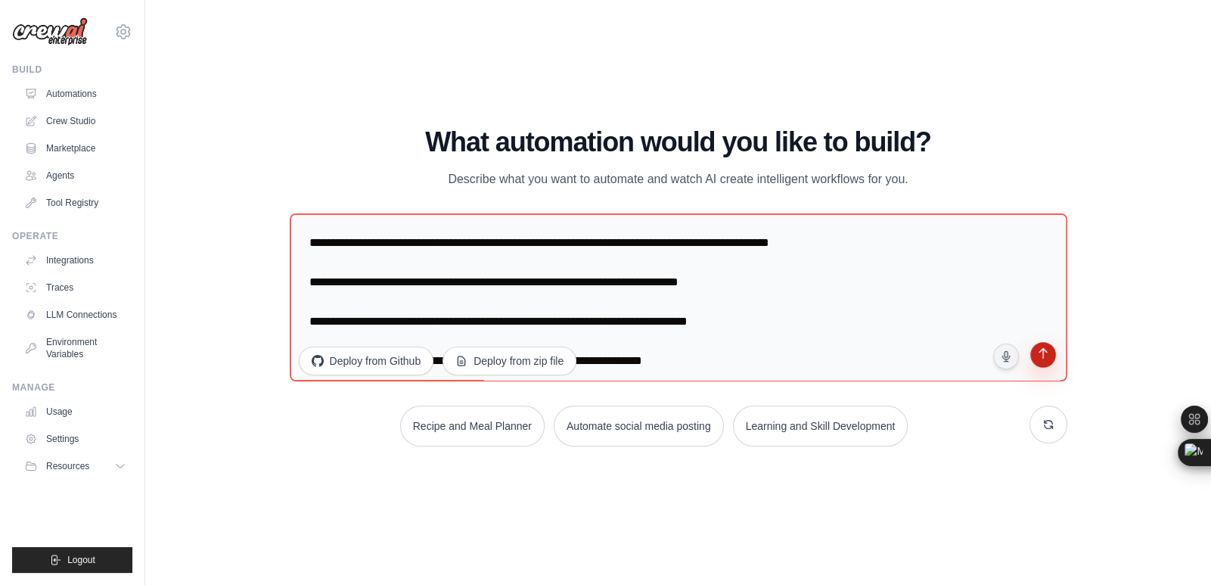
click at [1046, 360] on icon "submit" at bounding box center [1043, 355] width 14 height 14
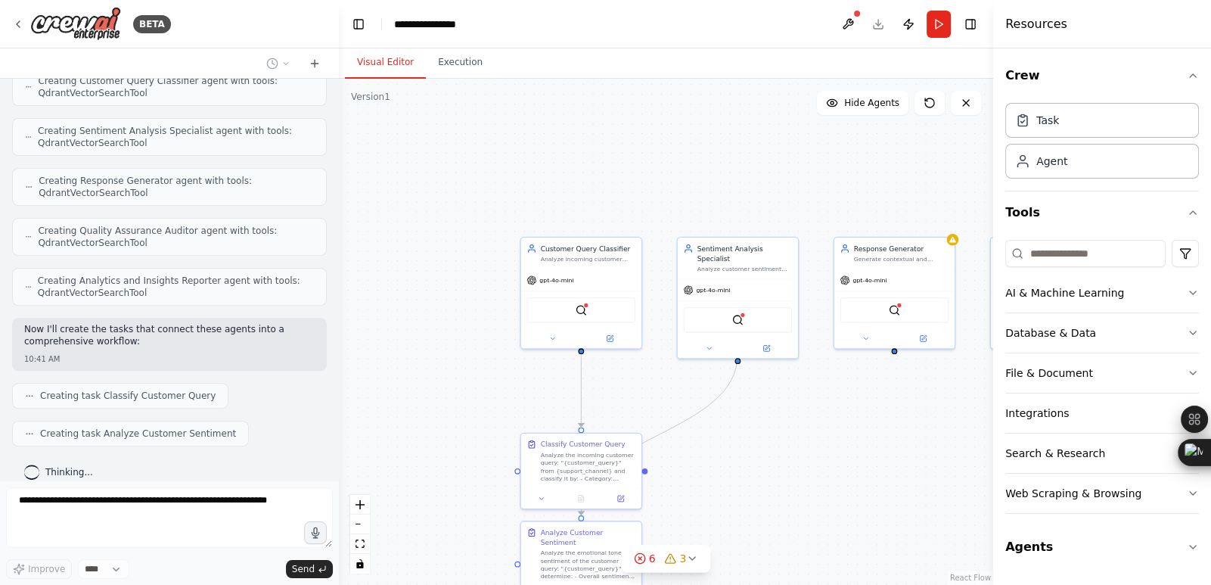
scroll to position [729, 0]
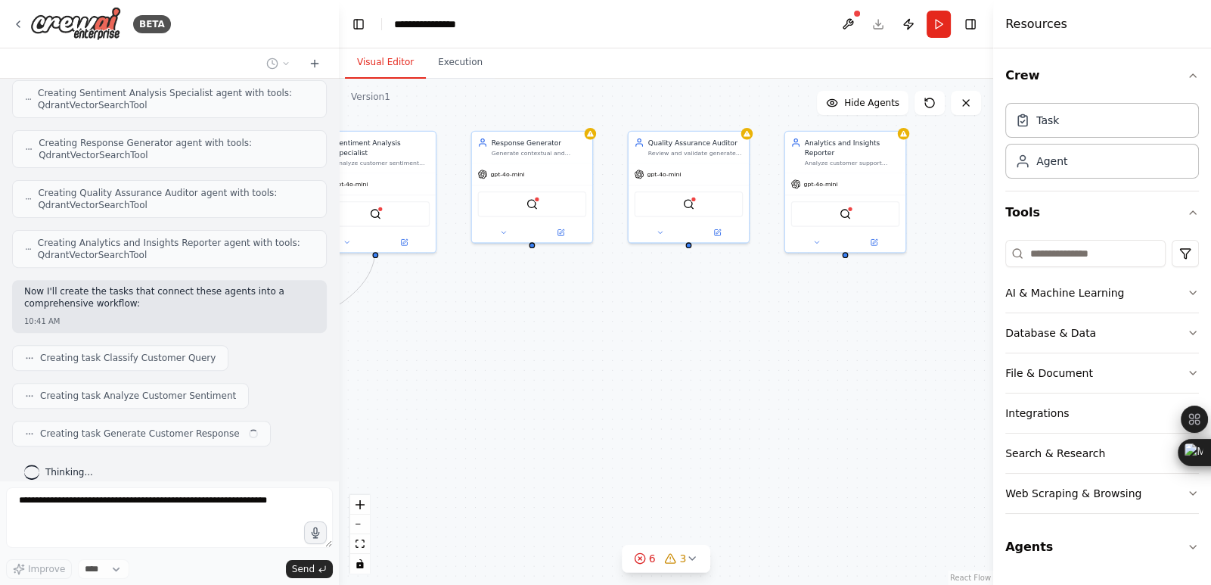
drag, startPoint x: 788, startPoint y: 415, endPoint x: 361, endPoint y: 293, distance: 444.7
click at [361, 293] on div ".deletable-edge-delete-btn { width: 20px; height: 20px; border: 0px solid #ffff…" at bounding box center [666, 332] width 655 height 506
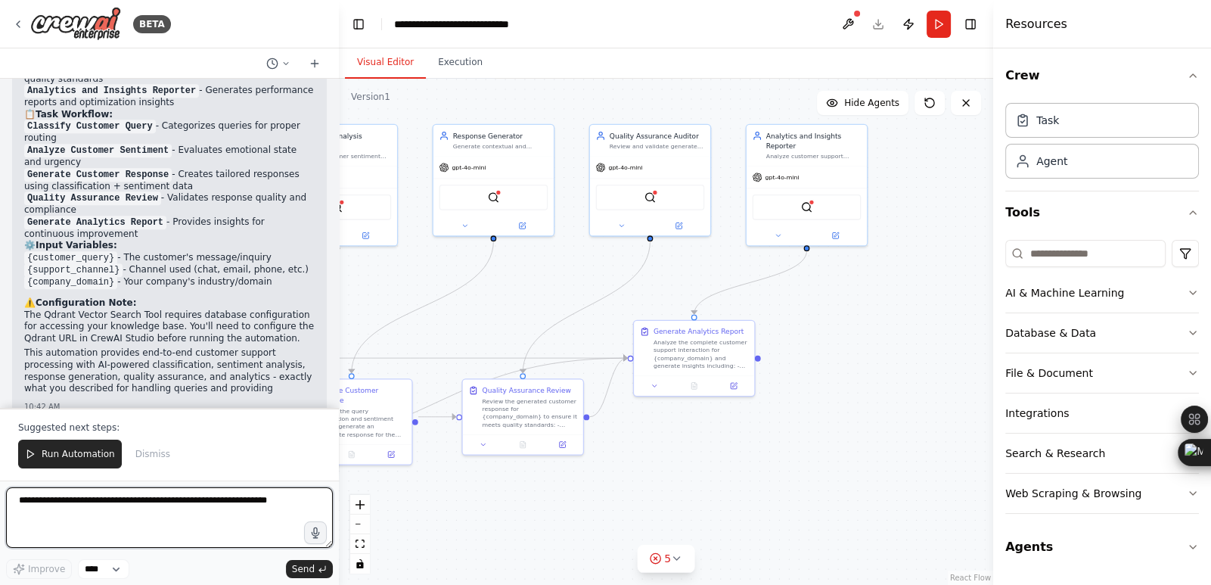
scroll to position [1482, 0]
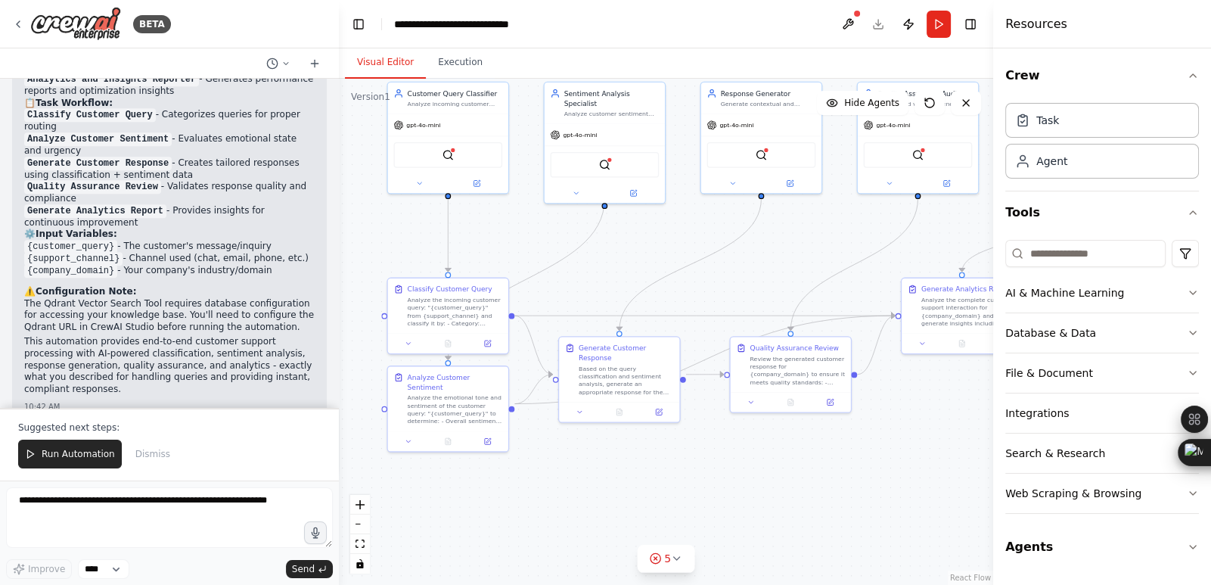
drag, startPoint x: 523, startPoint y: 518, endPoint x: 782, endPoint y: 482, distance: 262.1
click at [782, 482] on div ".deletable-edge-delete-btn { width: 20px; height: 20px; border: 0px solid #ffff…" at bounding box center [666, 332] width 655 height 506
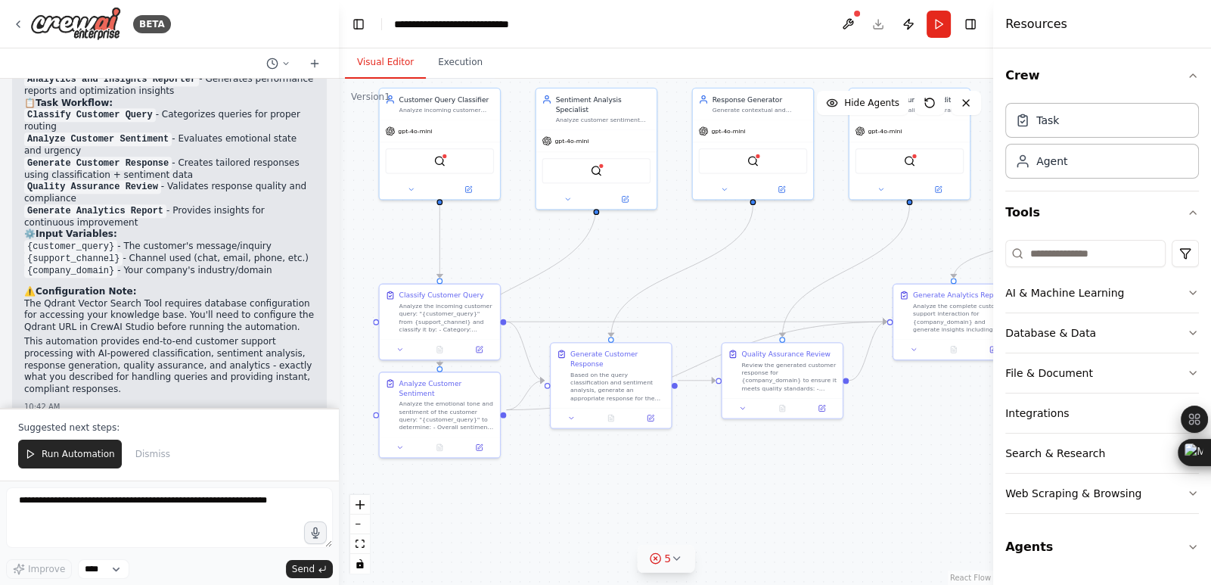
click at [671, 558] on icon at bounding box center [677, 558] width 12 height 12
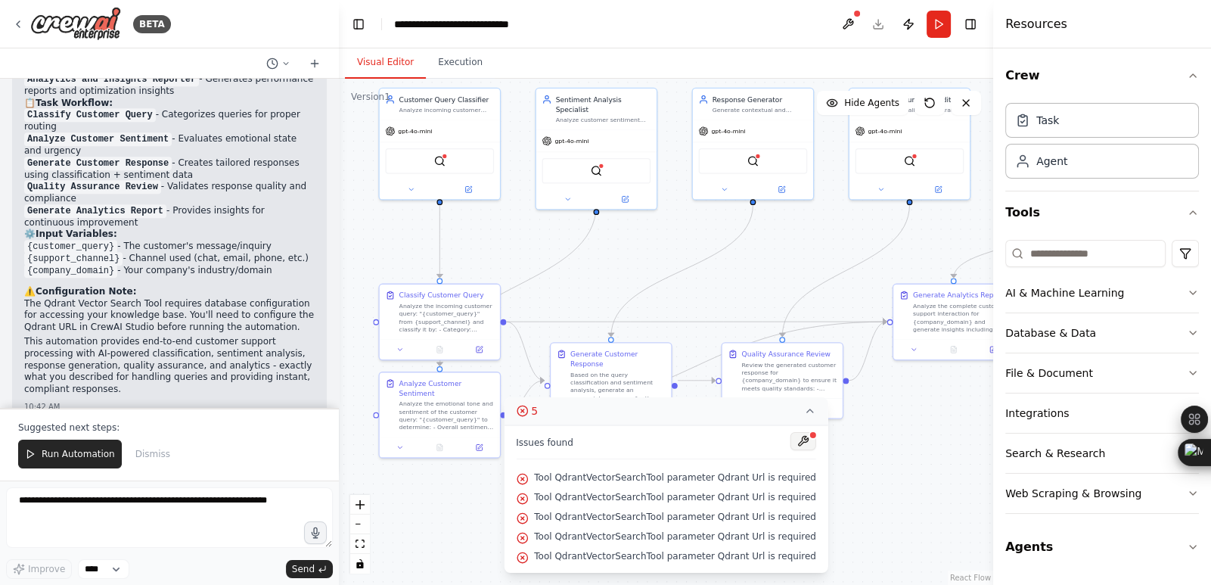
click at [791, 438] on button at bounding box center [804, 441] width 26 height 18
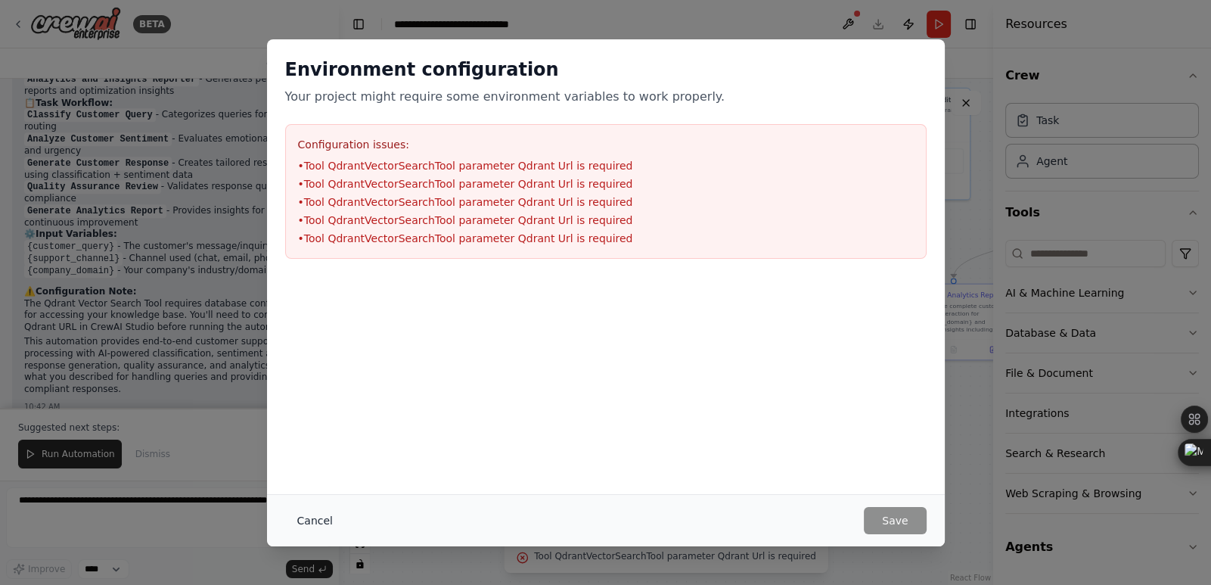
click at [310, 515] on button "Cancel" at bounding box center [315, 520] width 60 height 27
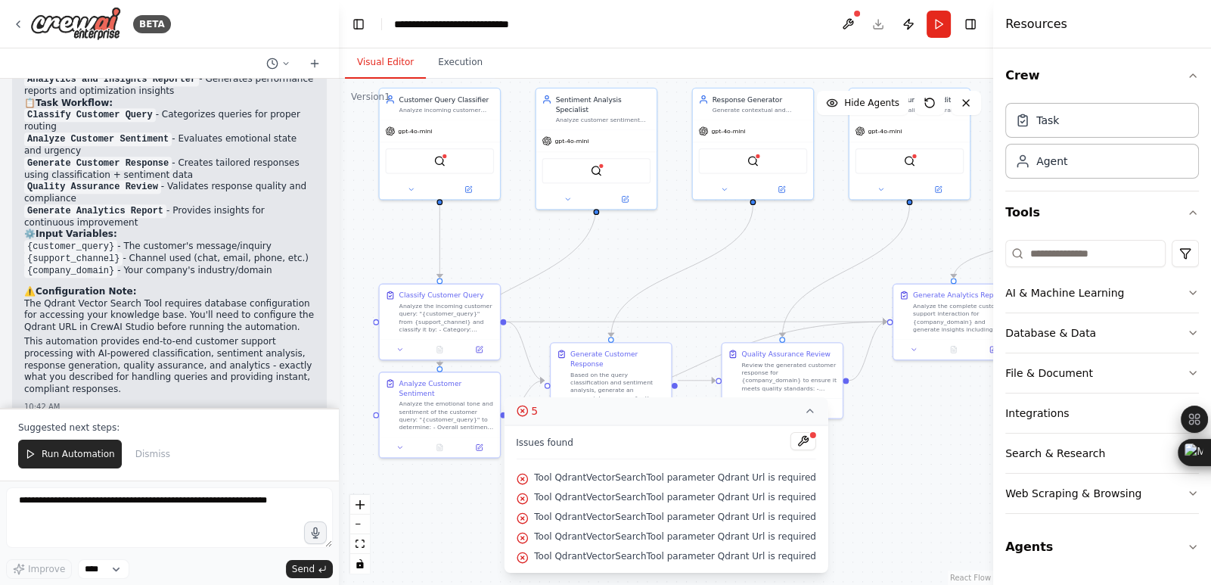
click at [639, 268] on div ".deletable-edge-delete-btn { width: 20px; height: 20px; border: 0px solid #ffff…" at bounding box center [666, 332] width 655 height 506
click at [875, 493] on div ".deletable-edge-delete-btn { width: 20px; height: 20px; border: 0px solid #ffff…" at bounding box center [666, 332] width 655 height 506
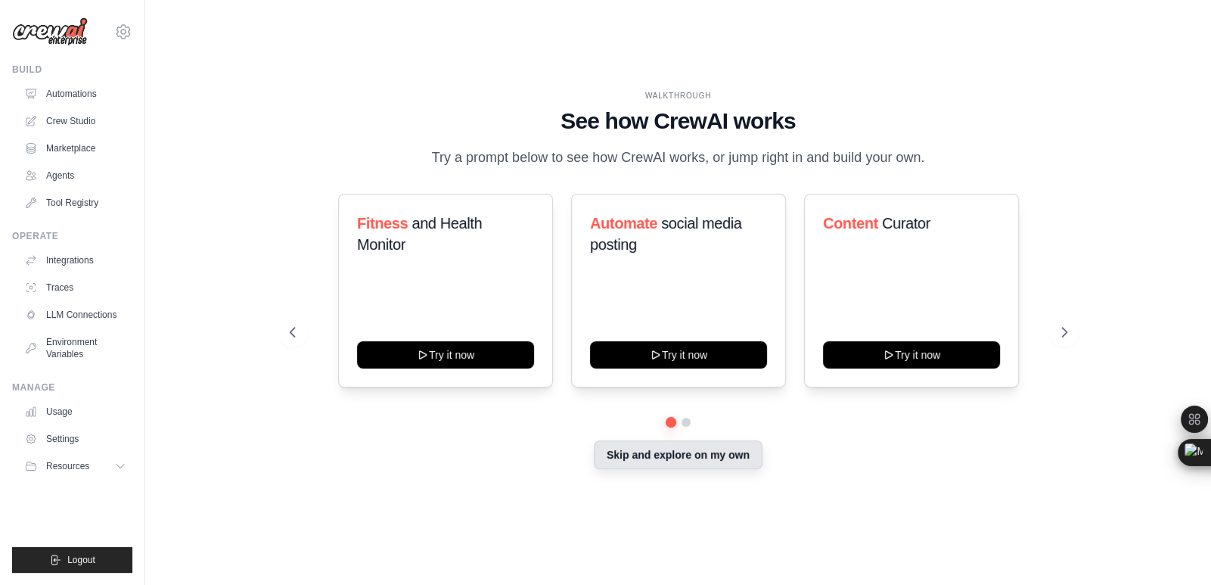
click at [688, 461] on button "Skip and explore on my own" at bounding box center [678, 454] width 169 height 29
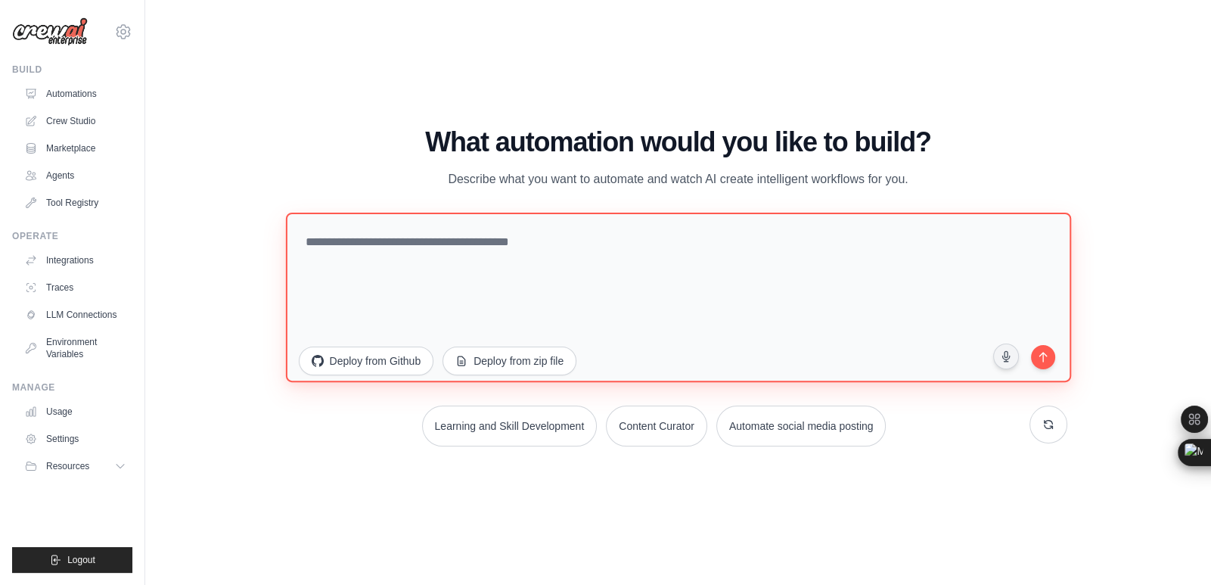
click at [572, 244] on textarea at bounding box center [677, 296] width 785 height 169
paste textarea "**********"
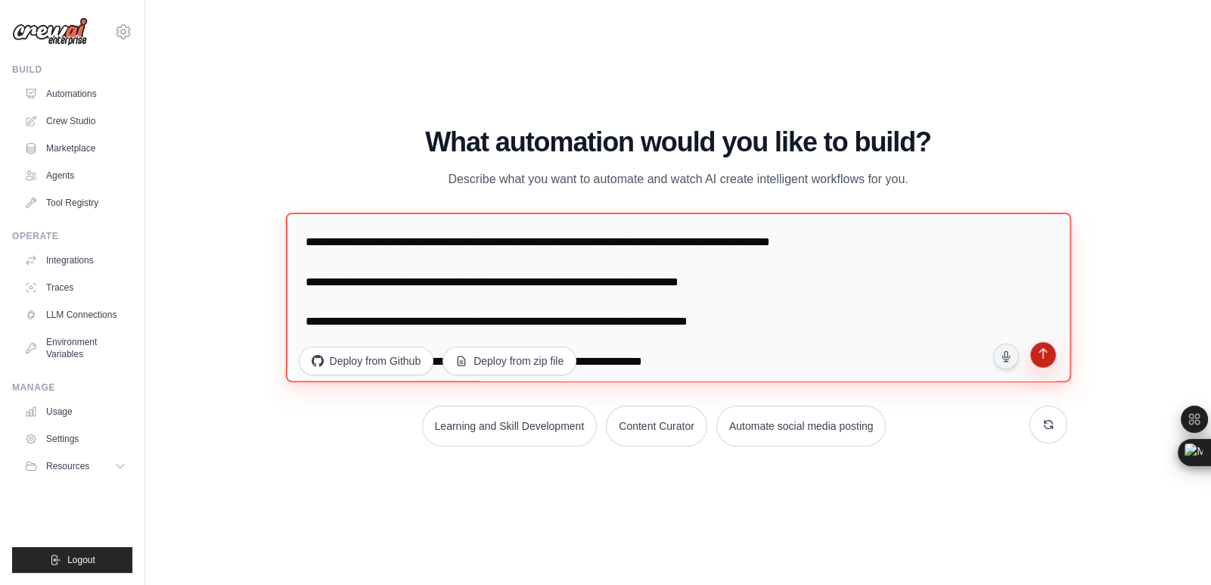
type textarea "**********"
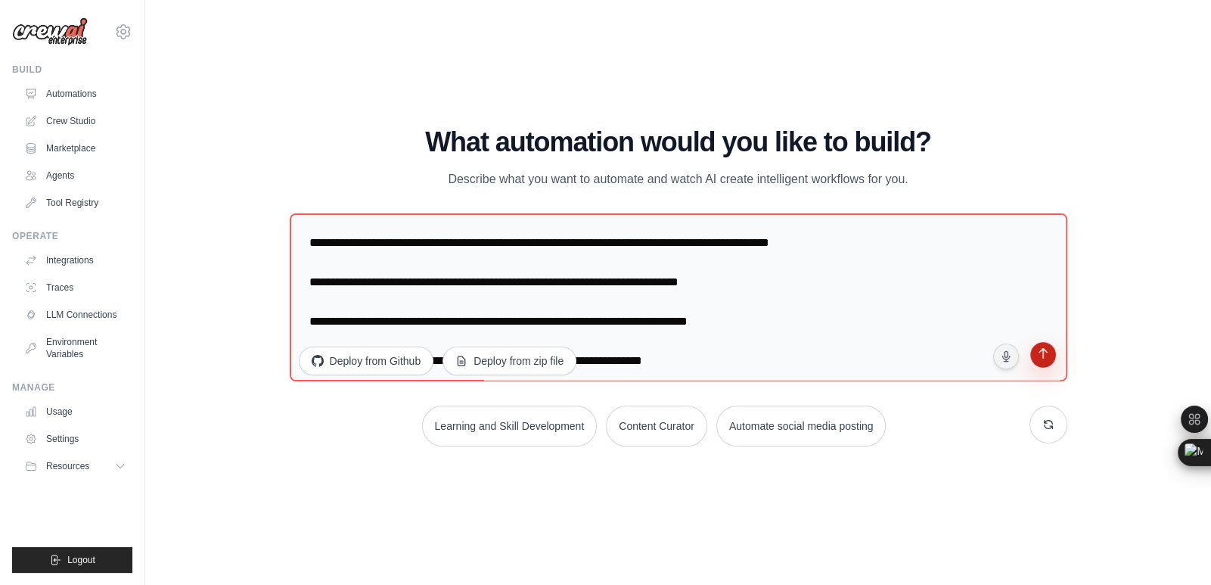
click at [1049, 353] on icon "submit" at bounding box center [1043, 354] width 14 height 14
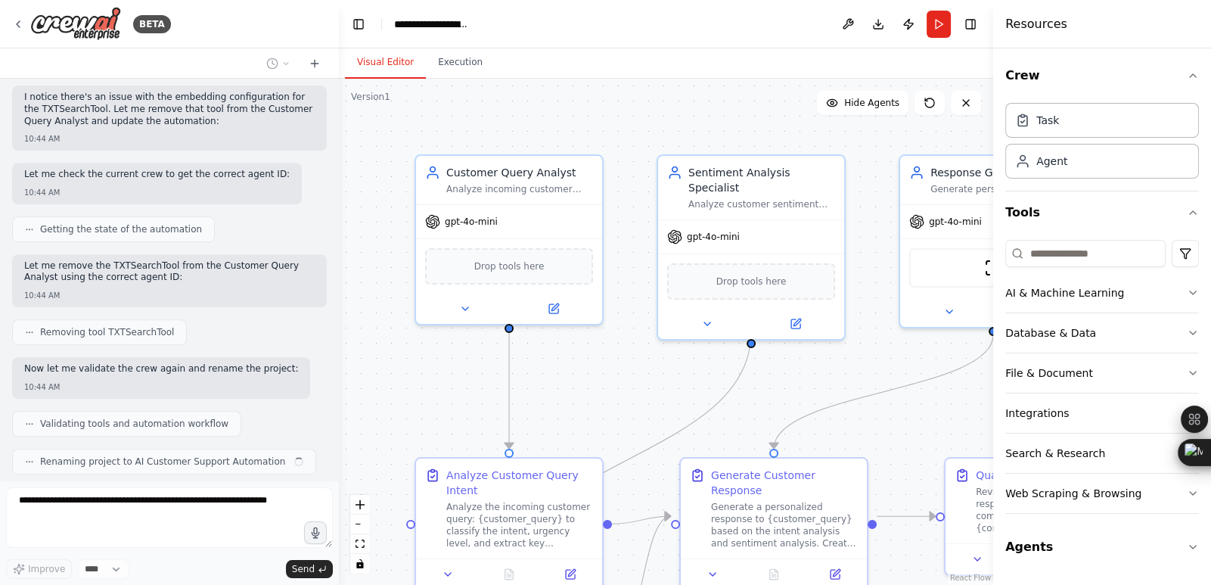
scroll to position [1222, 0]
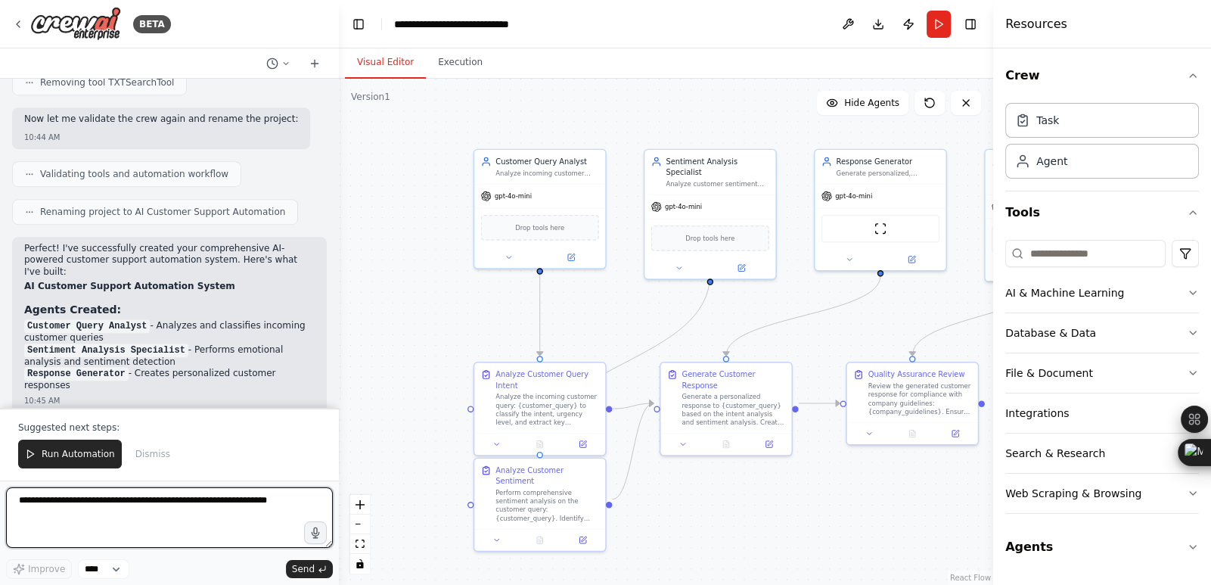
drag, startPoint x: 900, startPoint y: 418, endPoint x: 831, endPoint y: 356, distance: 92.7
click at [831, 356] on div ".deletable-edge-delete-btn { width: 20px; height: 20px; border: 0px solid #ffff…" at bounding box center [666, 332] width 655 height 506
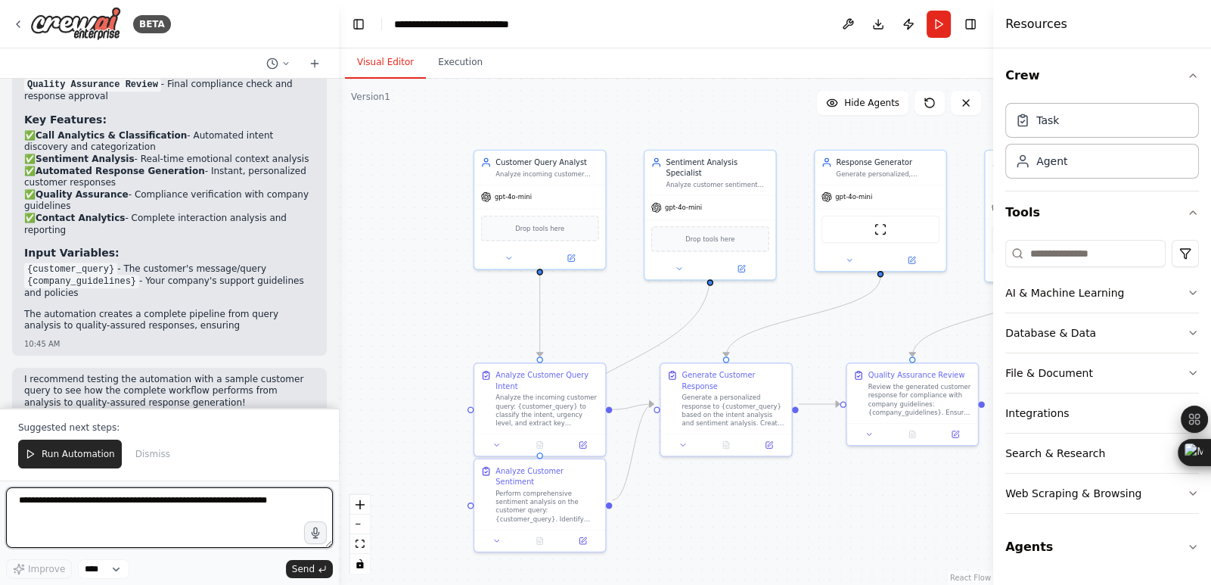
scroll to position [1882, 0]
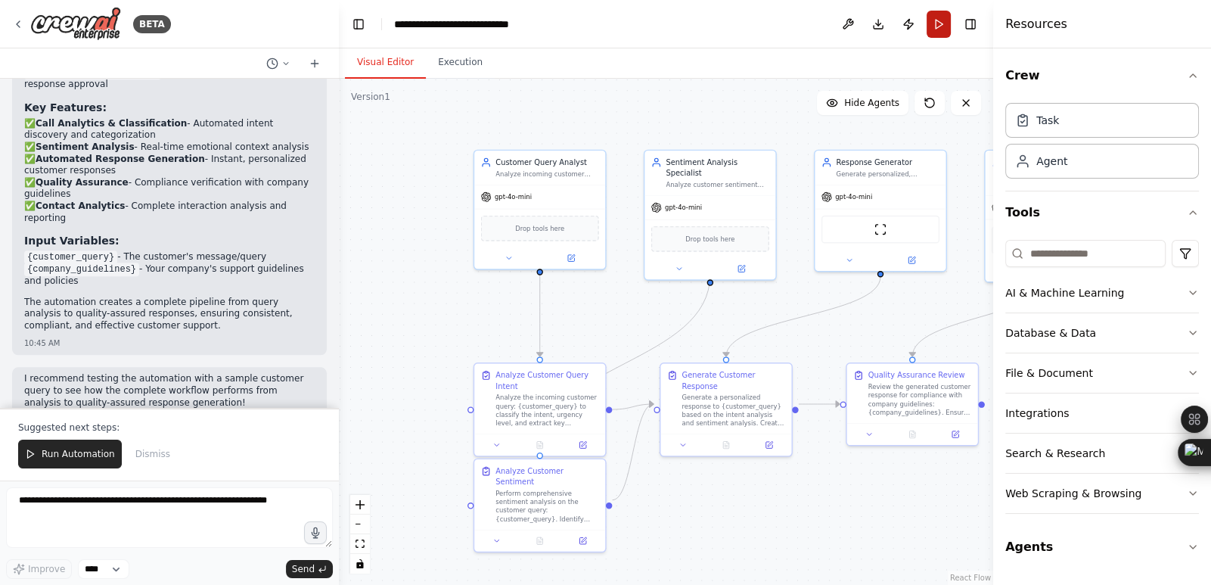
click at [940, 32] on button "Run" at bounding box center [939, 24] width 24 height 27
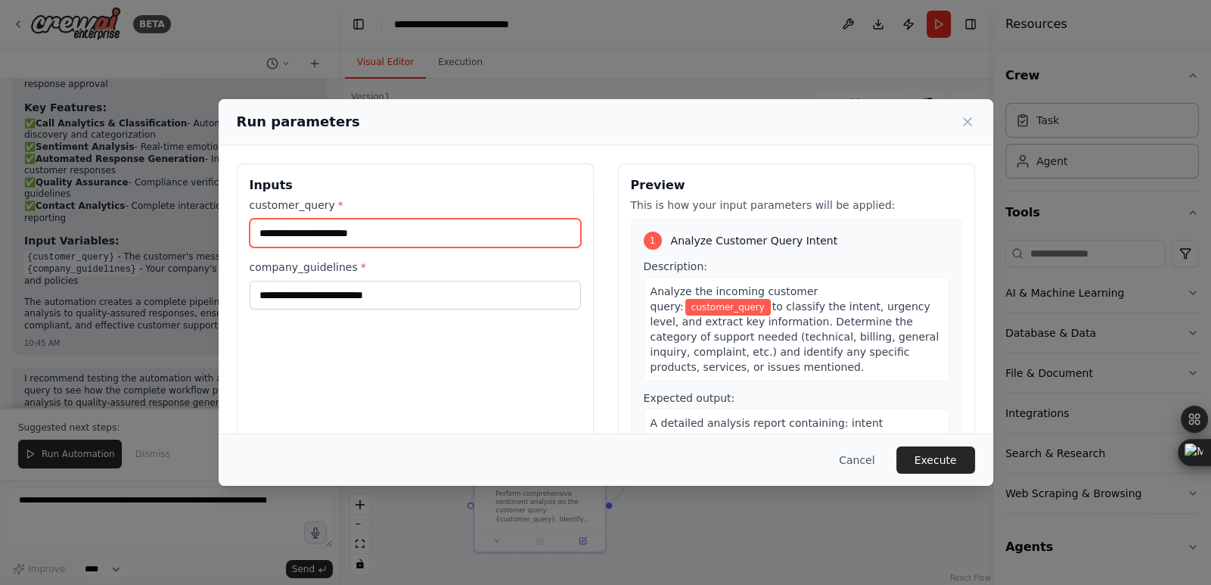
click at [322, 241] on input "customer_query *" at bounding box center [415, 233] width 331 height 29
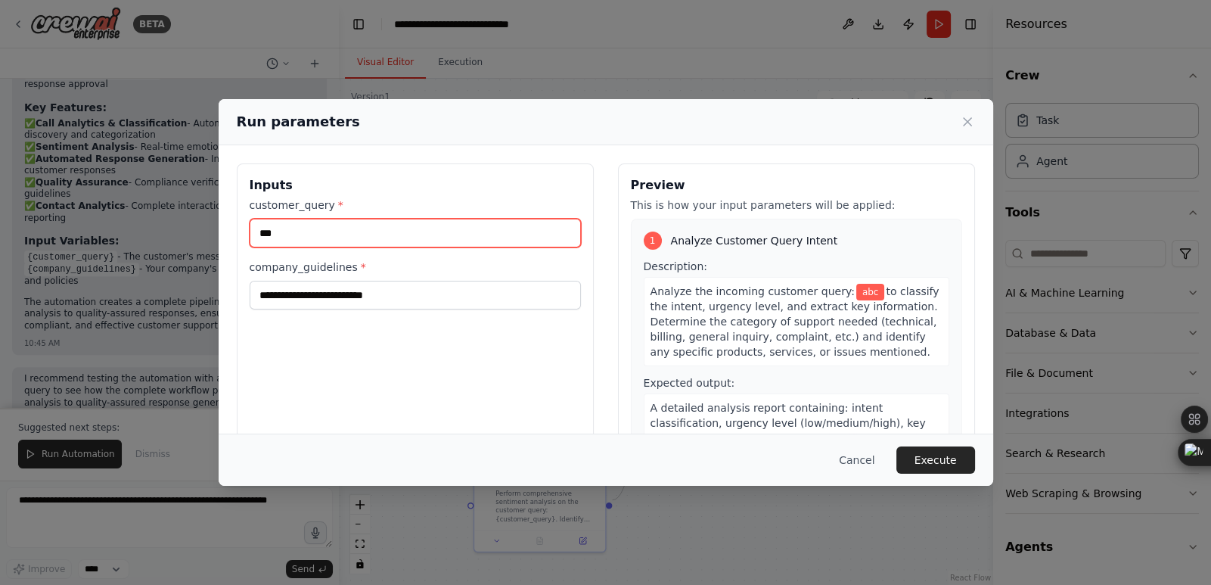
type input "***"
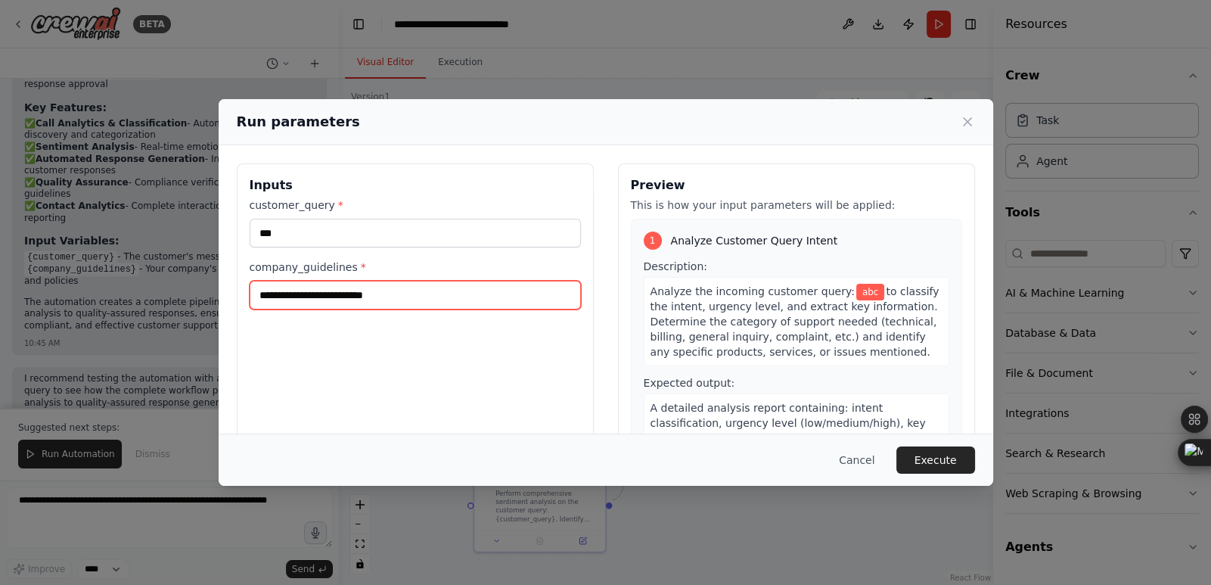
click at [343, 288] on input "company_guidelines *" at bounding box center [415, 295] width 331 height 29
type input "***"
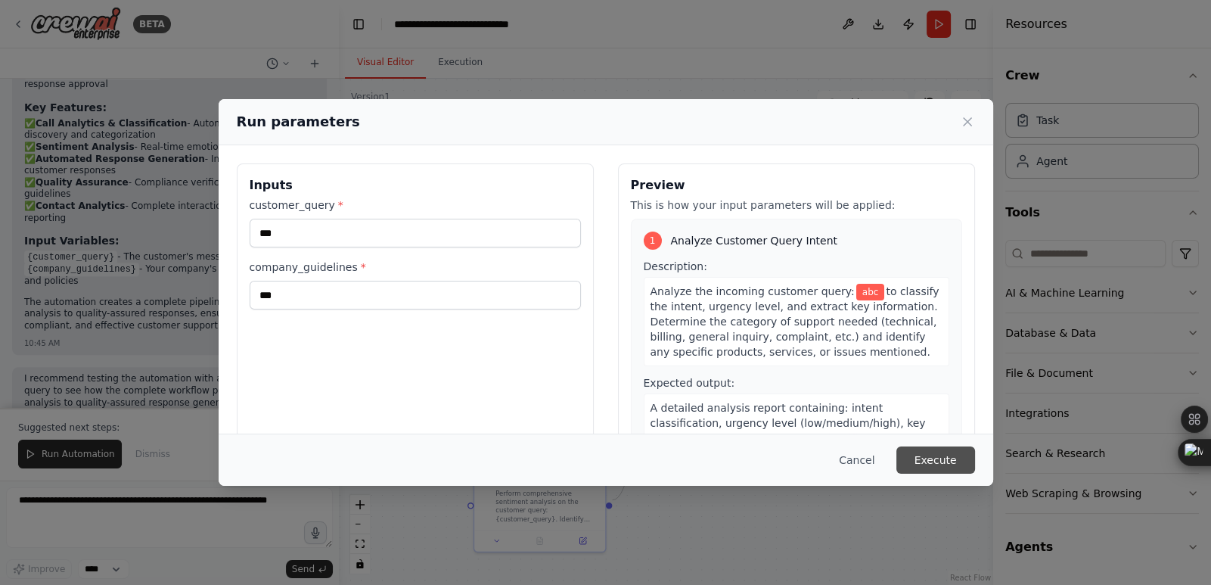
click at [941, 458] on button "Execute" at bounding box center [936, 459] width 79 height 27
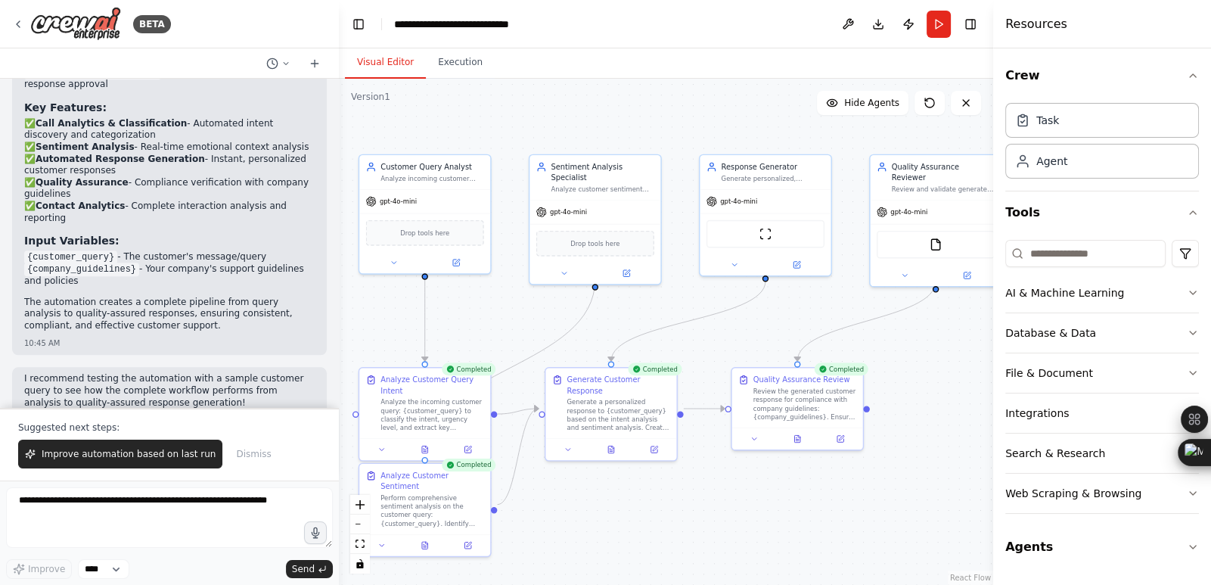
drag, startPoint x: 835, startPoint y: 511, endPoint x: 720, endPoint y: 515, distance: 115.1
click at [720, 515] on div ".deletable-edge-delete-btn { width: 20px; height: 20px; border: 0px solid #ffff…" at bounding box center [666, 332] width 655 height 506
